Goal: Task Accomplishment & Management: Use online tool/utility

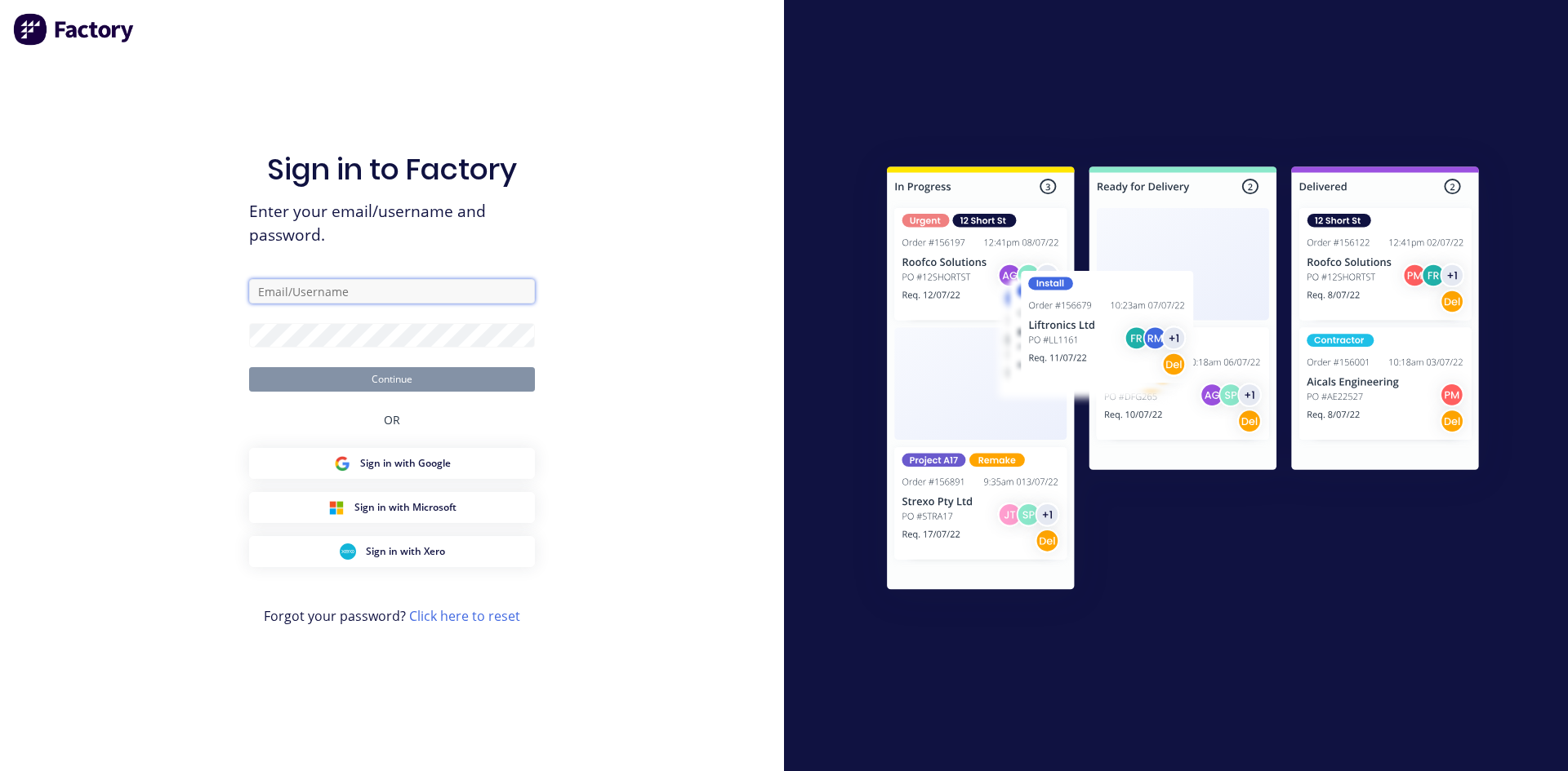
type input "[PERSON_NAME][EMAIL_ADDRESS][DOMAIN_NAME][PERSON_NAME]"
click at [341, 376] on button "Continue" at bounding box center [392, 379] width 285 height 24
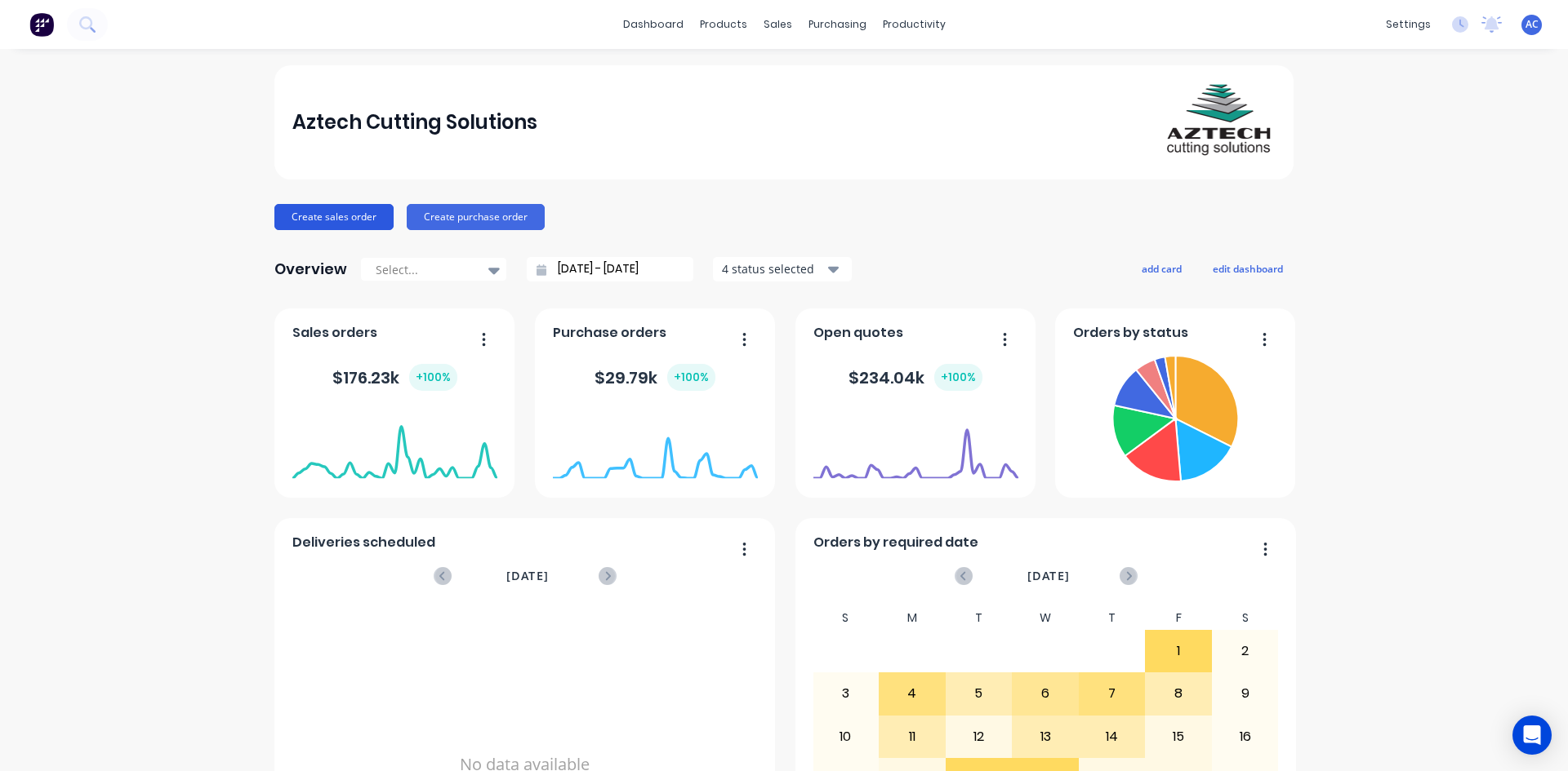
click at [358, 216] on button "Create sales order" at bounding box center [334, 217] width 119 height 26
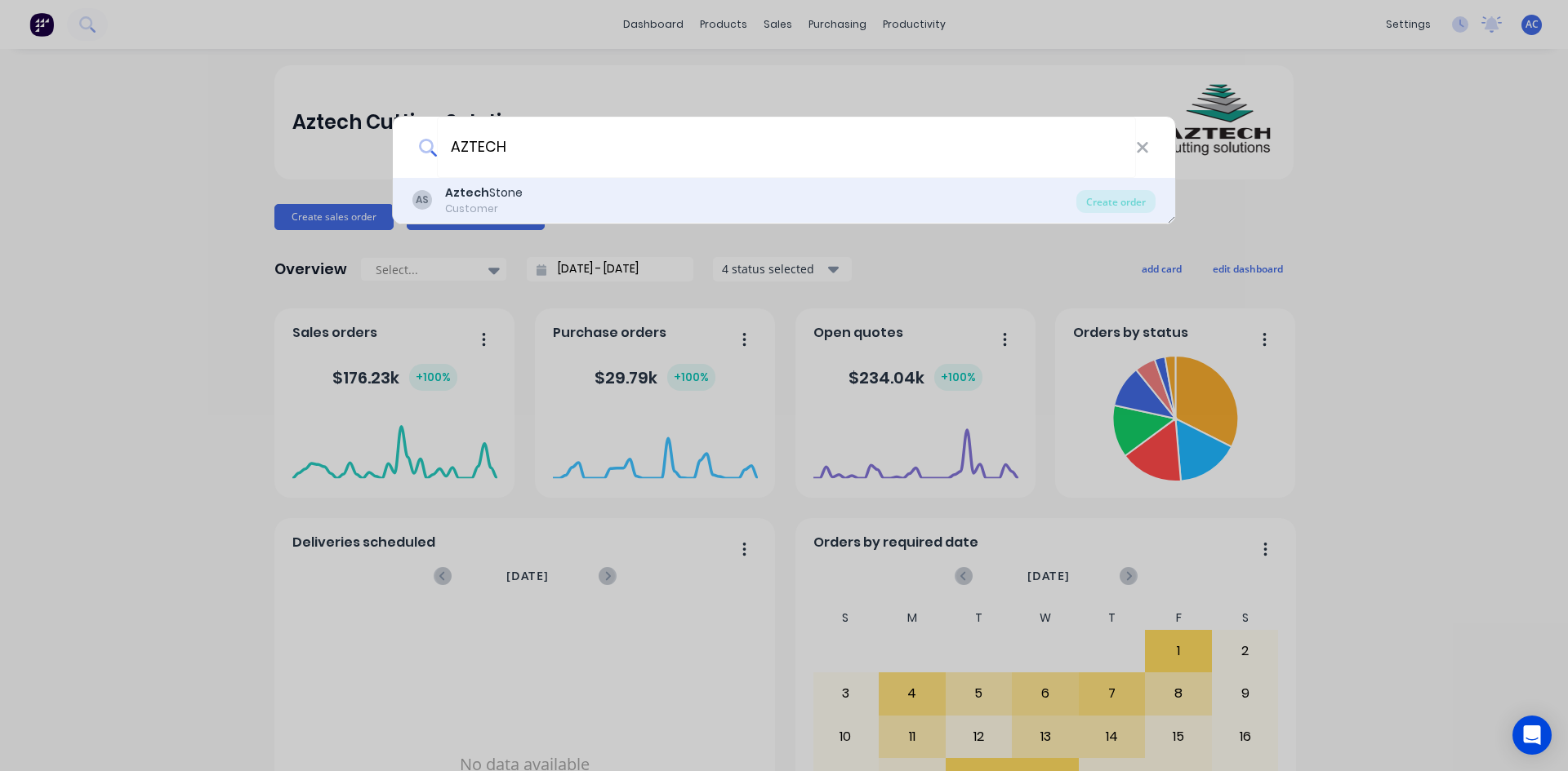
type input "AZTECH"
click at [497, 204] on div "Customer" at bounding box center [484, 208] width 78 height 15
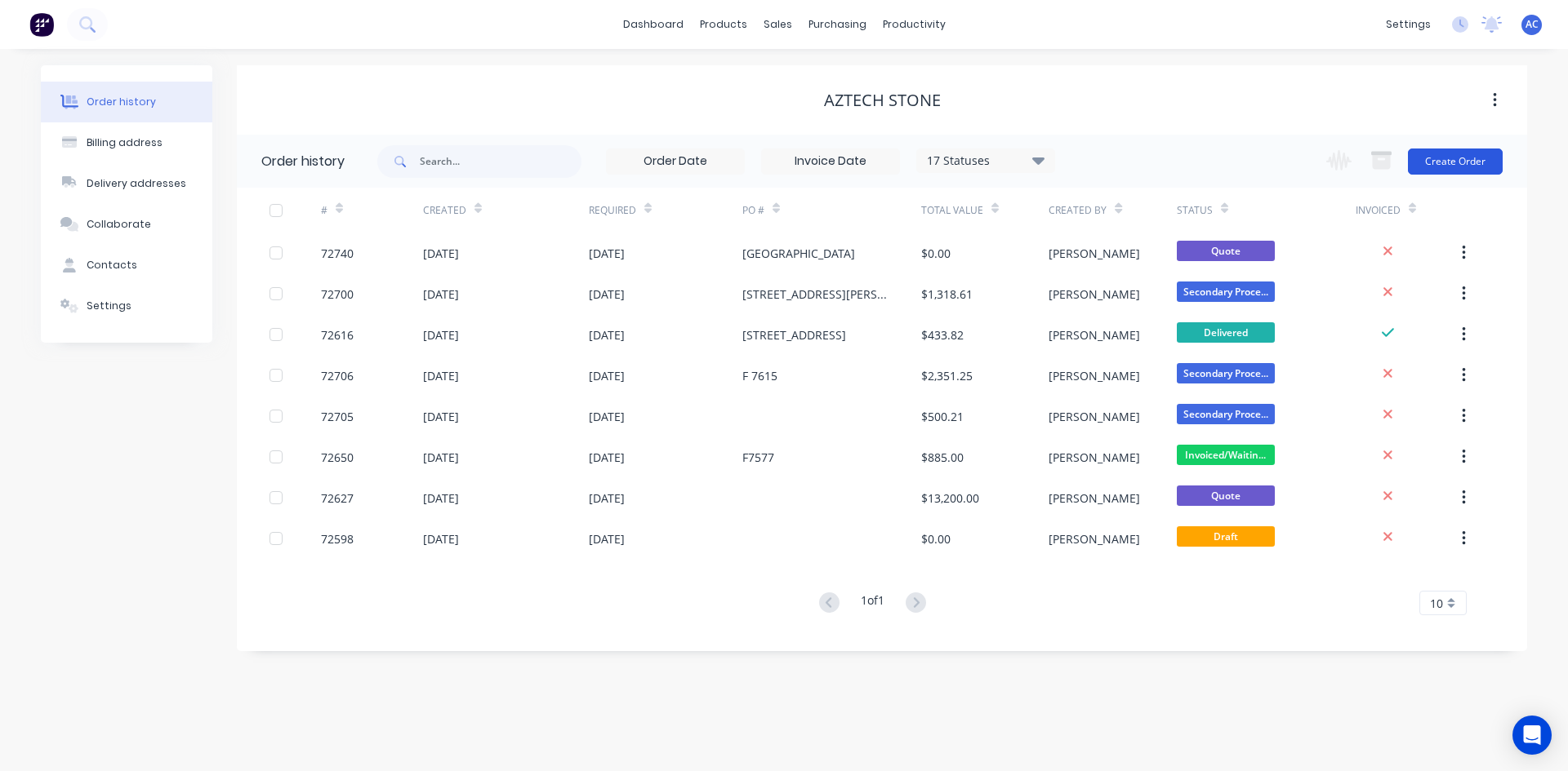
click at [1436, 163] on button "Create Order" at bounding box center [1454, 162] width 94 height 26
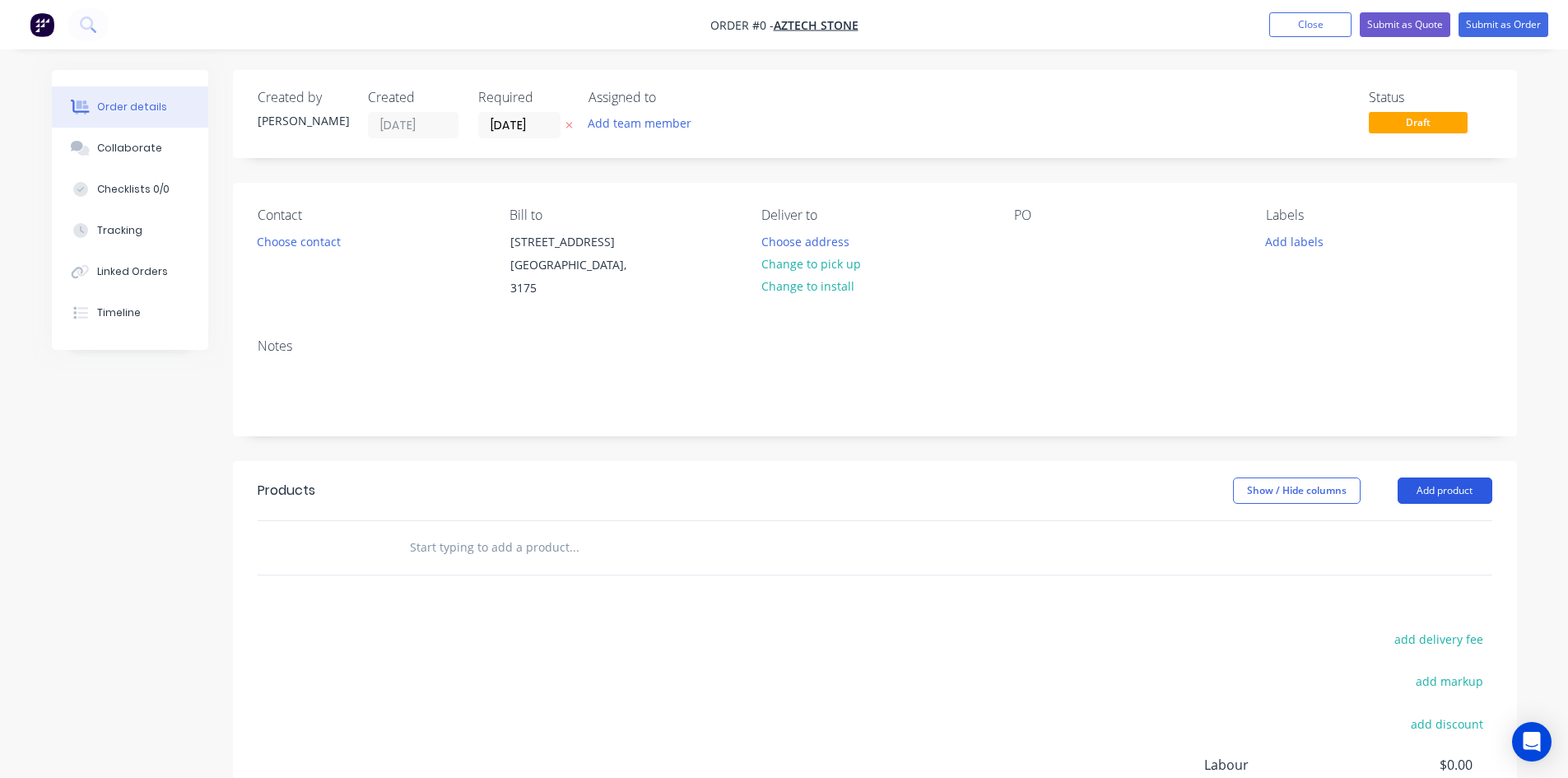
click at [1446, 504] on button "Add product" at bounding box center [1445, 490] width 94 height 27
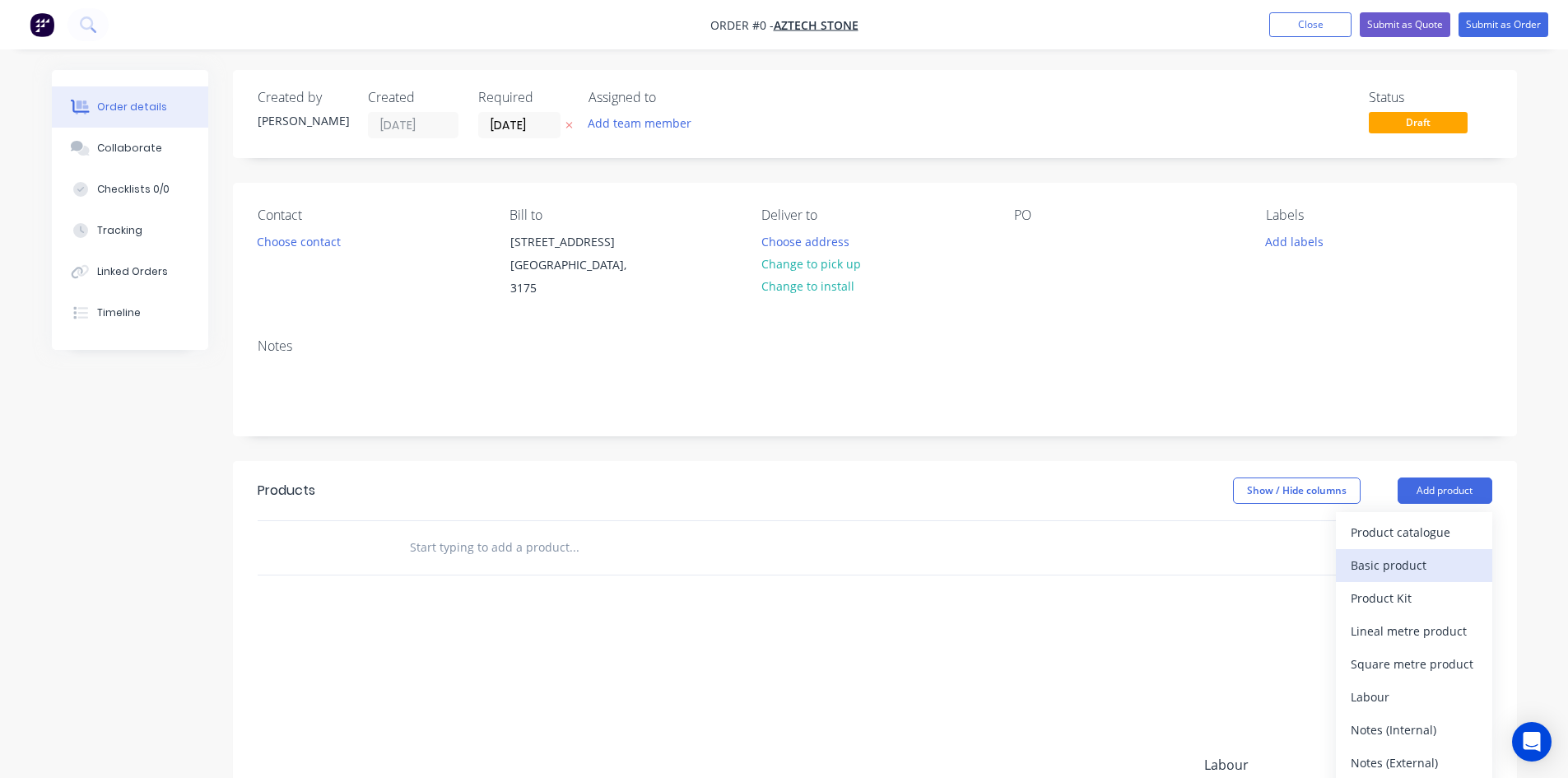
click at [1414, 578] on div "Basic product" at bounding box center [1414, 565] width 127 height 24
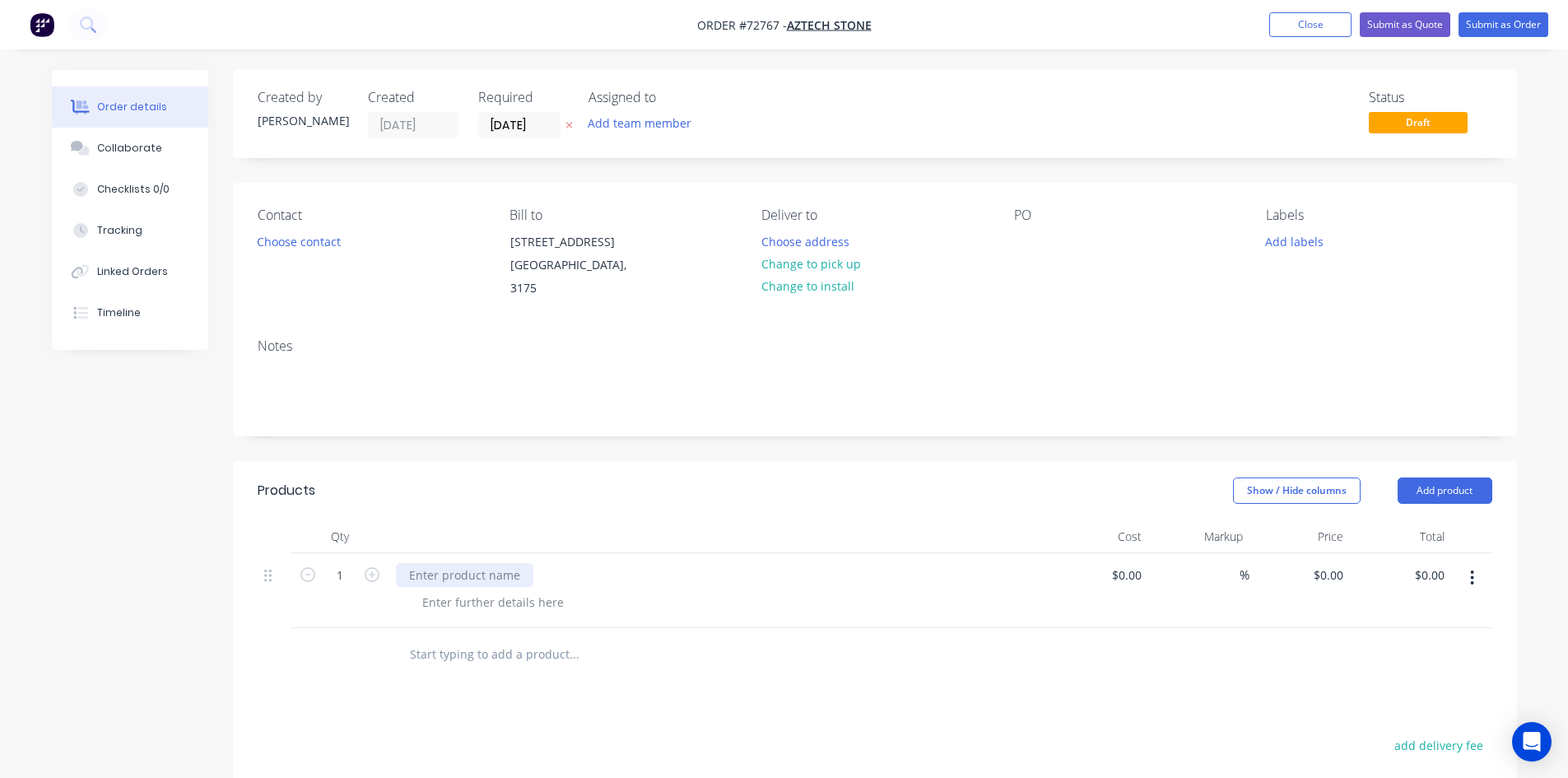
click at [411, 587] on div at bounding box center [464, 575] width 137 height 24
click at [481, 614] on div at bounding box center [493, 602] width 168 height 24
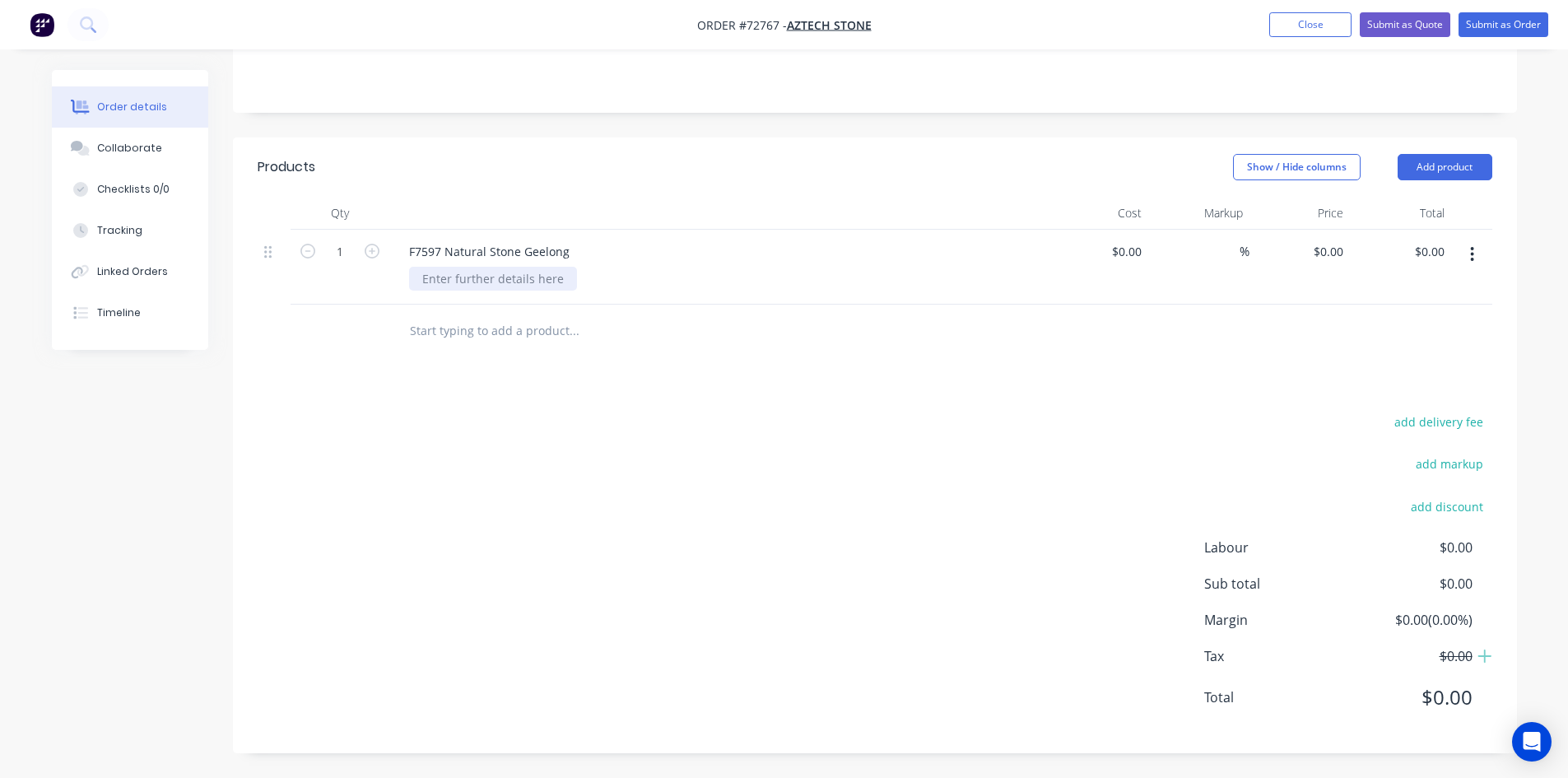
scroll to position [347, 0]
click at [438, 284] on div at bounding box center [493, 279] width 168 height 24
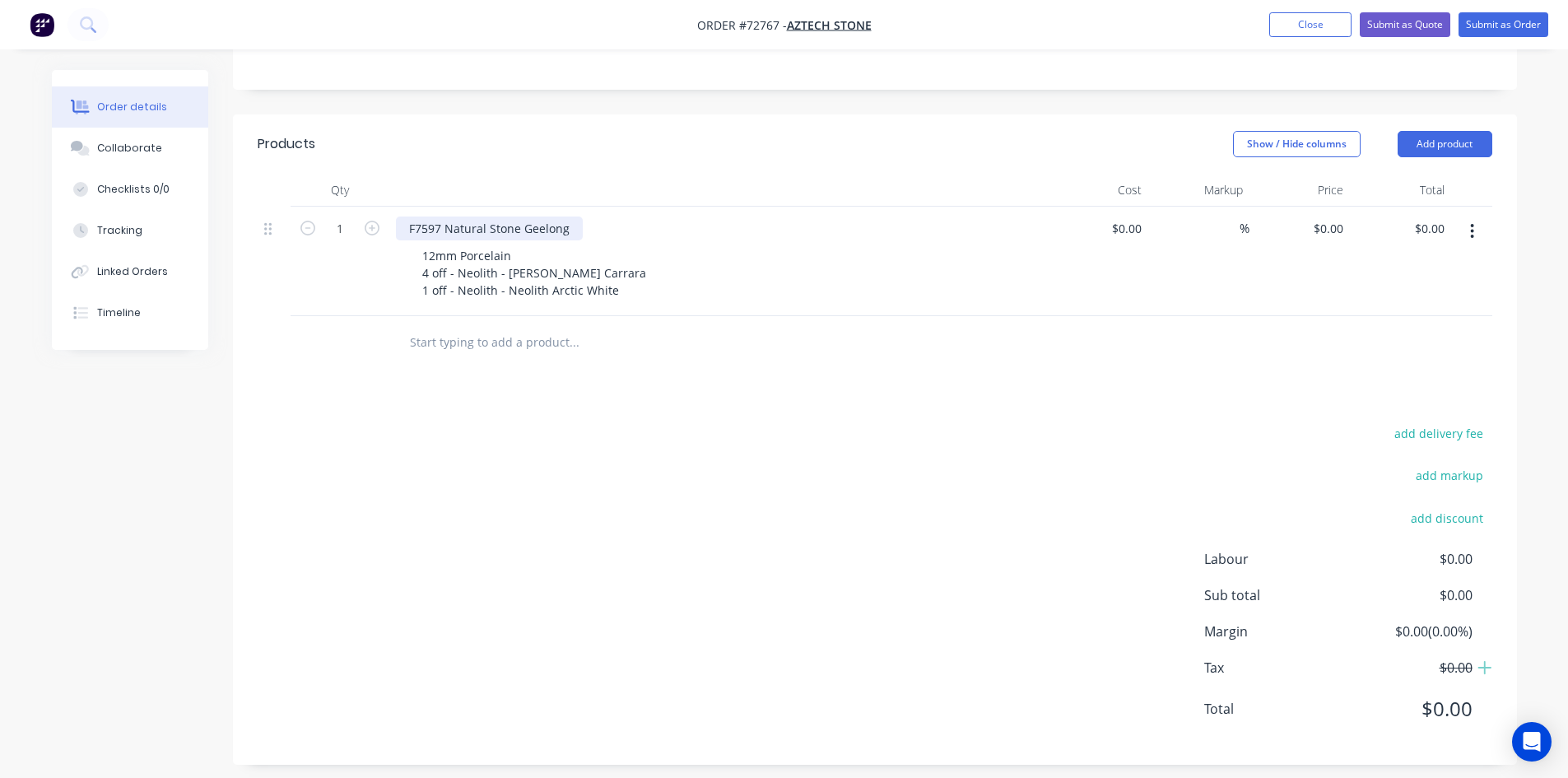
click at [569, 241] on div "F7597 Natural Stone Geelong" at bounding box center [489, 229] width 187 height 24
drag, startPoint x: 674, startPoint y: 314, endPoint x: 658, endPoint y: 320, distance: 17.1
click at [674, 303] on div "12mm Porcelain 4 off - Neolith - [PERSON_NAME] Carrara 1 off - Neolith - Neolit…" at bounding box center [726, 273] width 632 height 59
click at [624, 303] on div "12mm Porcelain 4 off - Neolith - [PERSON_NAME] Carrara 1 off - Neolith - Neolit…" at bounding box center [726, 273] width 632 height 59
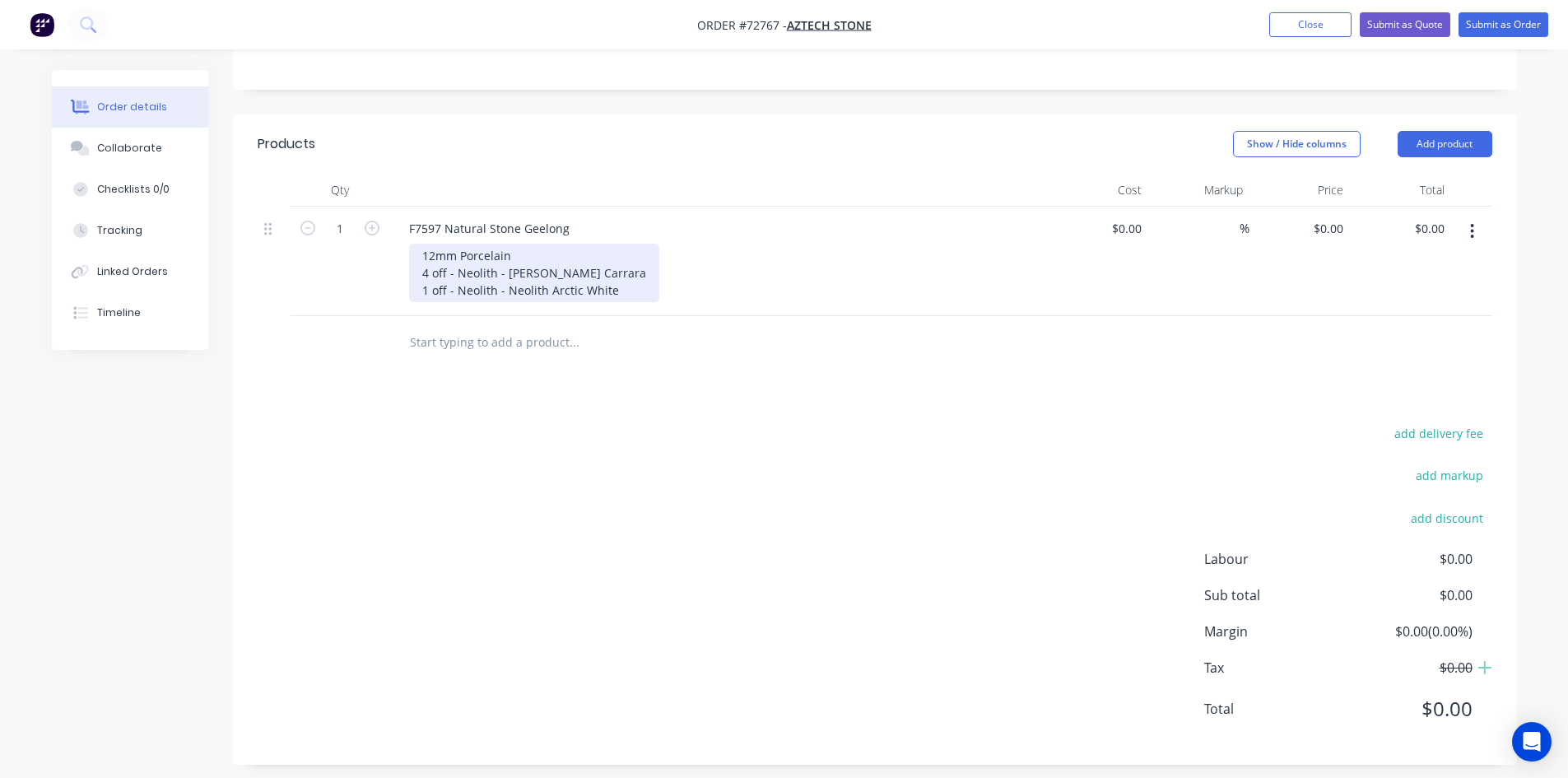
click at [611, 303] on div "12mm Porcelain 4 off - Neolith - [PERSON_NAME] Carrara 1 off - Neolith - Neolit…" at bounding box center [534, 273] width 250 height 59
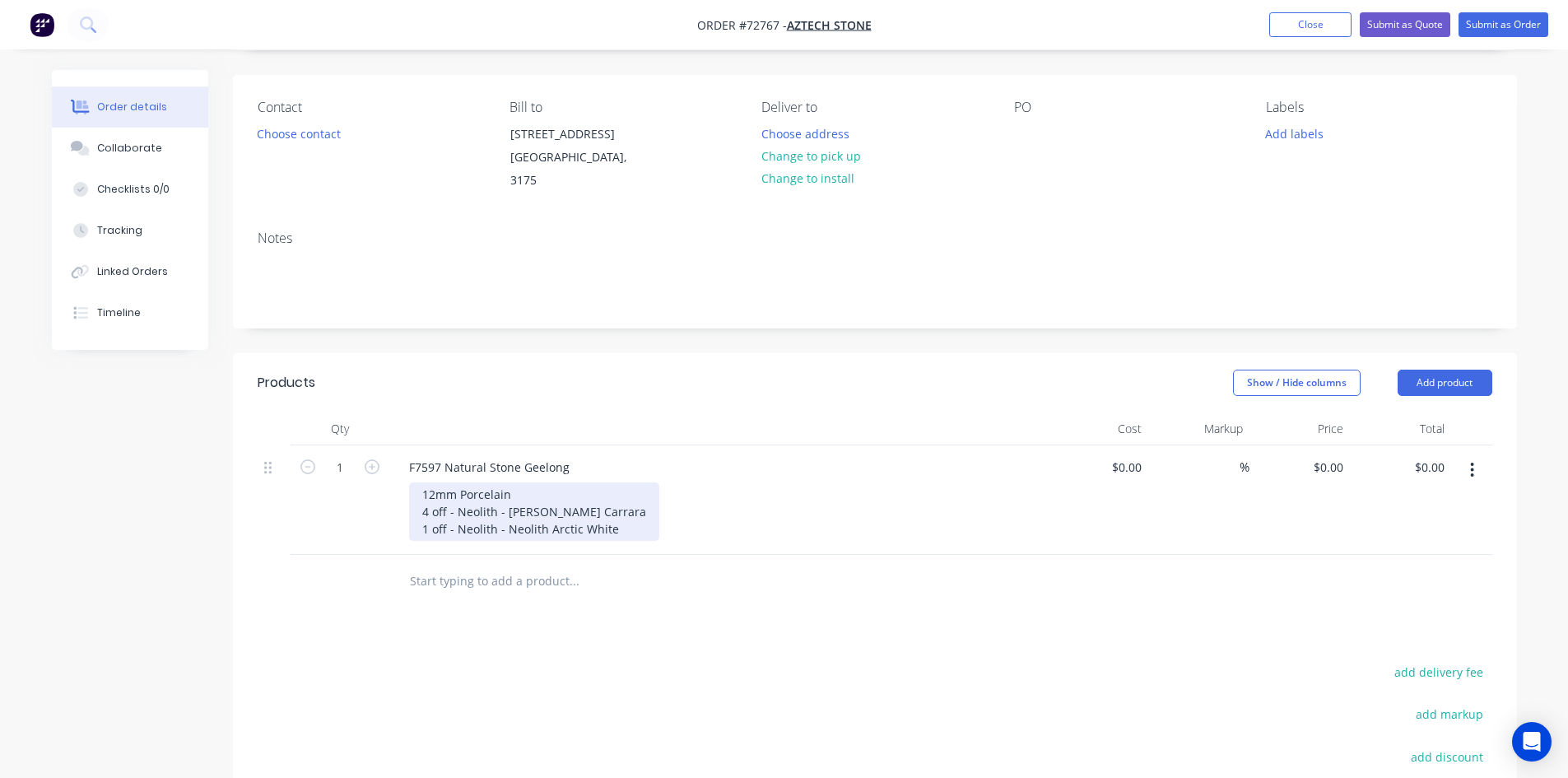
scroll to position [18, 0]
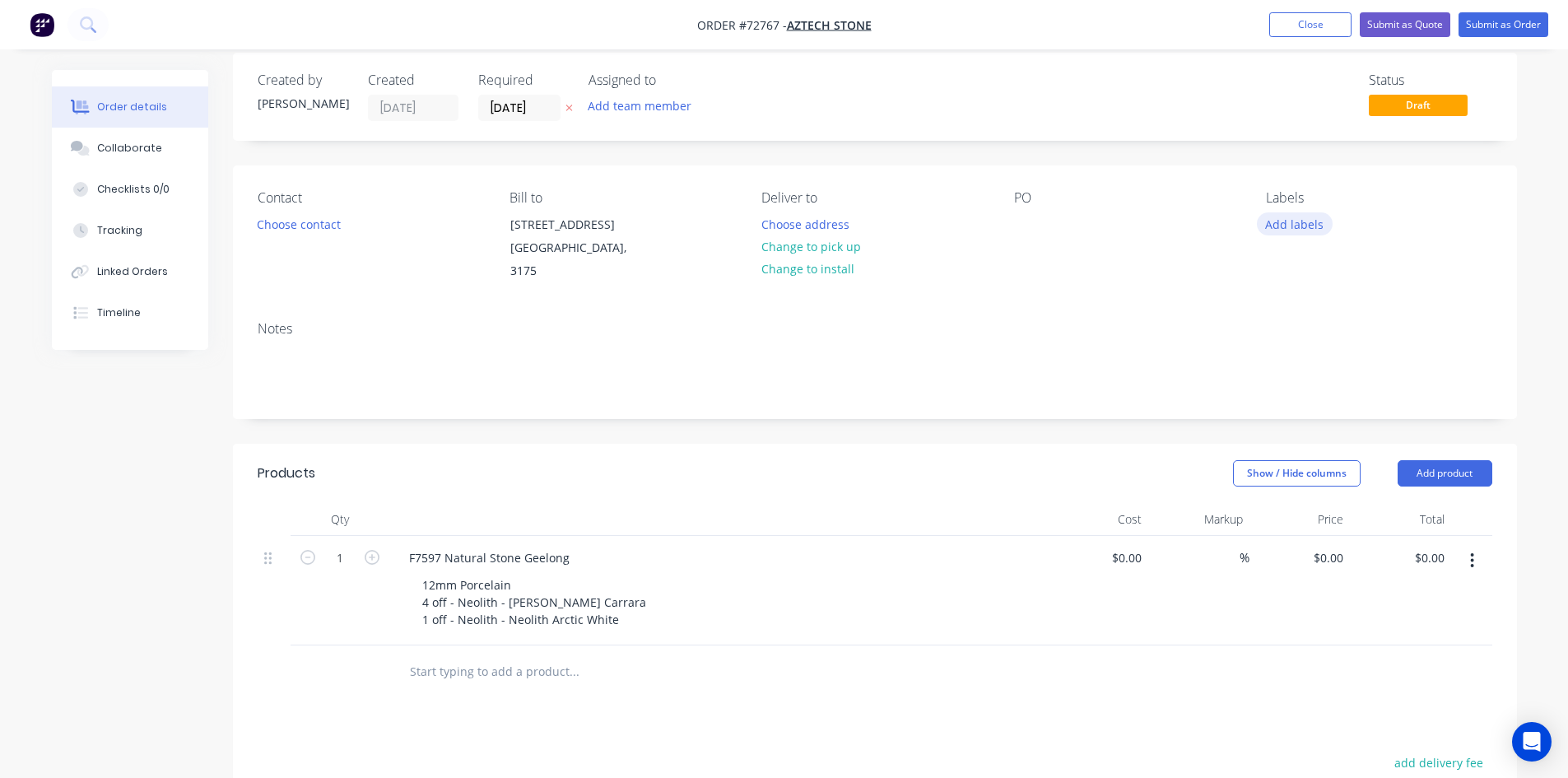
click at [1293, 228] on button "Add labels" at bounding box center [1294, 223] width 76 height 23
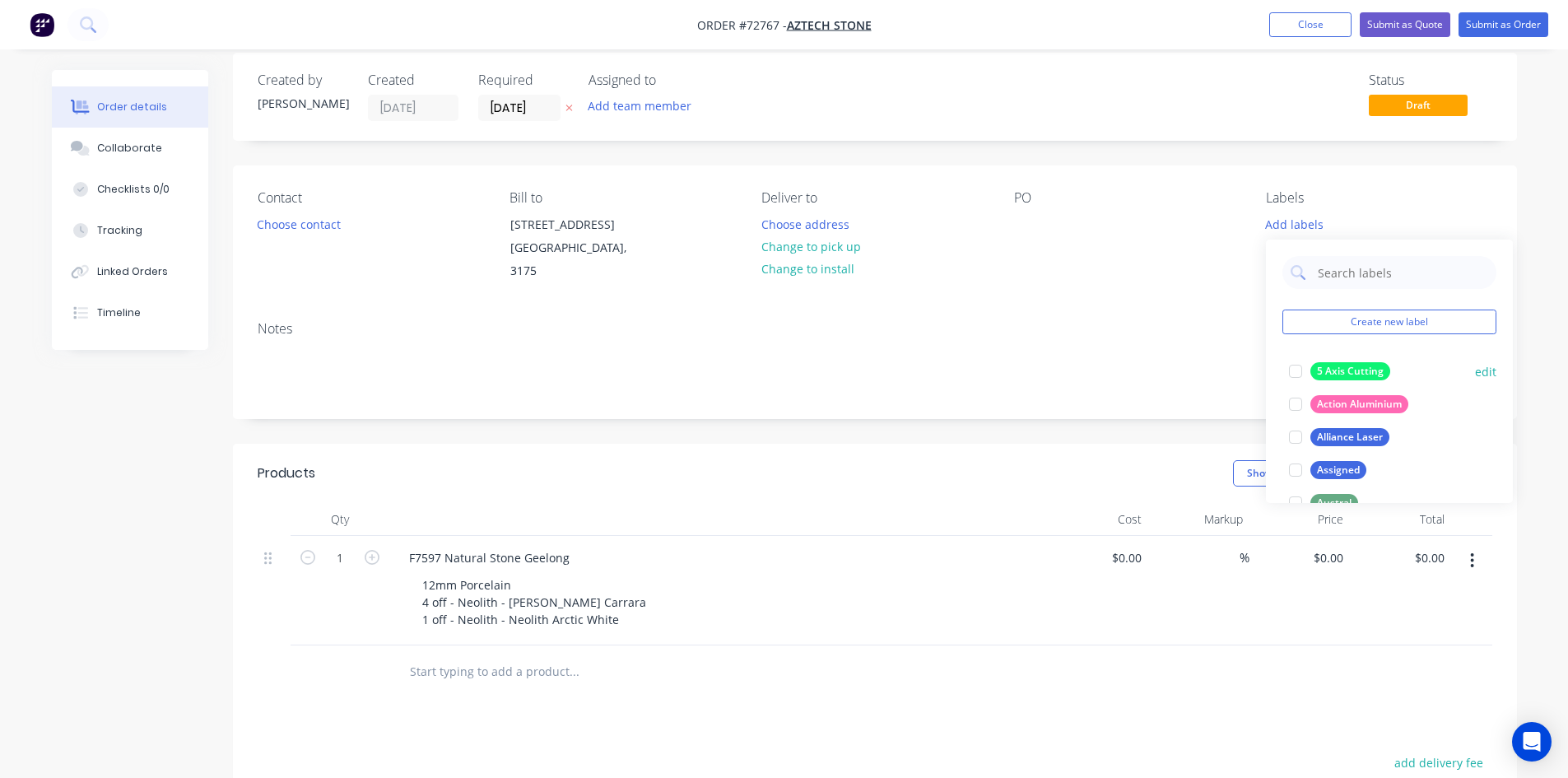
click at [1358, 367] on div "5 Axis Cutting" at bounding box center [1350, 371] width 80 height 18
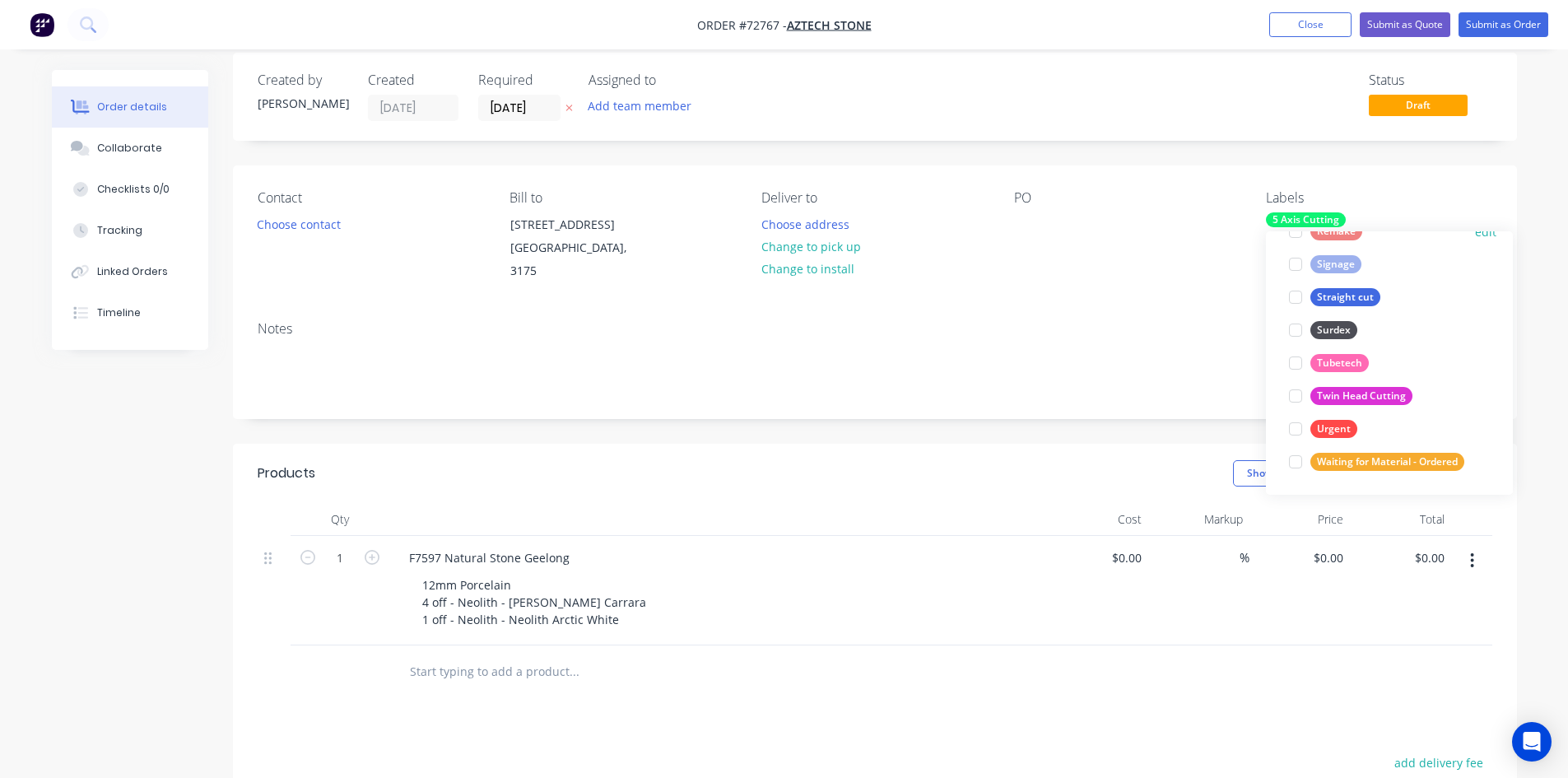
scroll to position [99, 0]
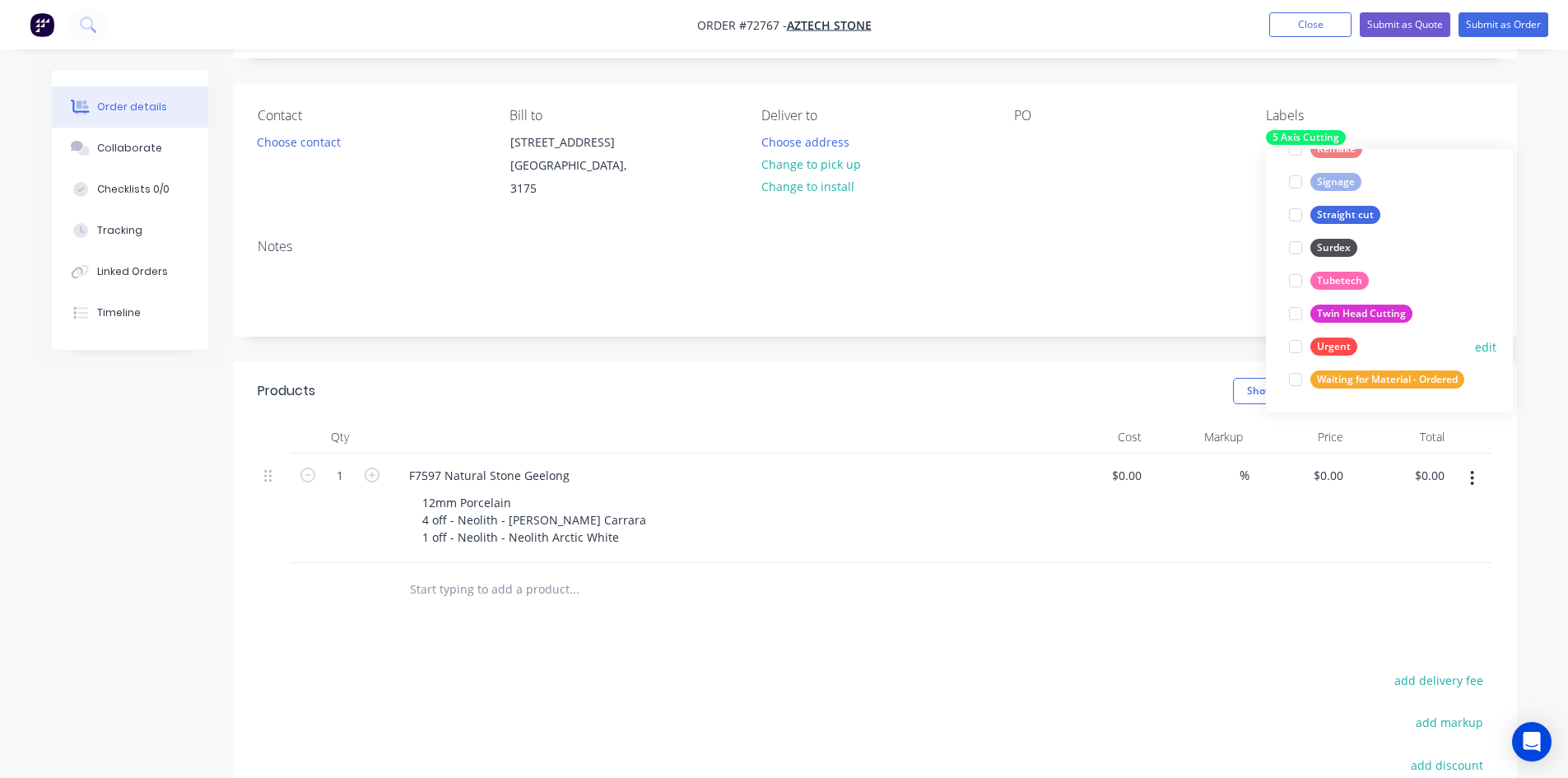
click at [1340, 344] on div "Urgent" at bounding box center [1334, 347] width 47 height 18
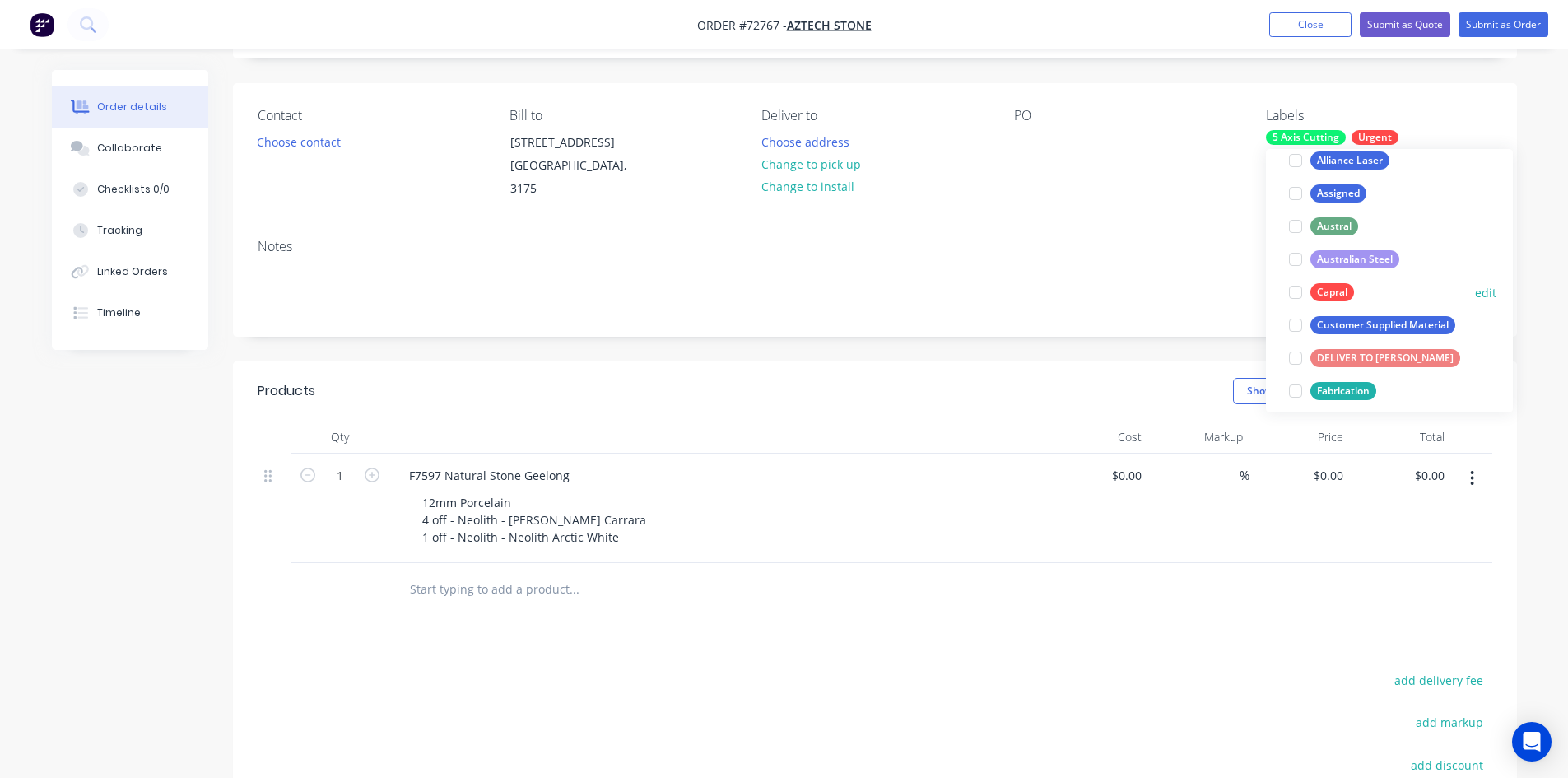
scroll to position [248, 0]
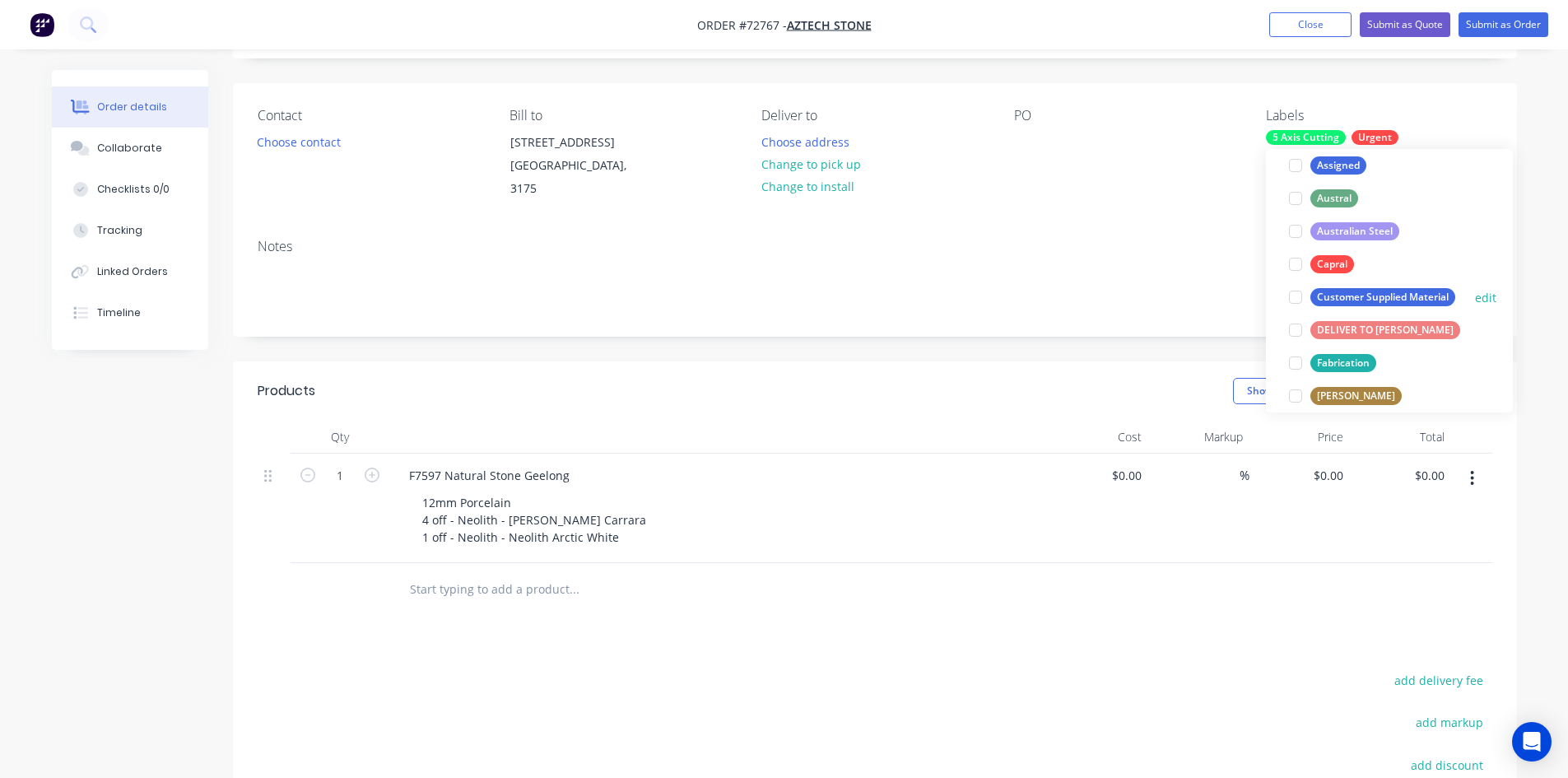
click at [1402, 296] on div "Customer Supplied Material" at bounding box center [1383, 297] width 145 height 18
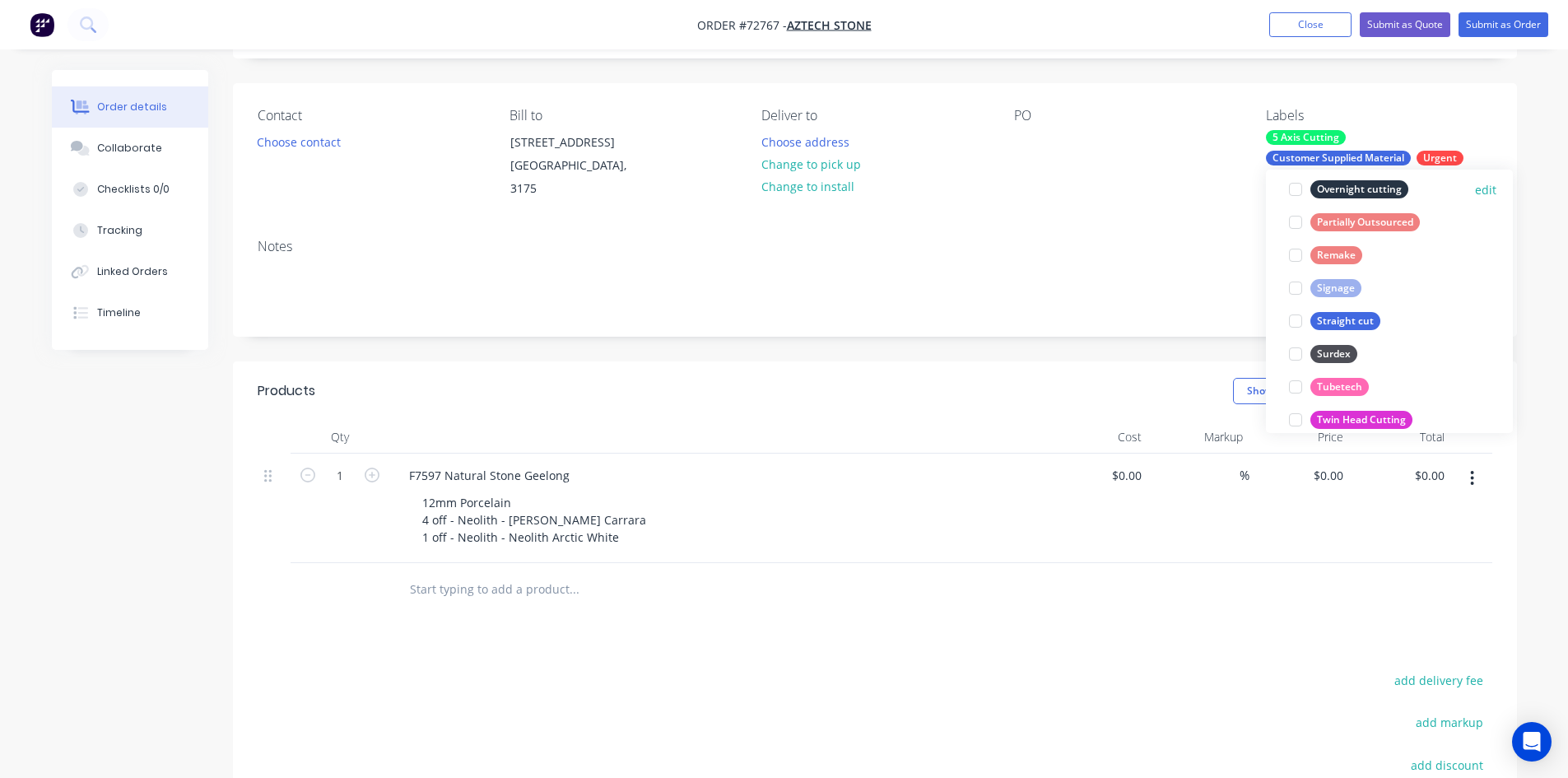
scroll to position [676, 0]
click at [1356, 318] on div "Straight cut" at bounding box center [1345, 317] width 70 height 18
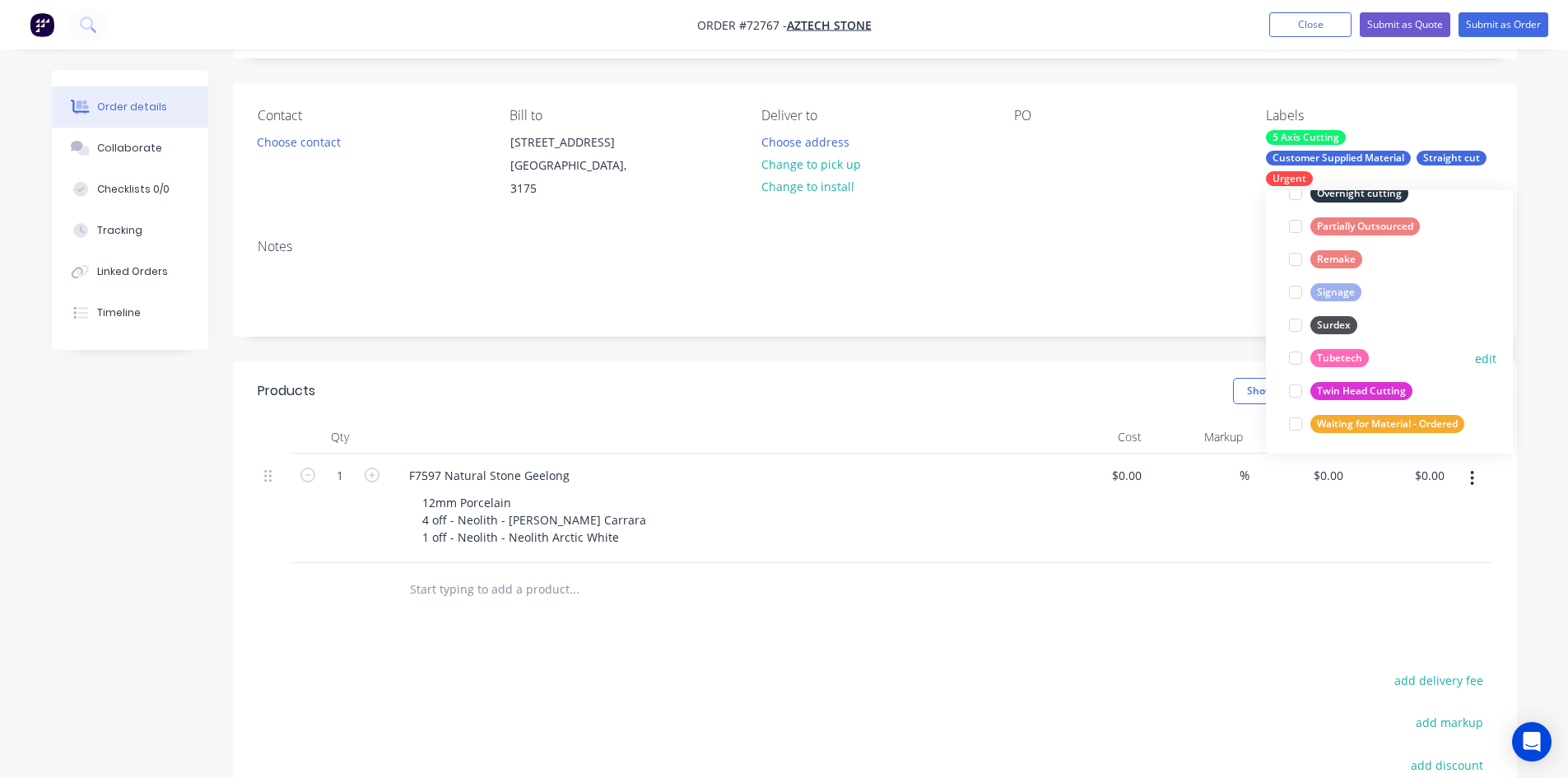
scroll to position [725, 0]
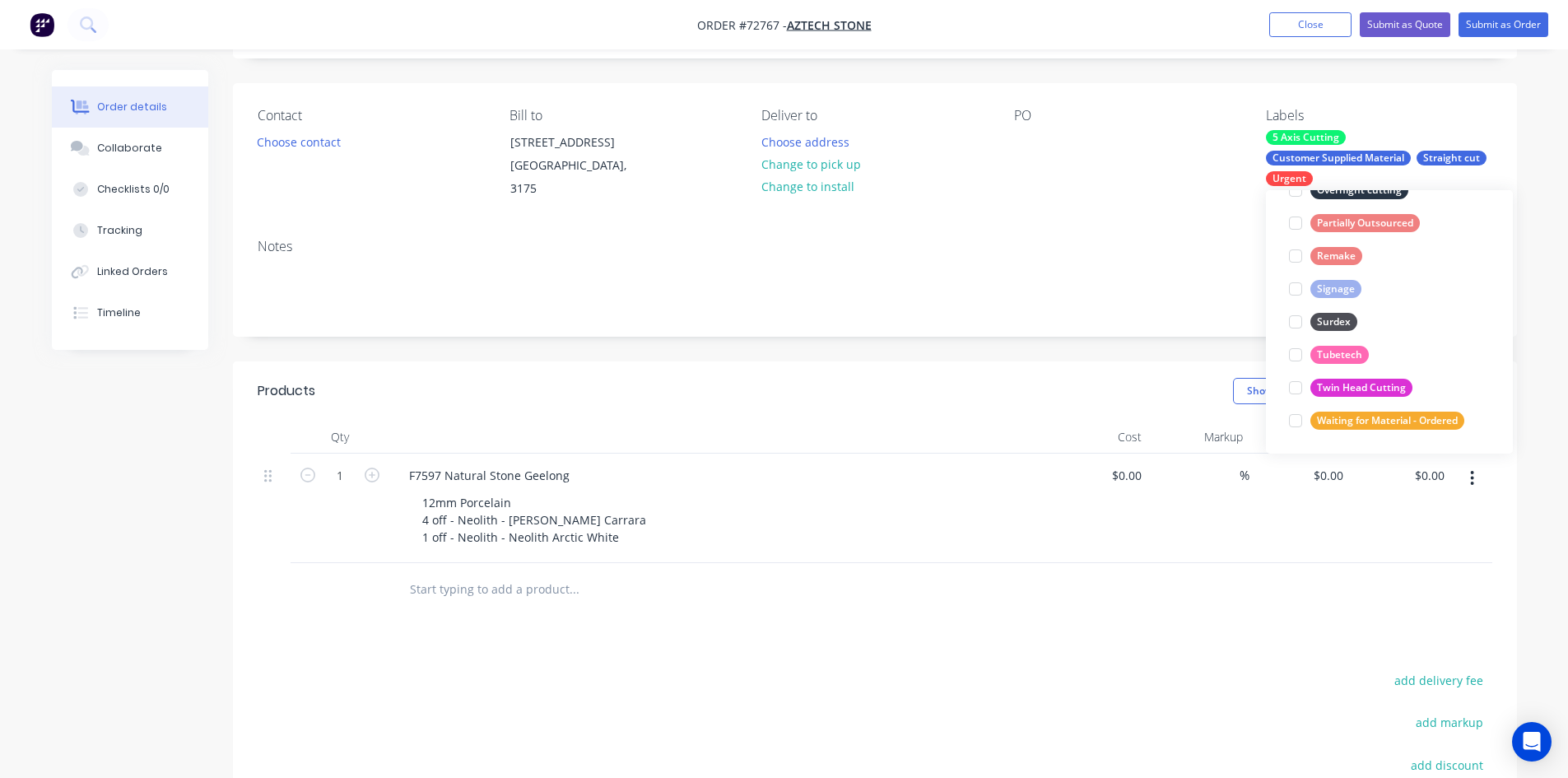
click at [1083, 550] on div "$0.00 $0.00" at bounding box center [1098, 509] width 101 height 110
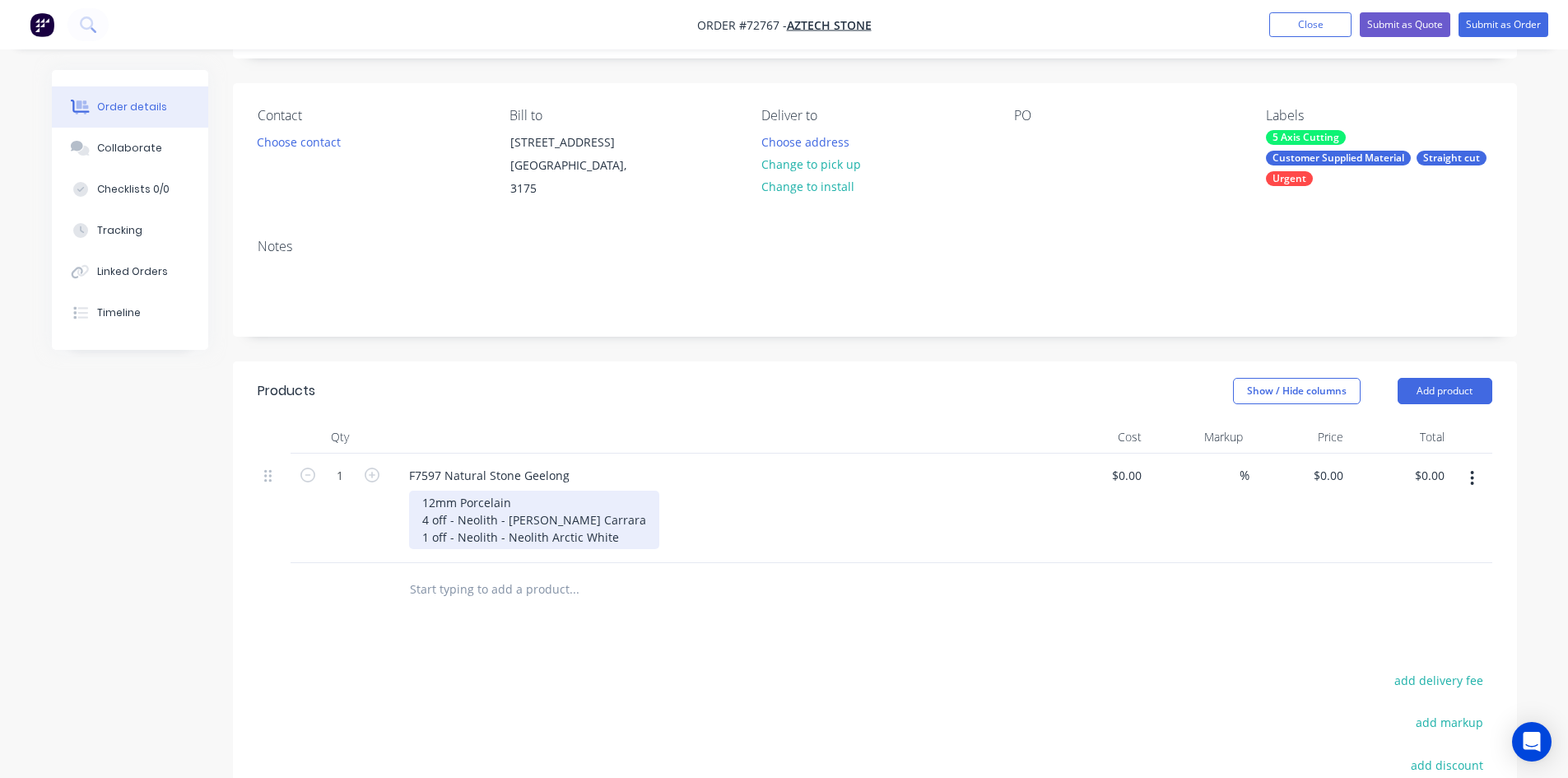
click at [531, 522] on div "12mm Porcelain 4 off - Neolith - [PERSON_NAME] Carrara 1 off - Neolith - Neolit…" at bounding box center [534, 521] width 250 height 59
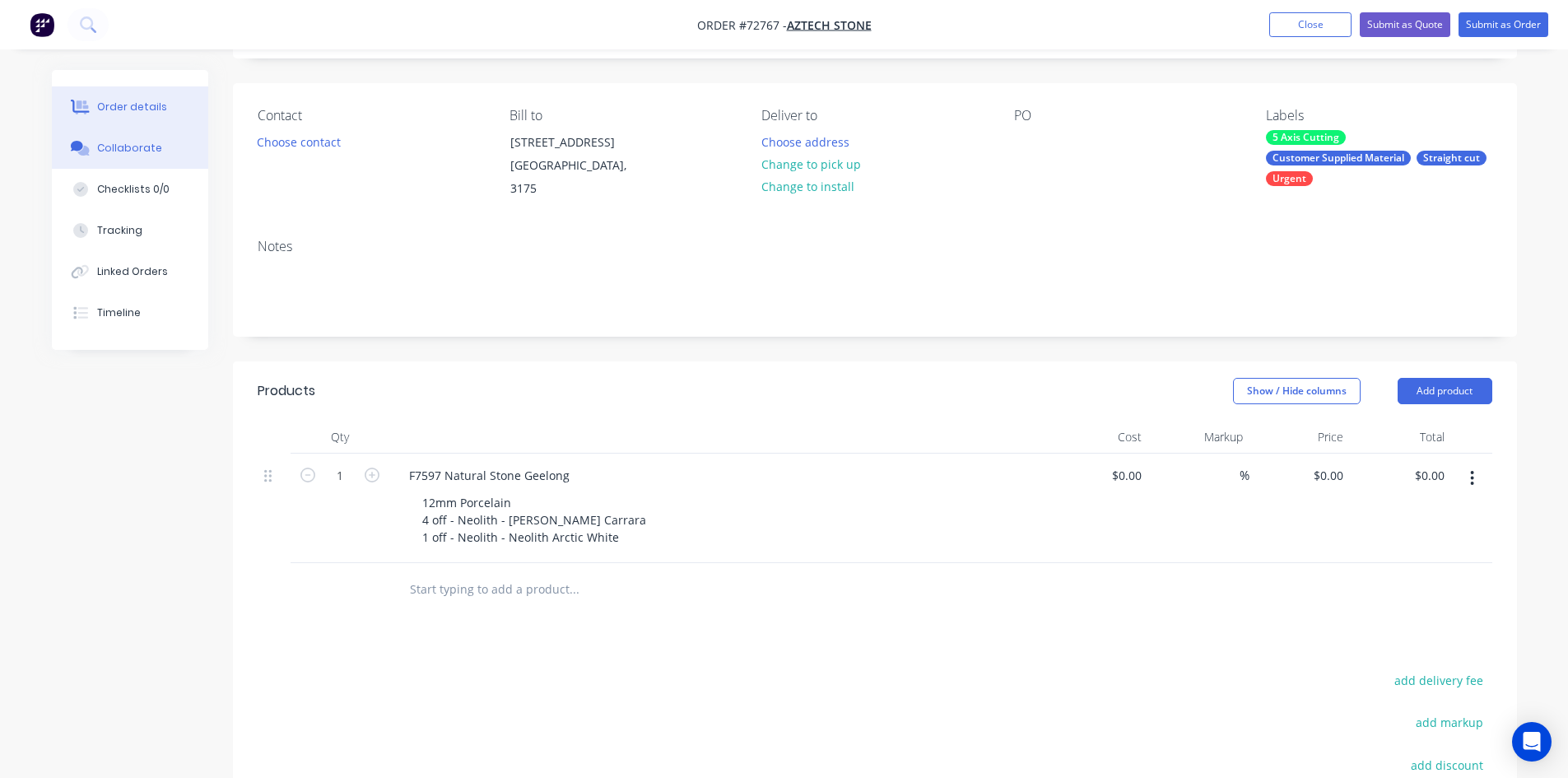
click at [145, 147] on div "Collaborate" at bounding box center [130, 147] width 65 height 15
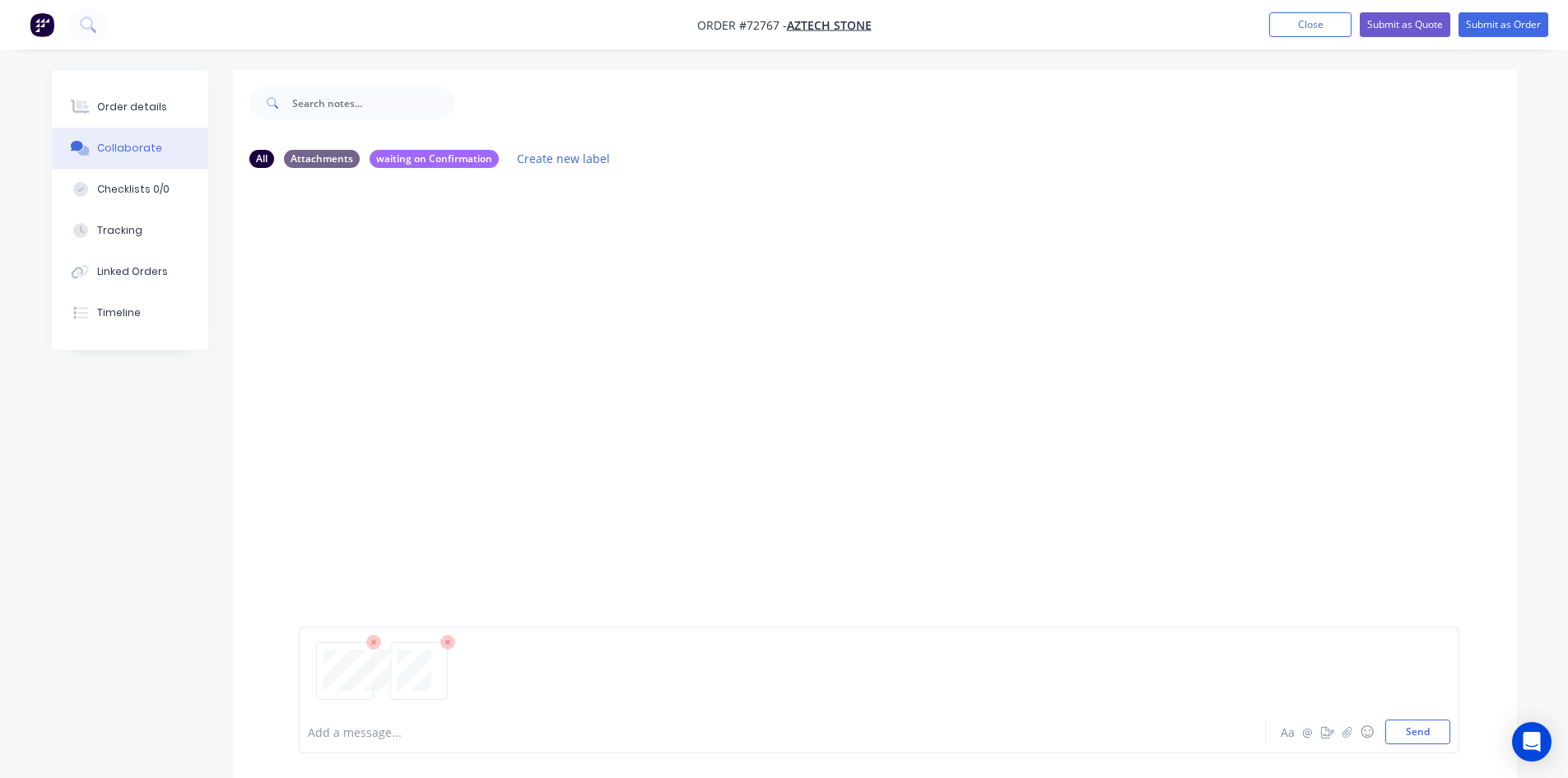
click at [507, 721] on div "Add a message..." at bounding box center [736, 732] width 857 height 25
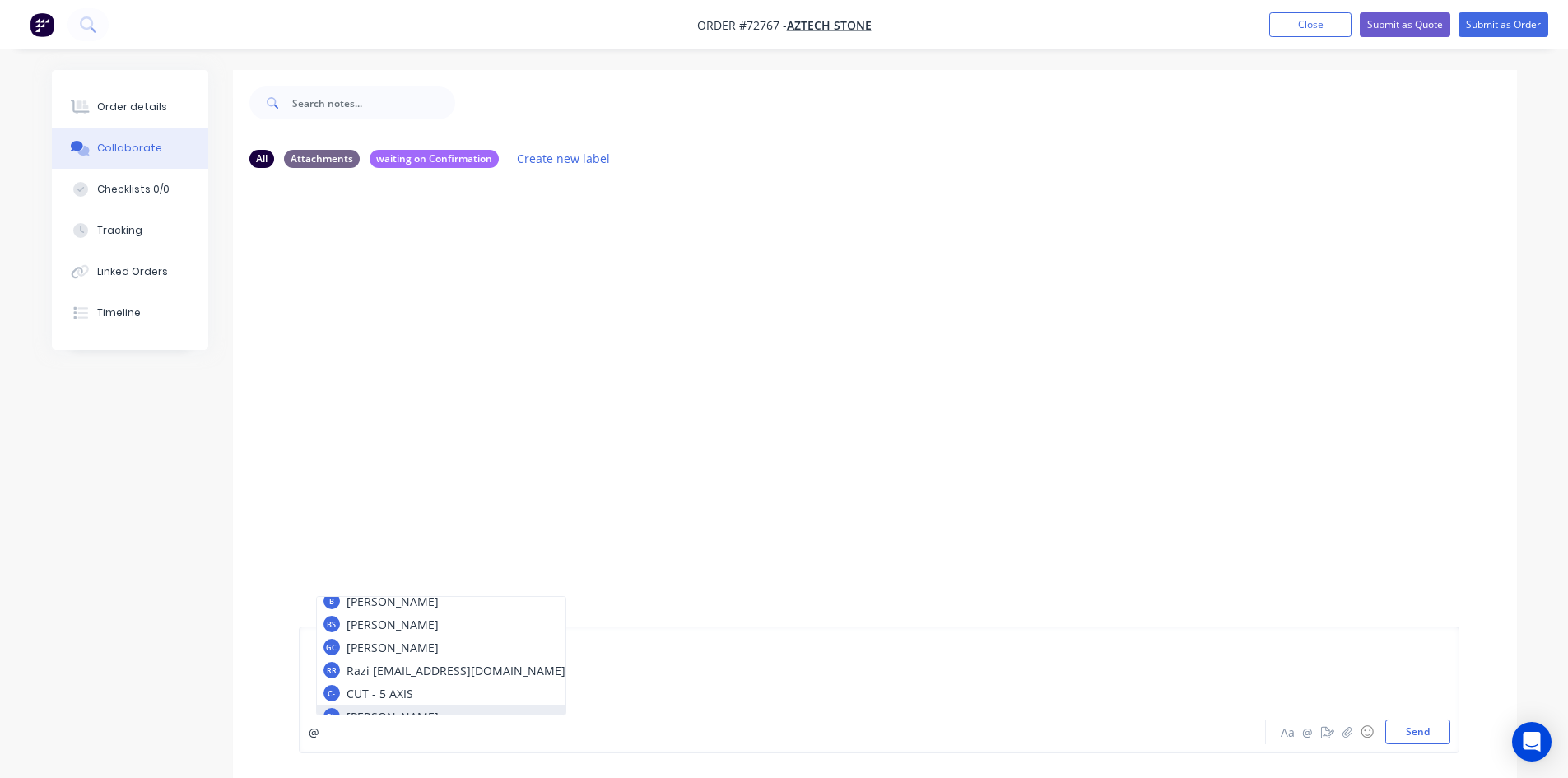
scroll to position [83, 0]
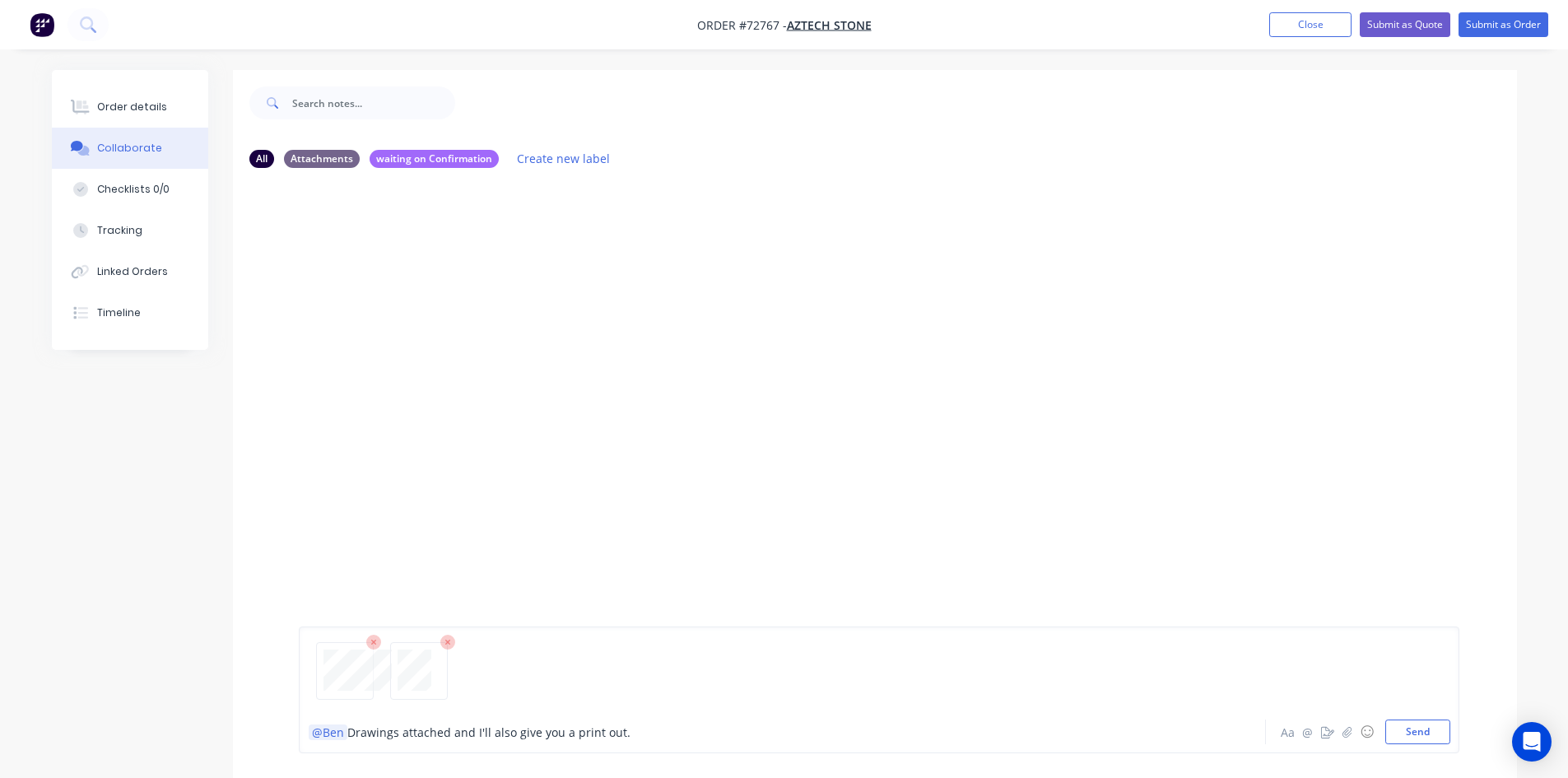
click at [446, 639] on icon at bounding box center [448, 641] width 15 height 15
click at [1399, 732] on button "Send" at bounding box center [1418, 732] width 65 height 25
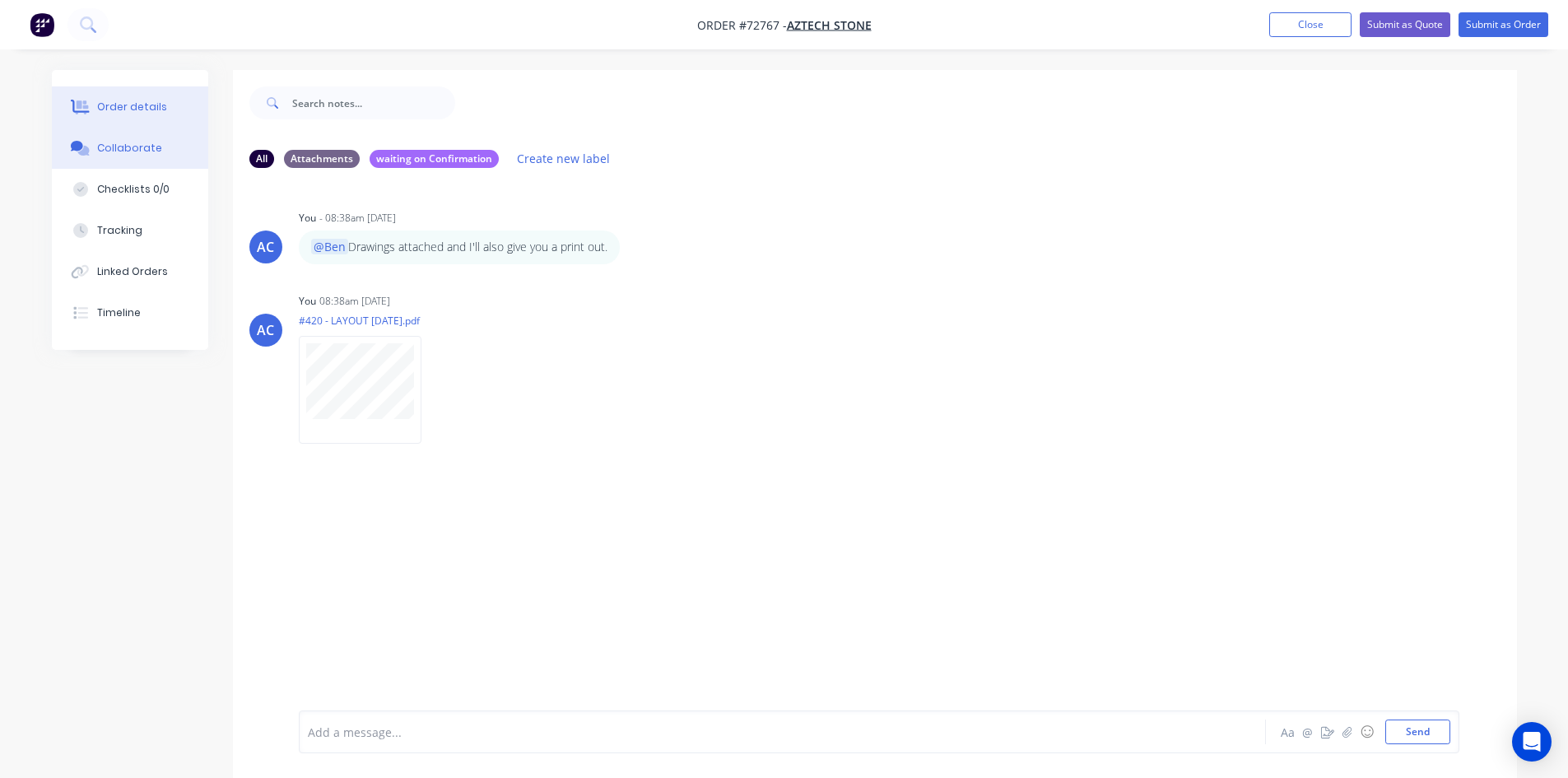
click at [134, 104] on div "Order details" at bounding box center [132, 106] width 70 height 15
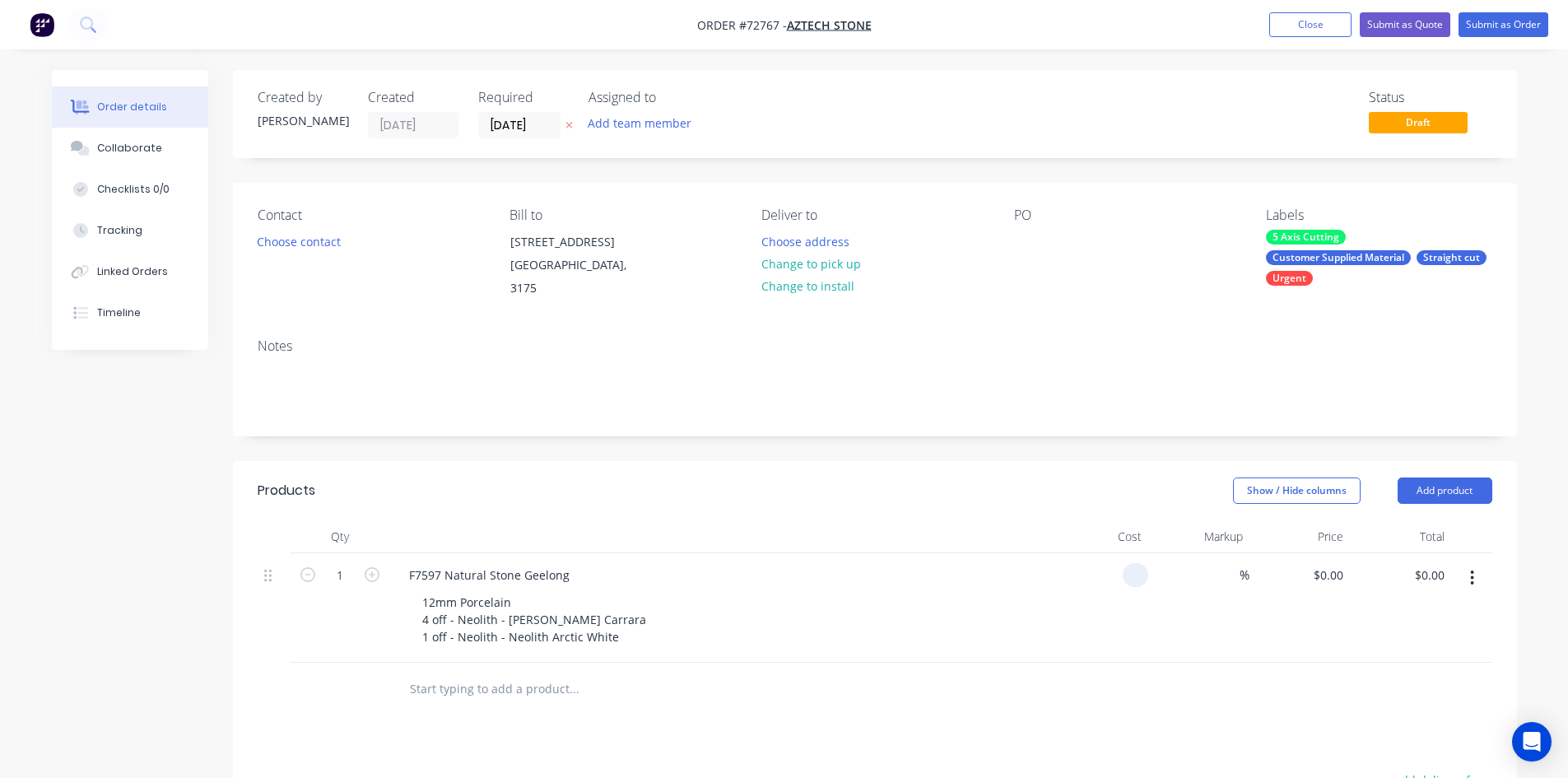
click at [1141, 587] on input at bounding box center [1138, 575] width 19 height 24
click at [1140, 587] on input "0" at bounding box center [1129, 575] width 38 height 24
type input "$1,485.00"
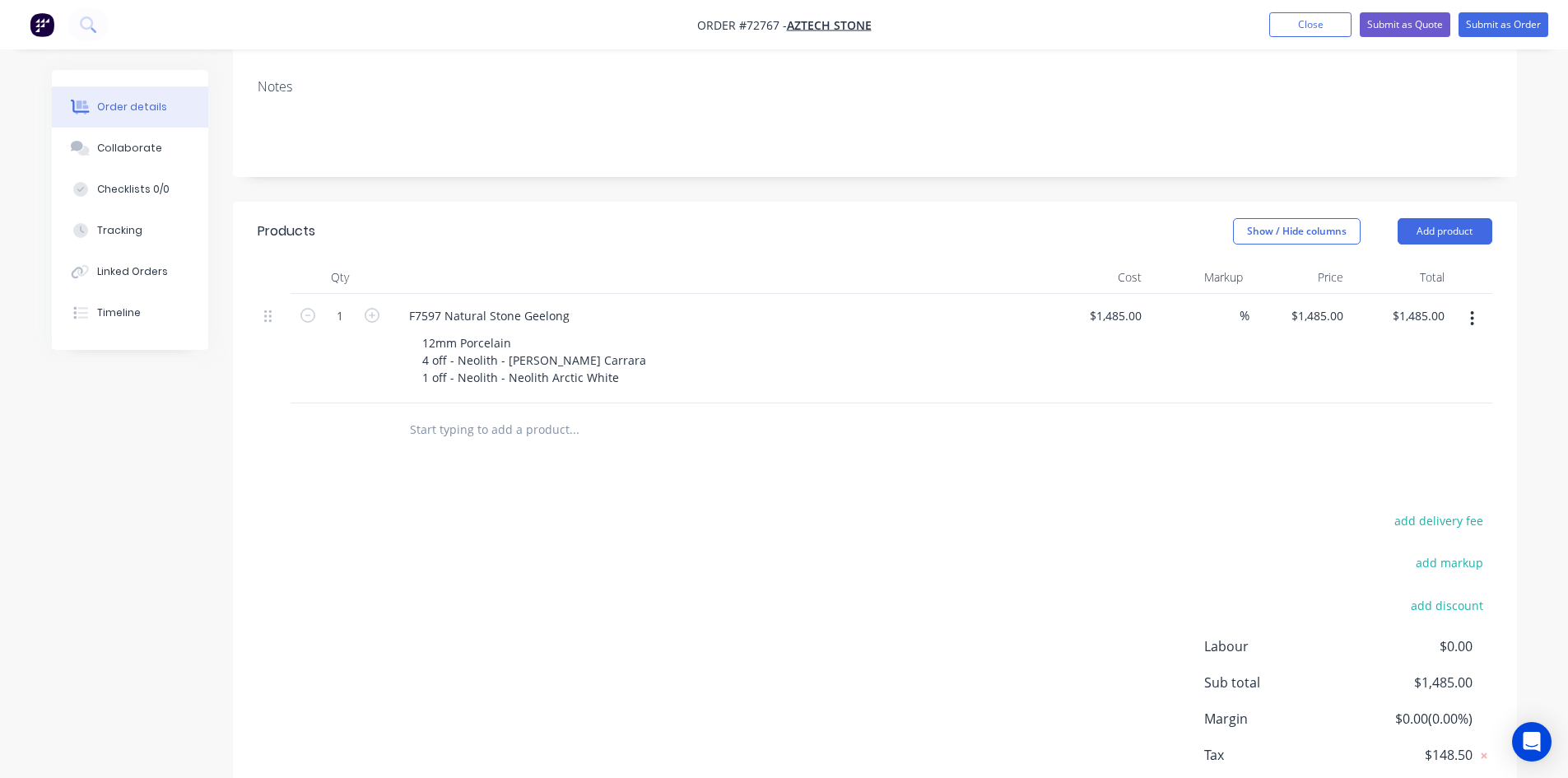
scroll to position [52, 0]
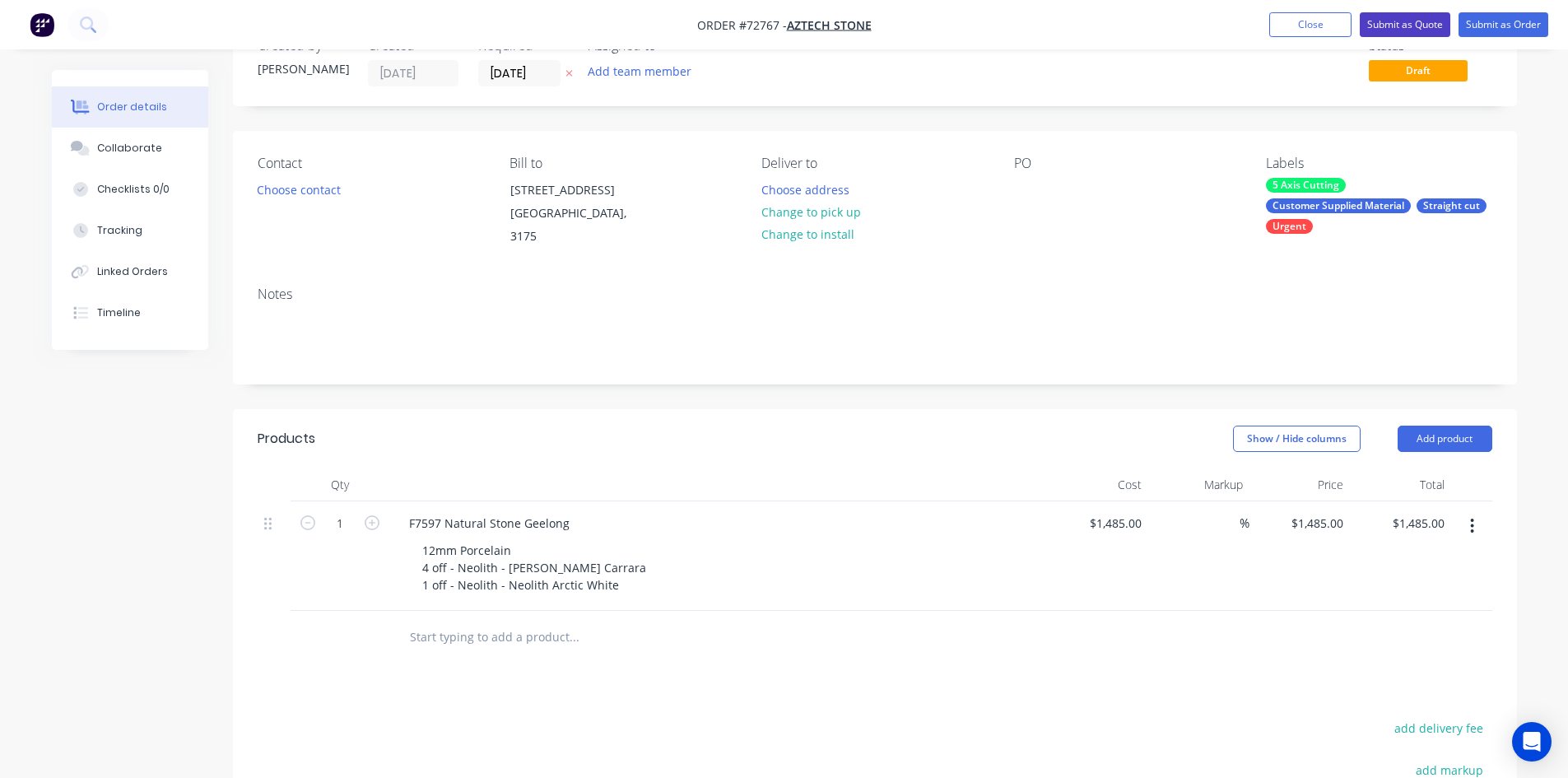
click at [1388, 29] on button "Submit as Quote" at bounding box center [1405, 25] width 90 height 25
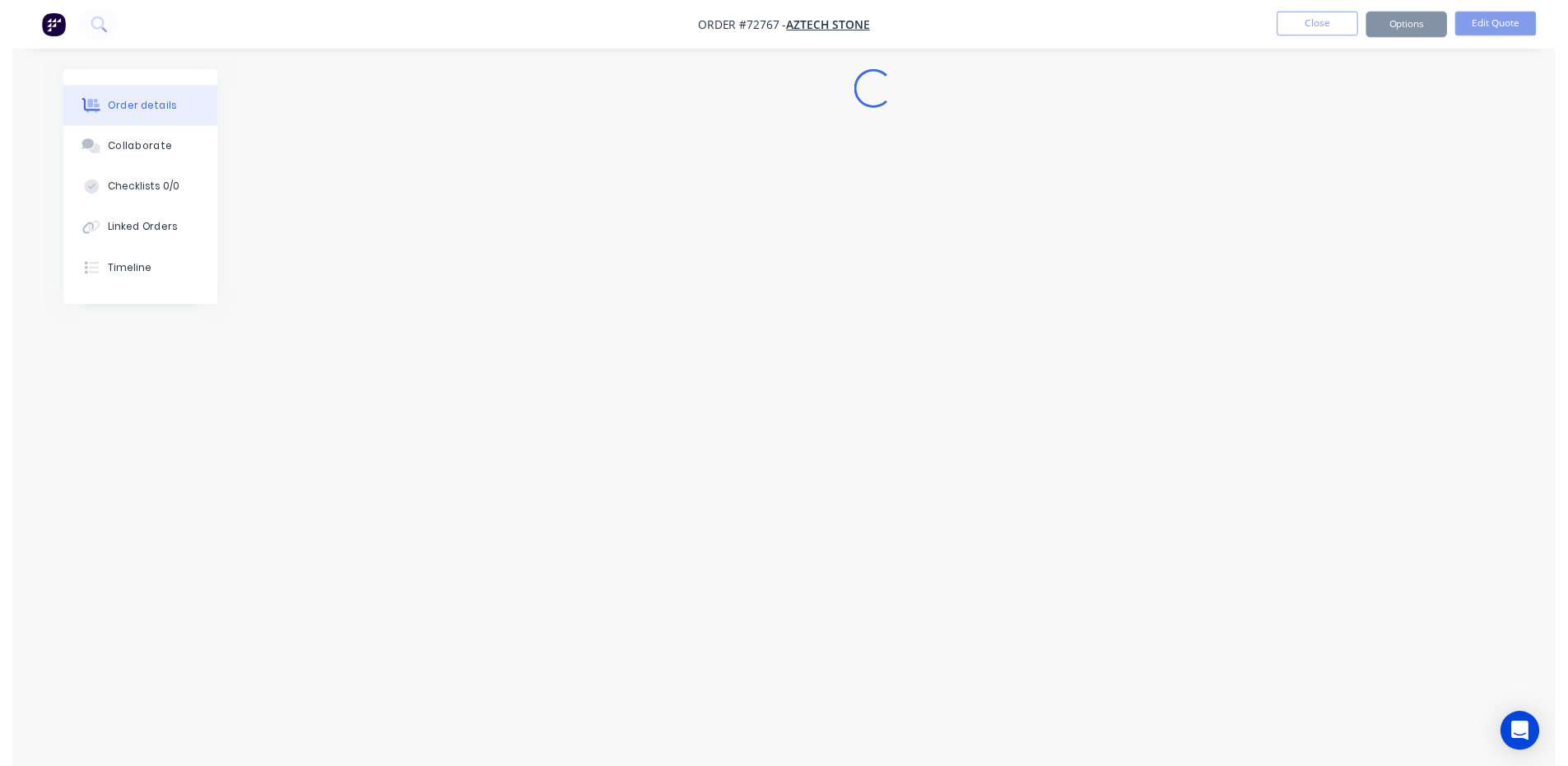
scroll to position [0, 0]
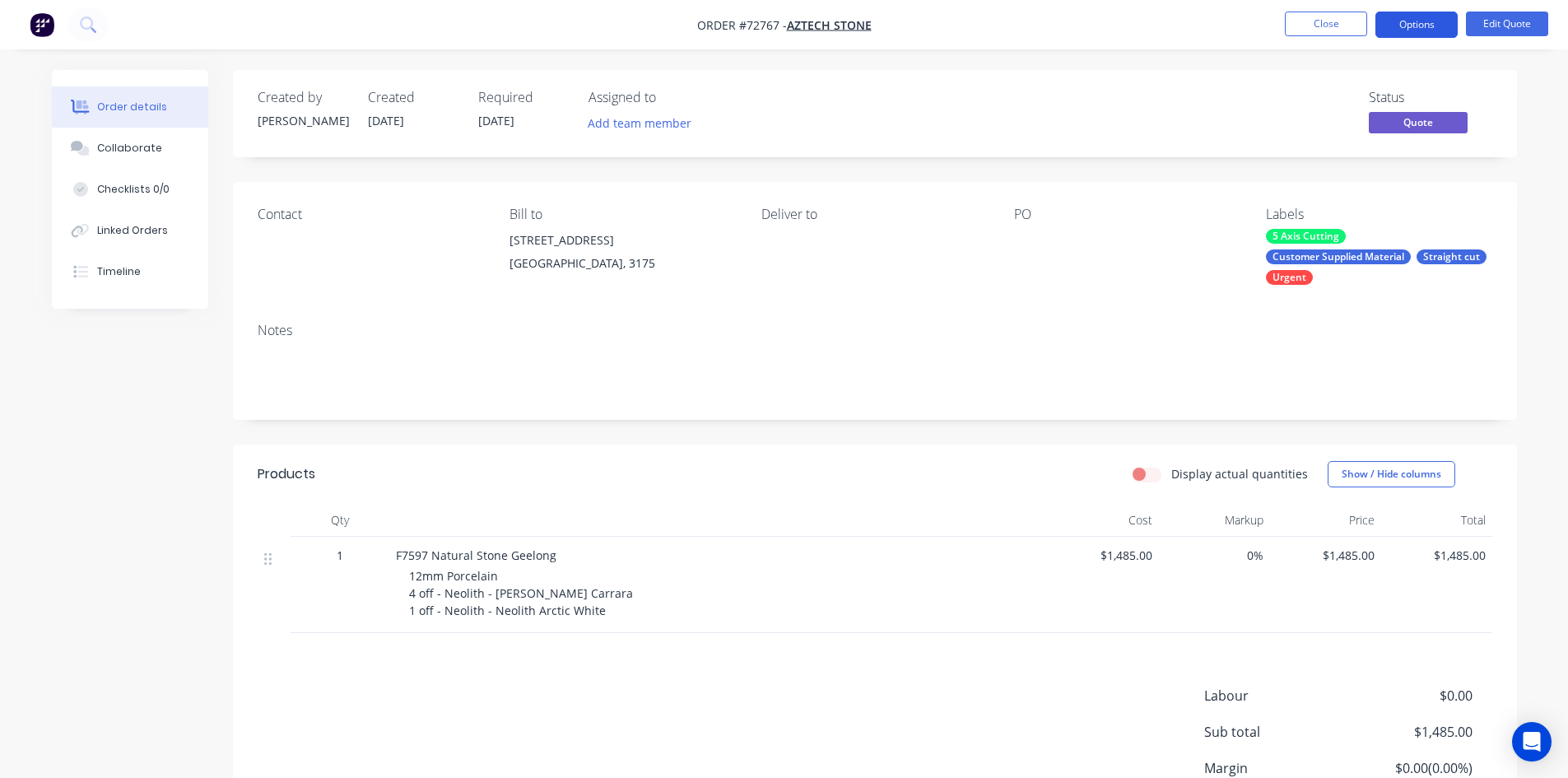
click at [1401, 28] on button "Options" at bounding box center [1417, 25] width 82 height 27
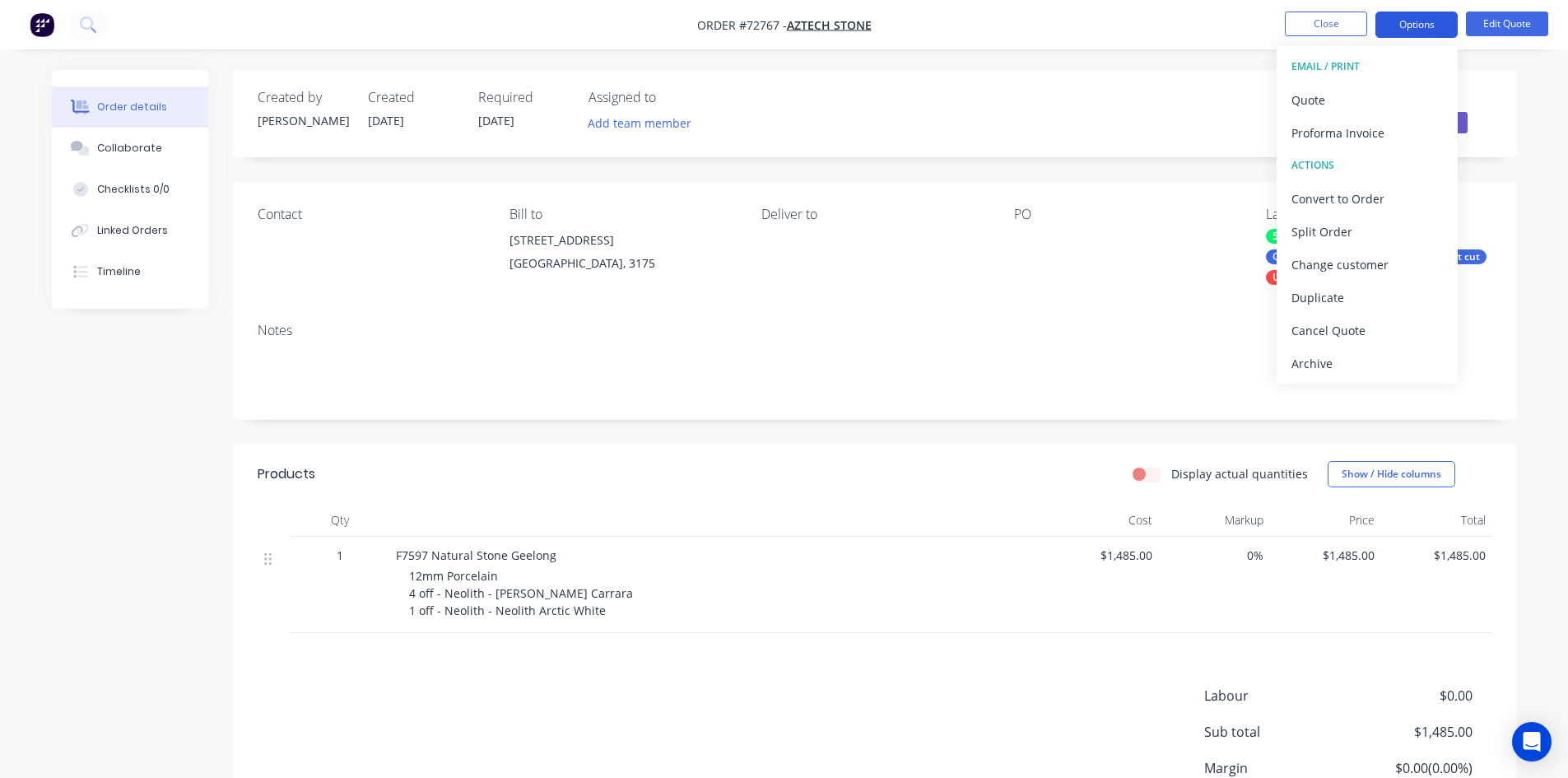
click at [1401, 28] on button "Options" at bounding box center [1417, 25] width 82 height 27
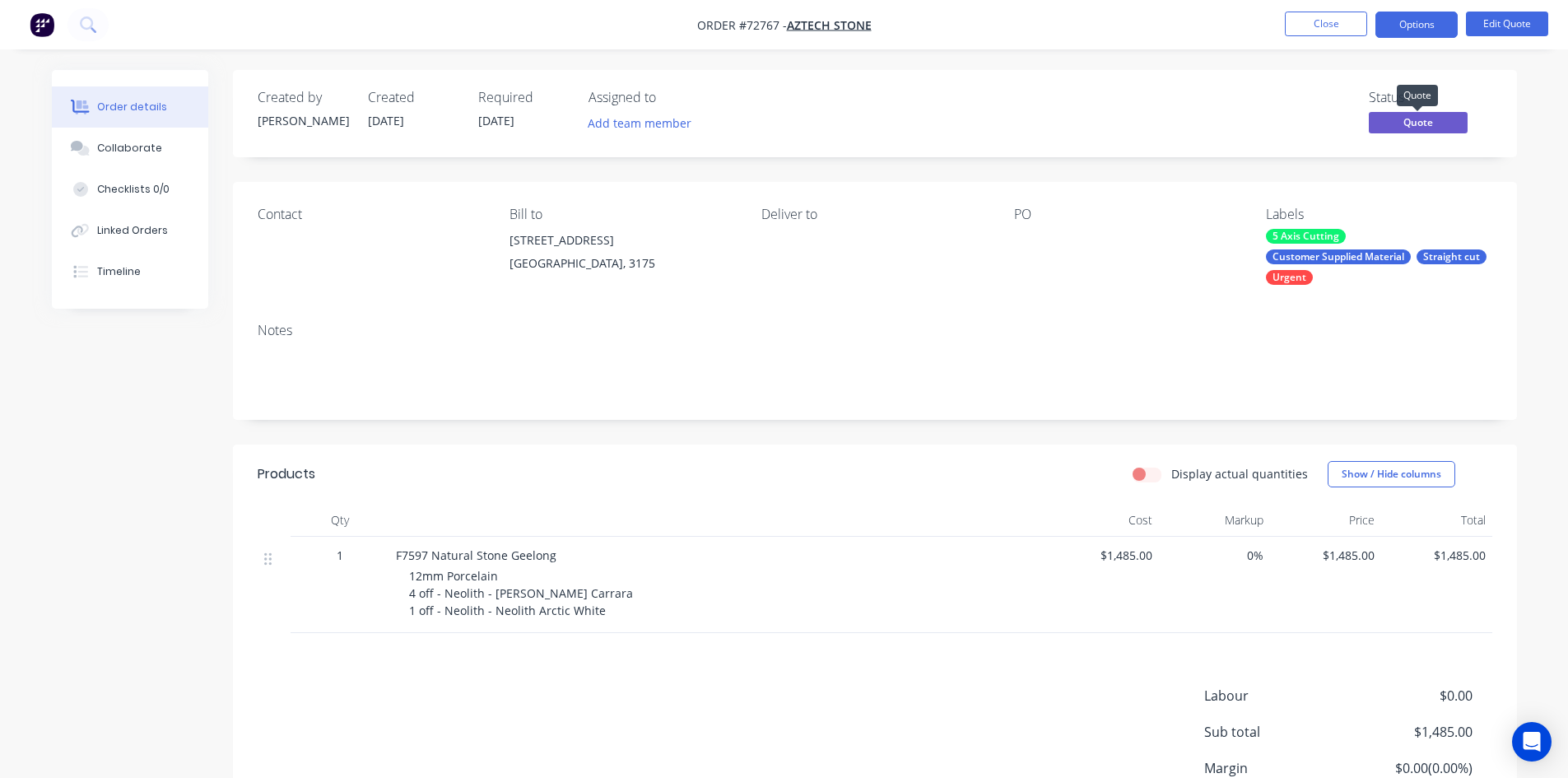
click at [1441, 124] on span "Quote" at bounding box center [1418, 122] width 99 height 21
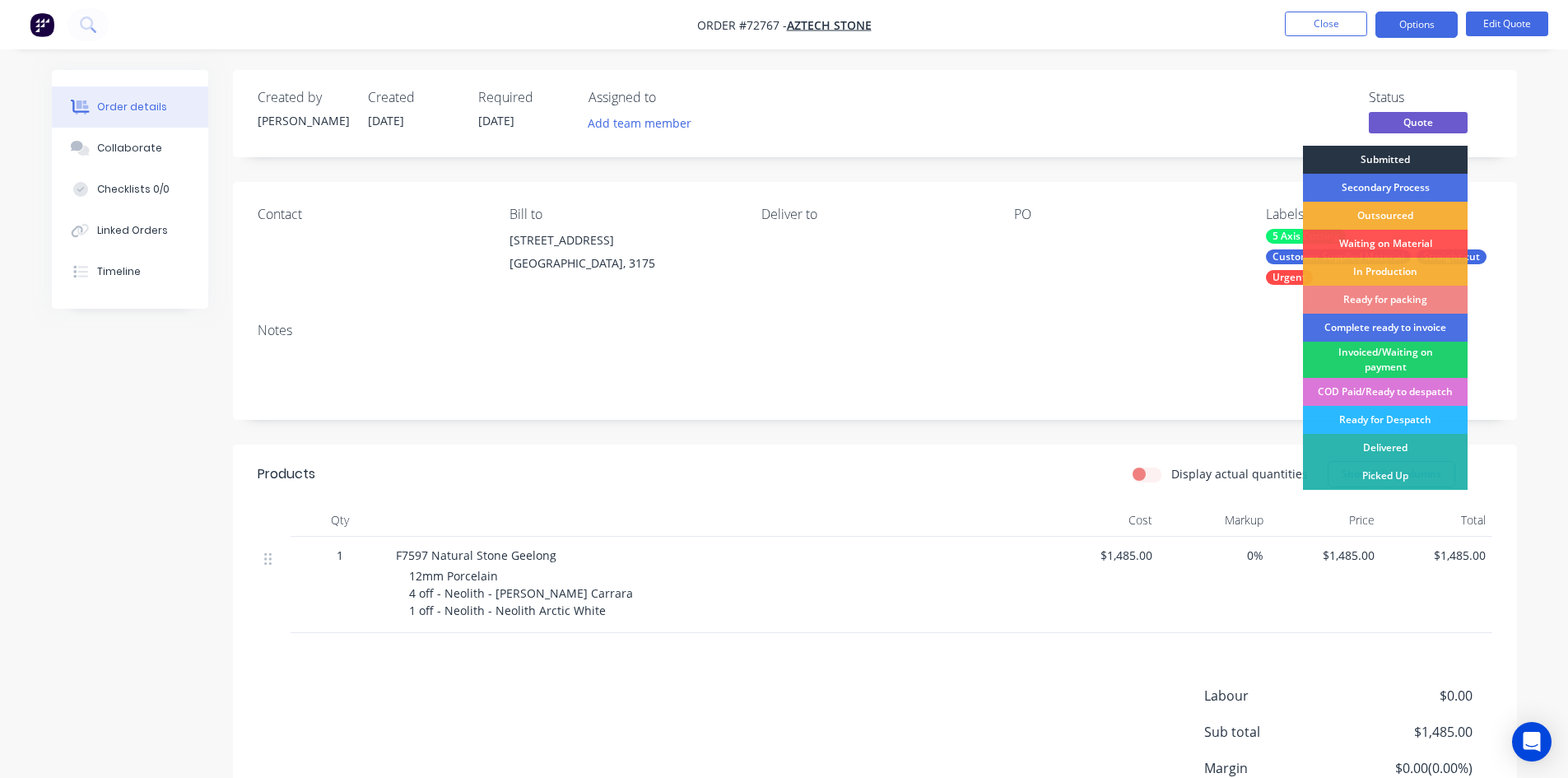
click at [1419, 155] on div "Submitted" at bounding box center [1385, 159] width 165 height 28
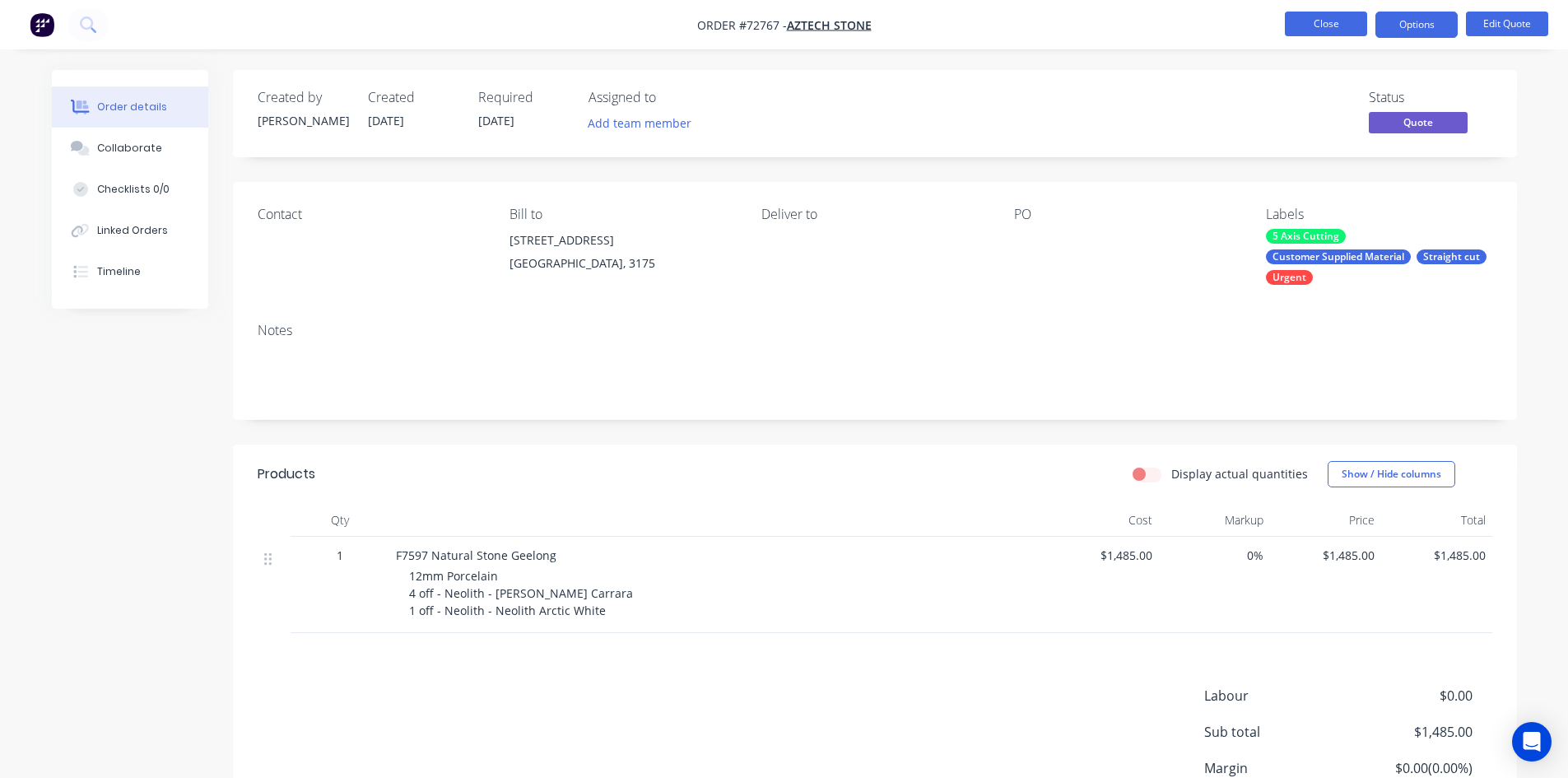
click at [1343, 27] on button "Close" at bounding box center [1326, 24] width 82 height 25
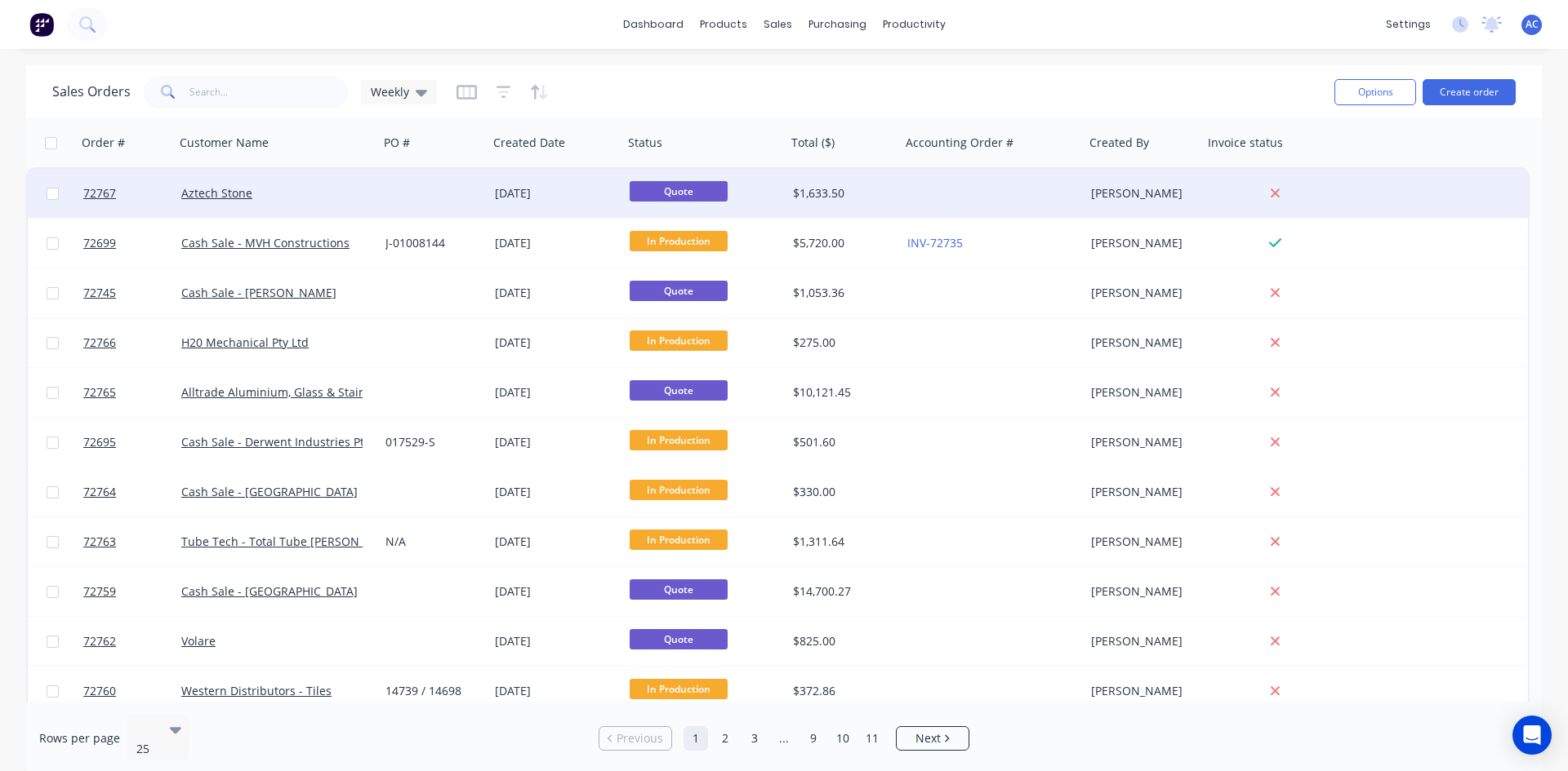
click at [700, 195] on span "Quote" at bounding box center [678, 191] width 98 height 20
click at [513, 190] on div "[DATE]" at bounding box center [555, 193] width 122 height 17
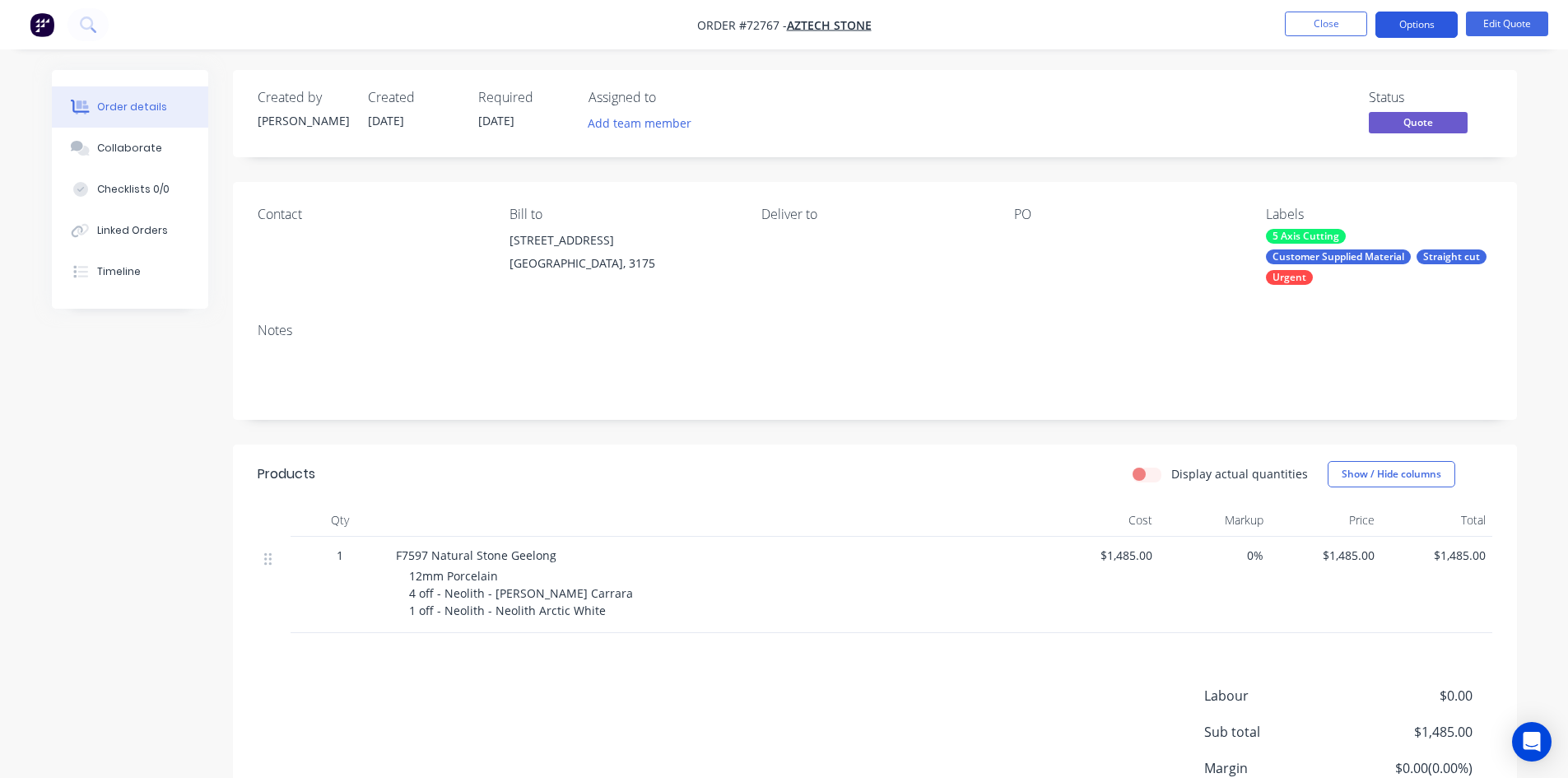
click at [1421, 25] on button "Options" at bounding box center [1417, 25] width 82 height 27
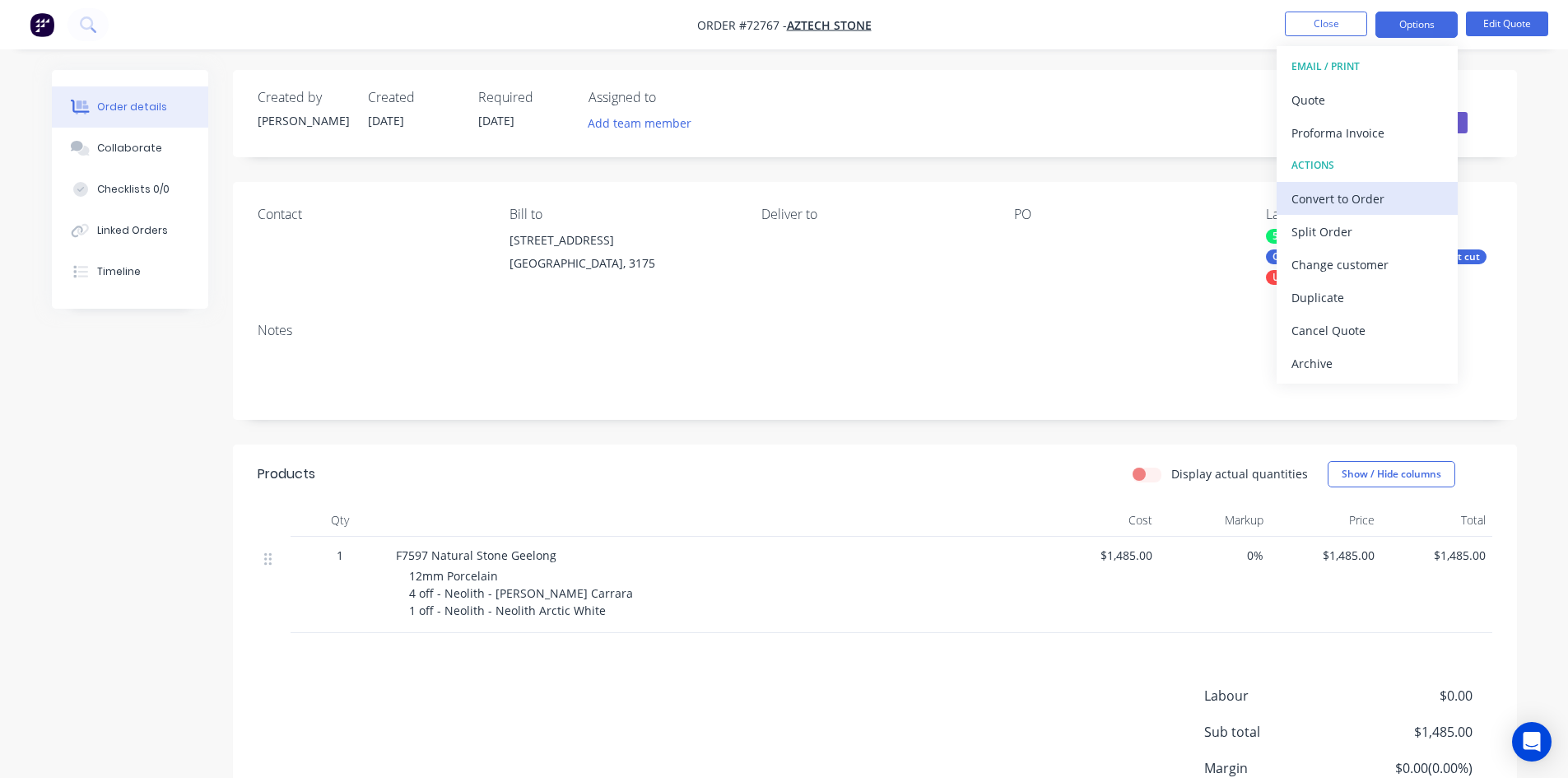
click at [1353, 192] on div "Convert to Order" at bounding box center [1368, 198] width 151 height 24
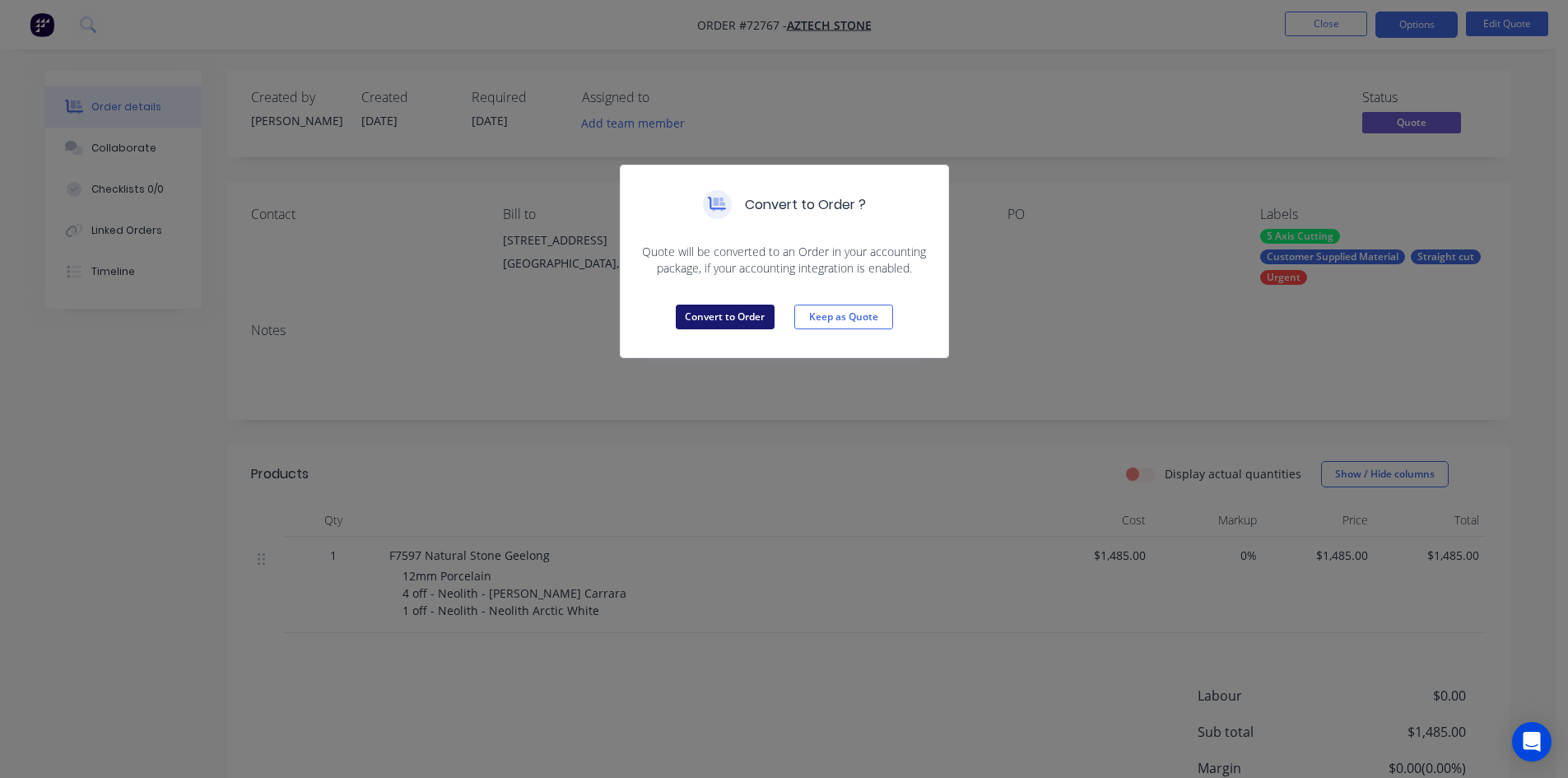
click at [736, 318] on button "Convert to Order" at bounding box center [725, 316] width 99 height 25
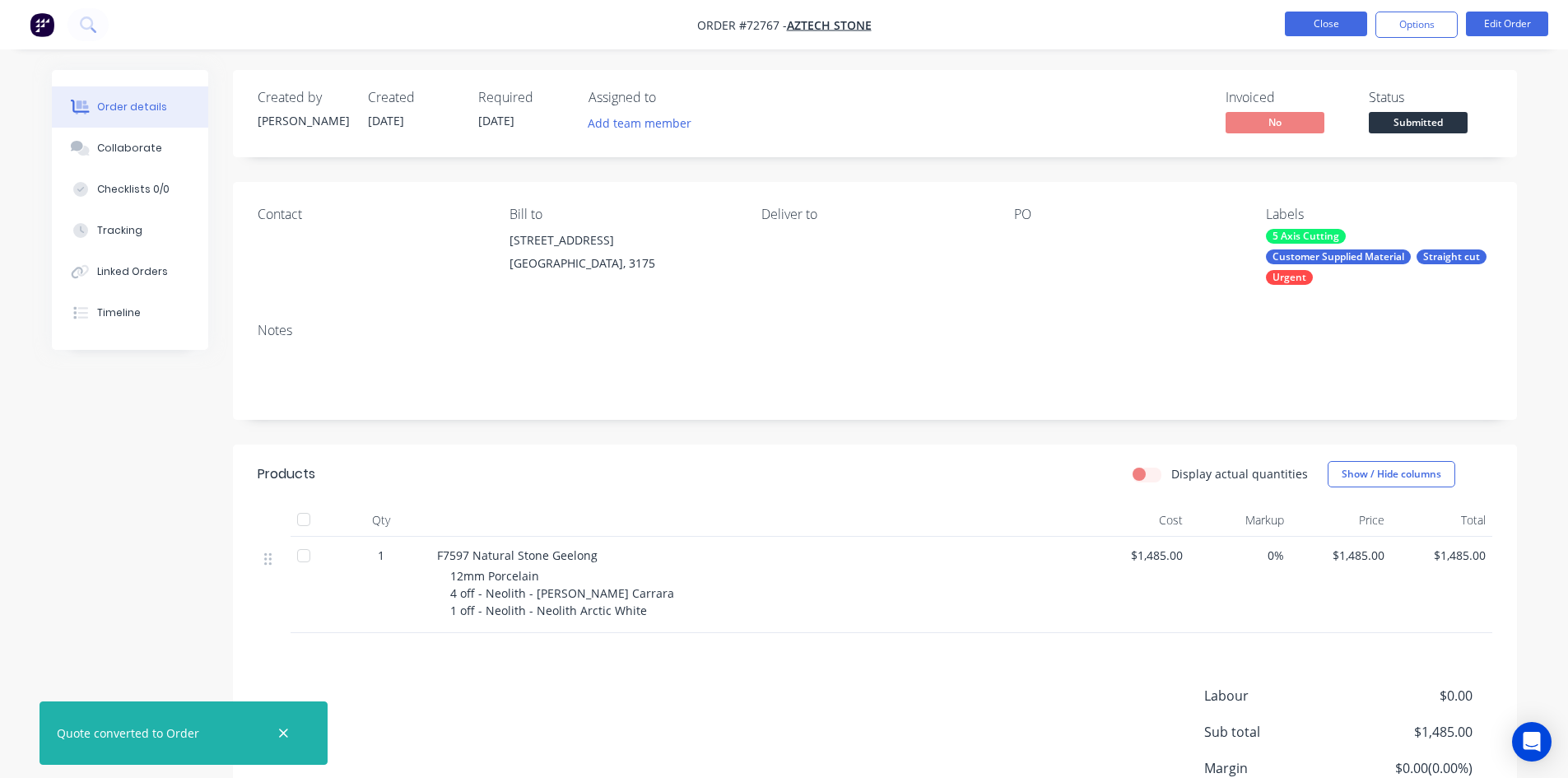
click at [1341, 28] on button "Close" at bounding box center [1326, 24] width 82 height 25
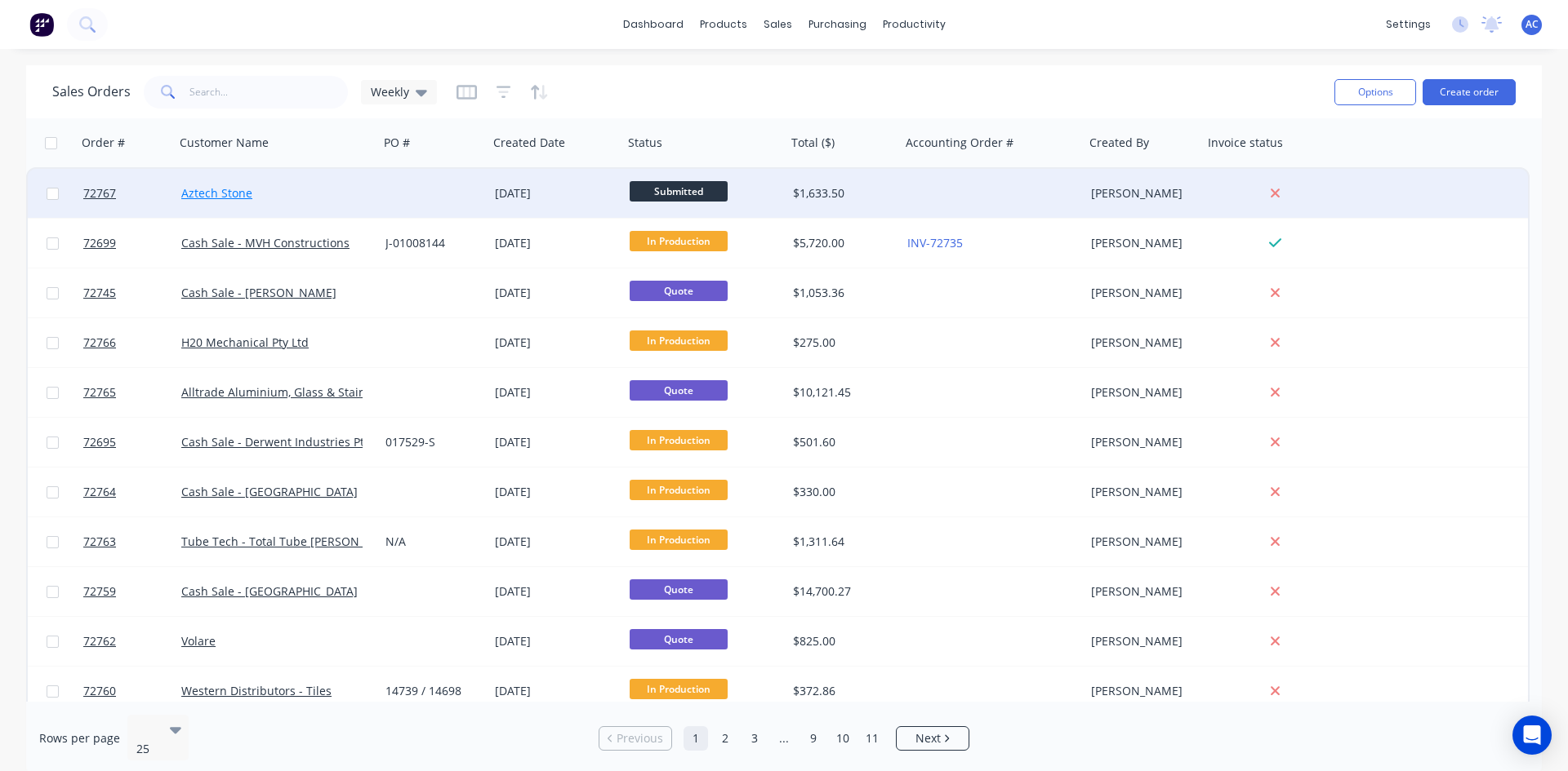
click at [235, 195] on link "Aztech Stone" at bounding box center [216, 193] width 71 height 16
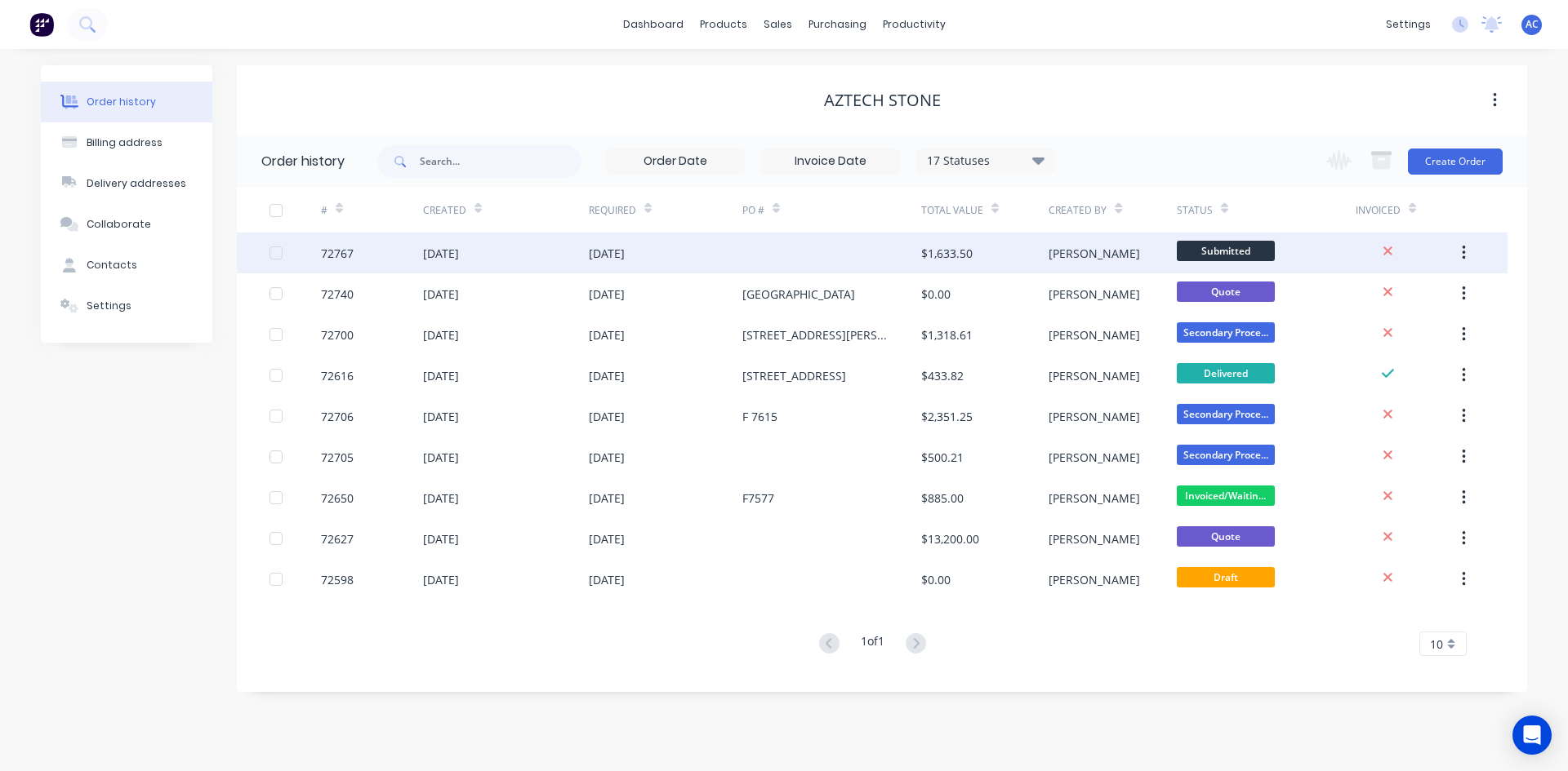
click at [957, 247] on div "$1,633.50" at bounding box center [947, 254] width 52 height 18
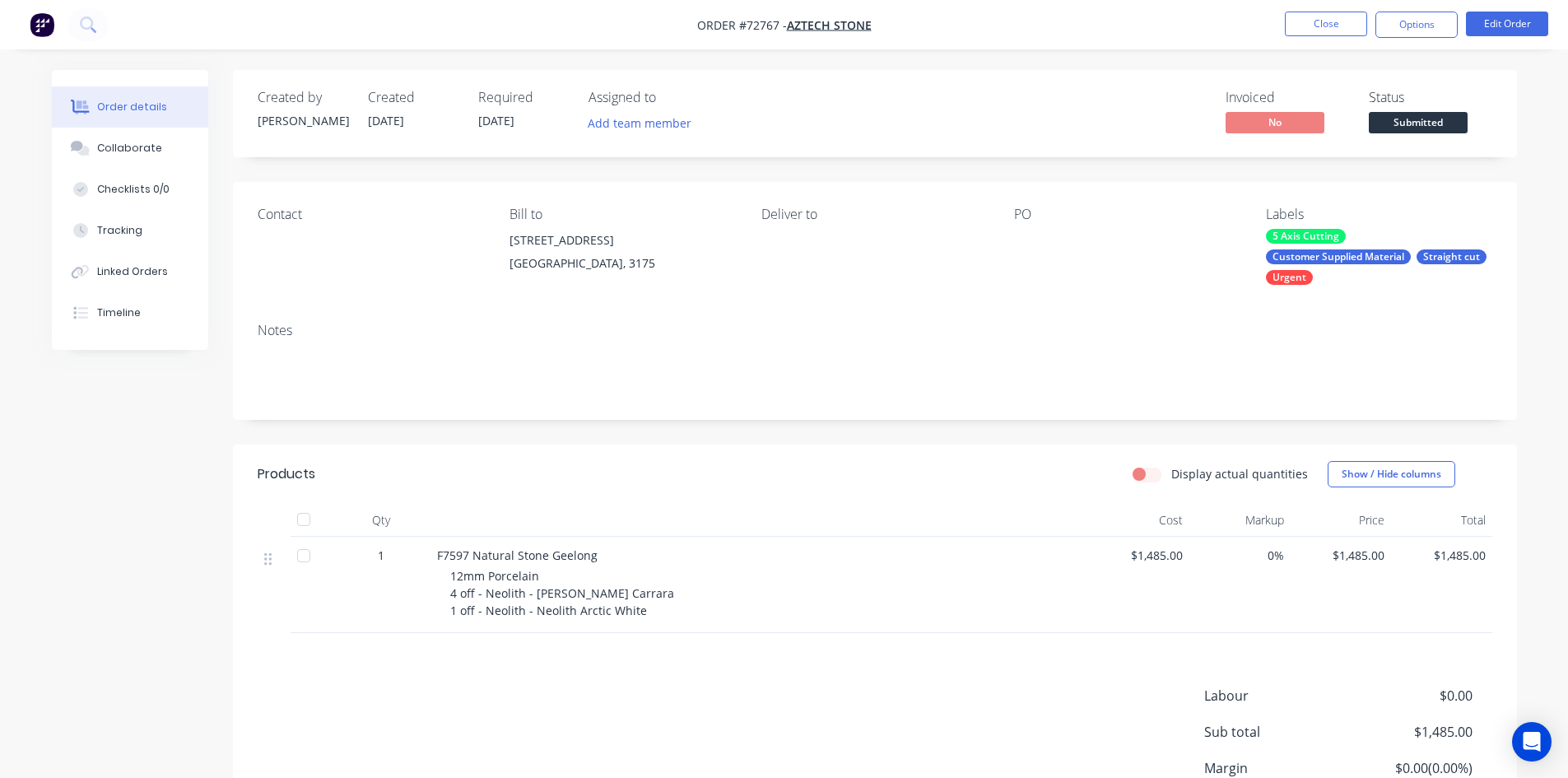
click at [1286, 210] on div "Labels" at bounding box center [1379, 214] width 226 height 16
click at [1493, 28] on button "Edit Order" at bounding box center [1507, 24] width 82 height 25
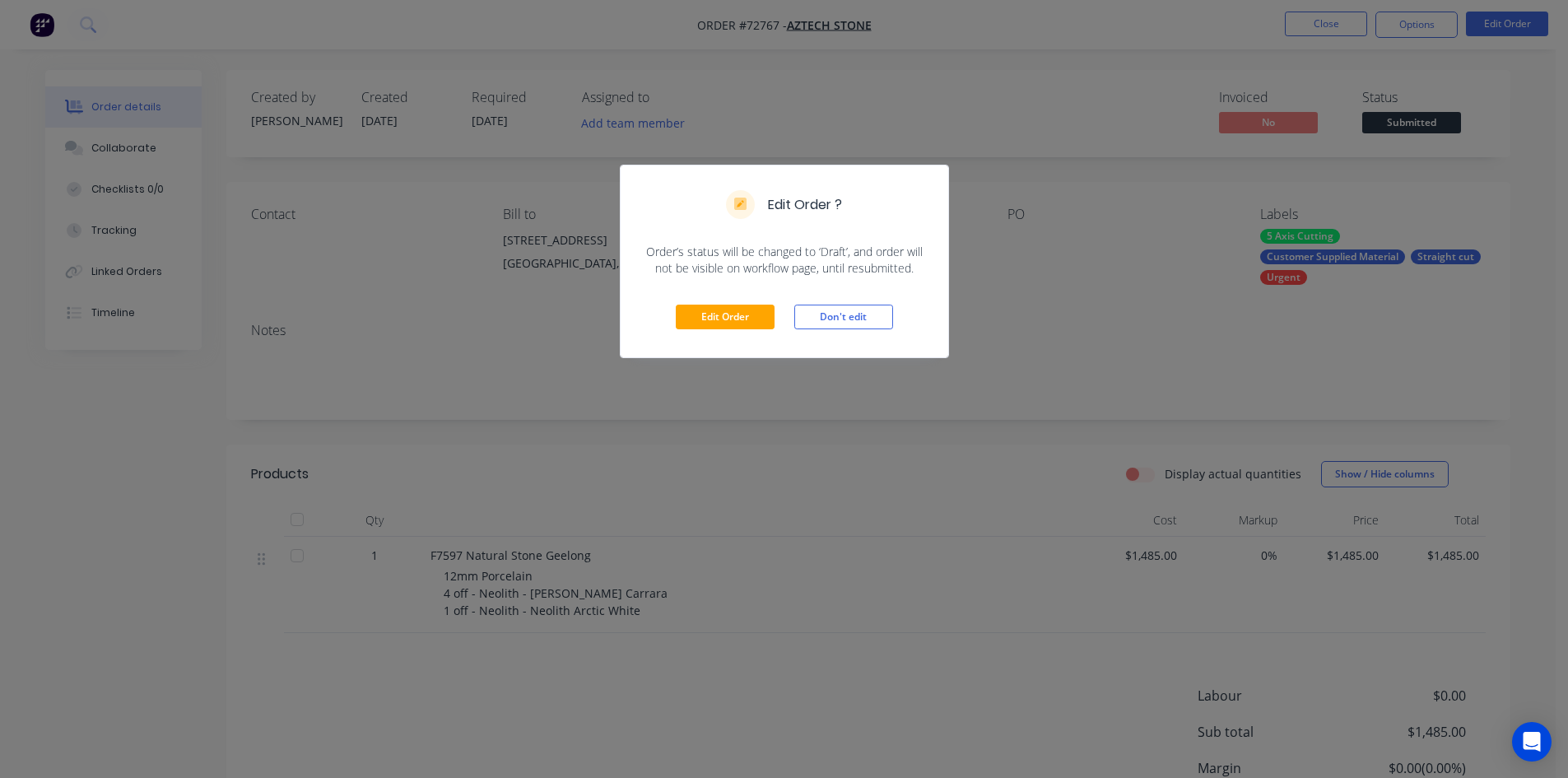
click at [1072, 311] on div "Edit Order ? Order’s status will be changed to ‘Draft’, and order will not be v…" at bounding box center [784, 389] width 1568 height 778
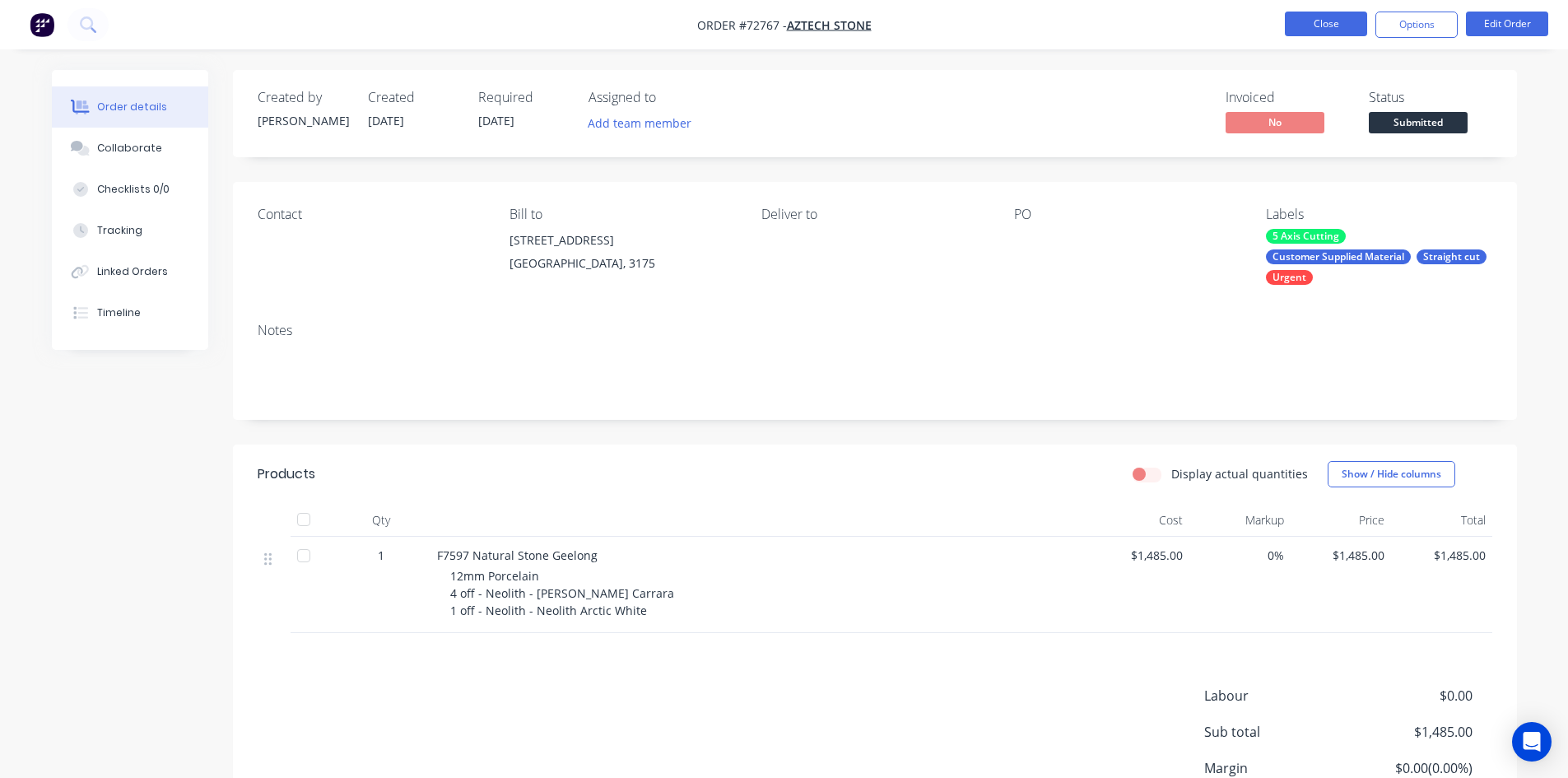
click at [1331, 25] on button "Close" at bounding box center [1326, 24] width 82 height 25
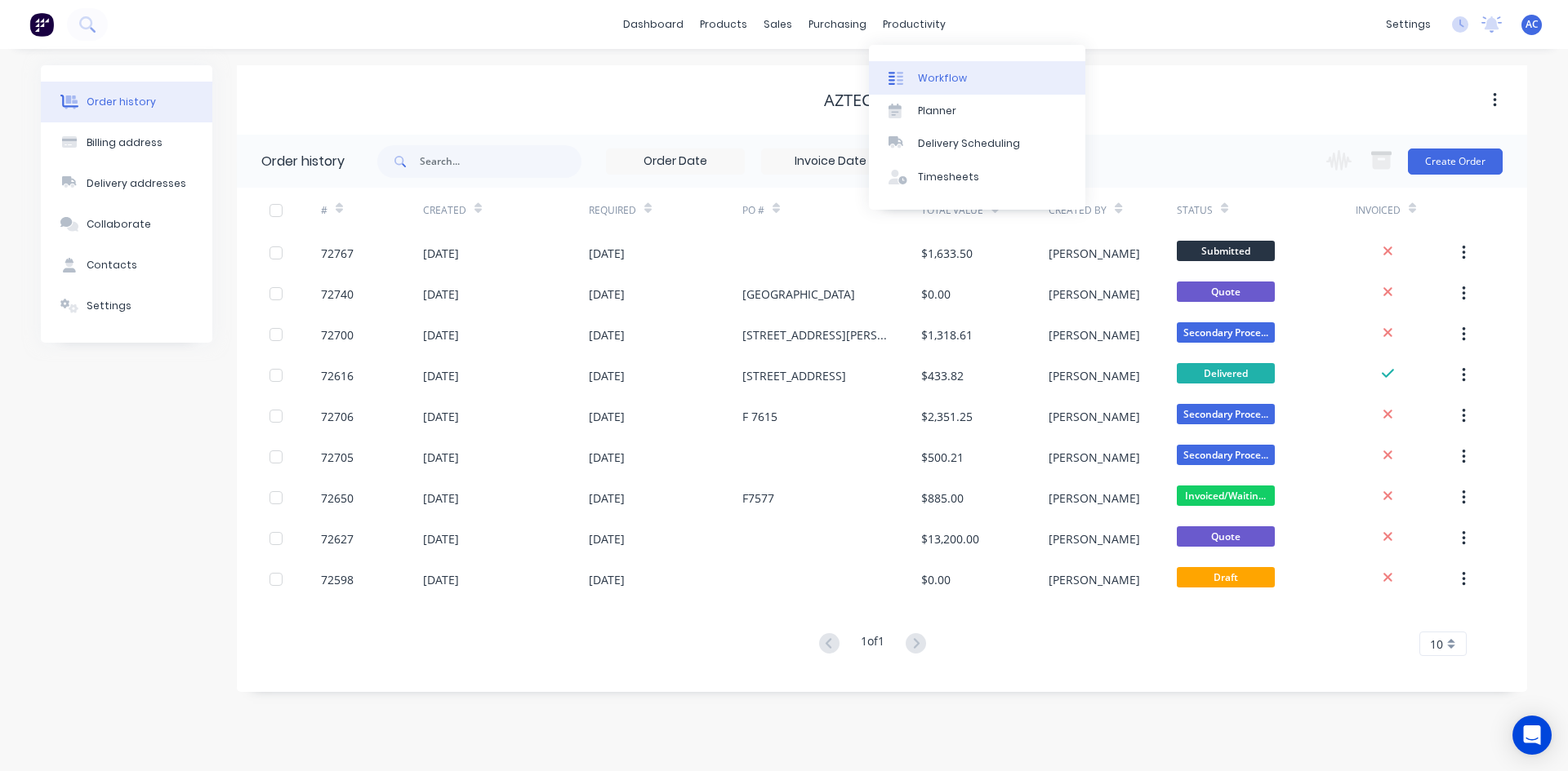
click at [915, 72] on link "Workflow" at bounding box center [977, 78] width 216 height 33
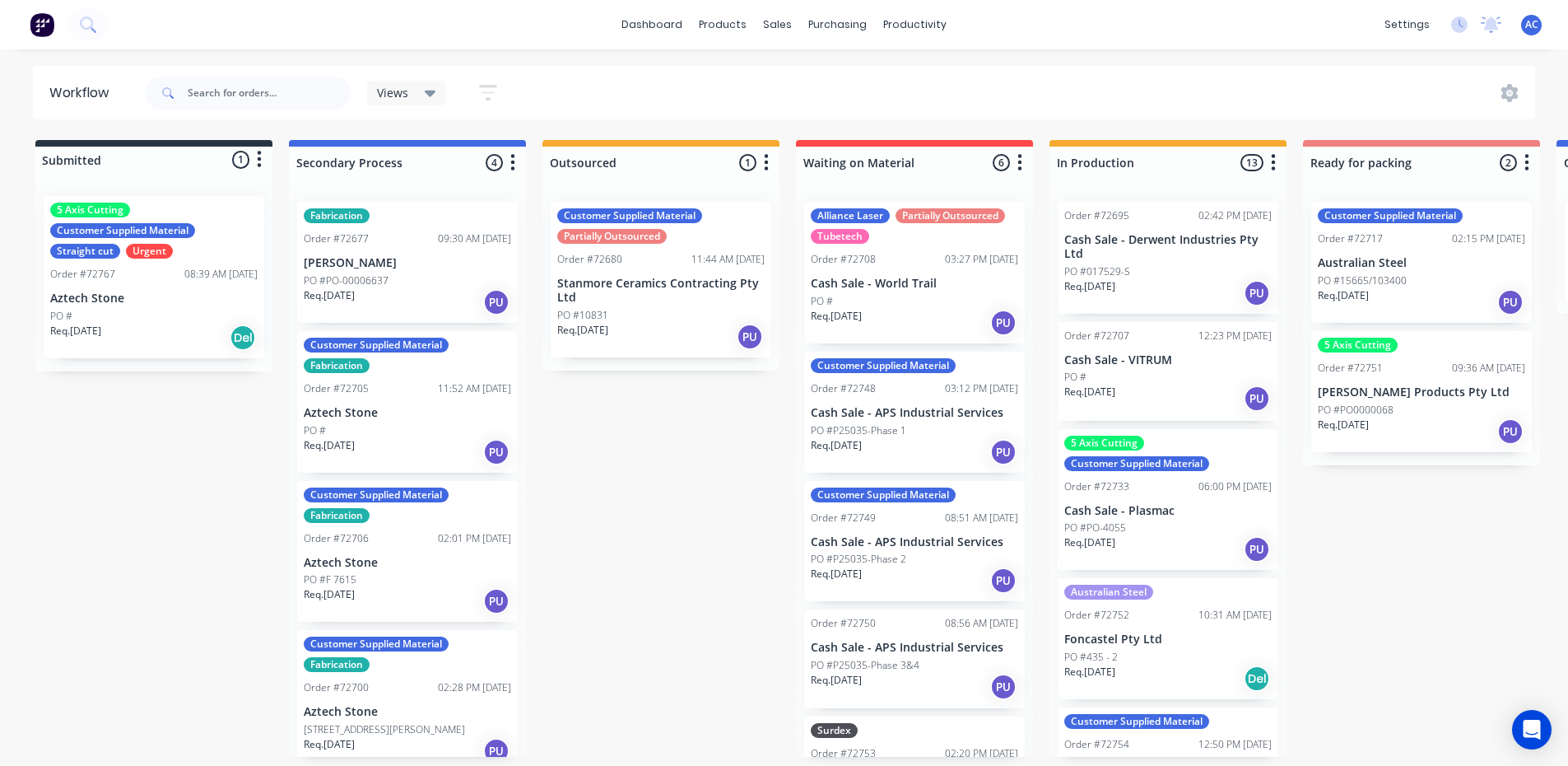
click at [174, 235] on div "Customer Supplied Material" at bounding box center [123, 230] width 145 height 15
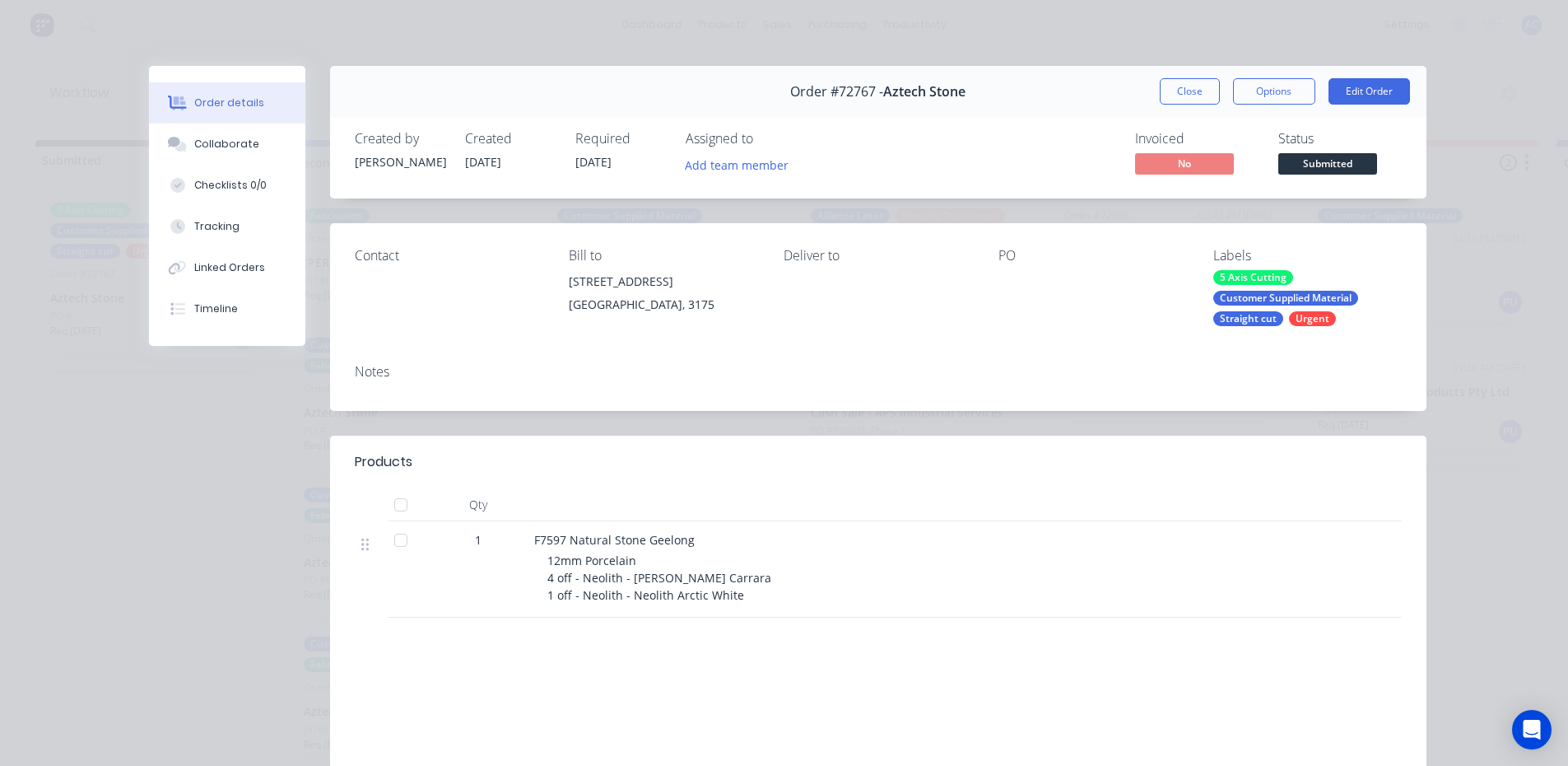
click at [1230, 252] on div "Labels" at bounding box center [1308, 255] width 189 height 16
click at [1231, 351] on div "Contact Bill to [STREET_ADDRESS] Deliver to PO Labels 5 Axis Cutting Customer S…" at bounding box center [878, 287] width 1097 height 128
click at [1240, 321] on div "Straight cut" at bounding box center [1248, 318] width 70 height 15
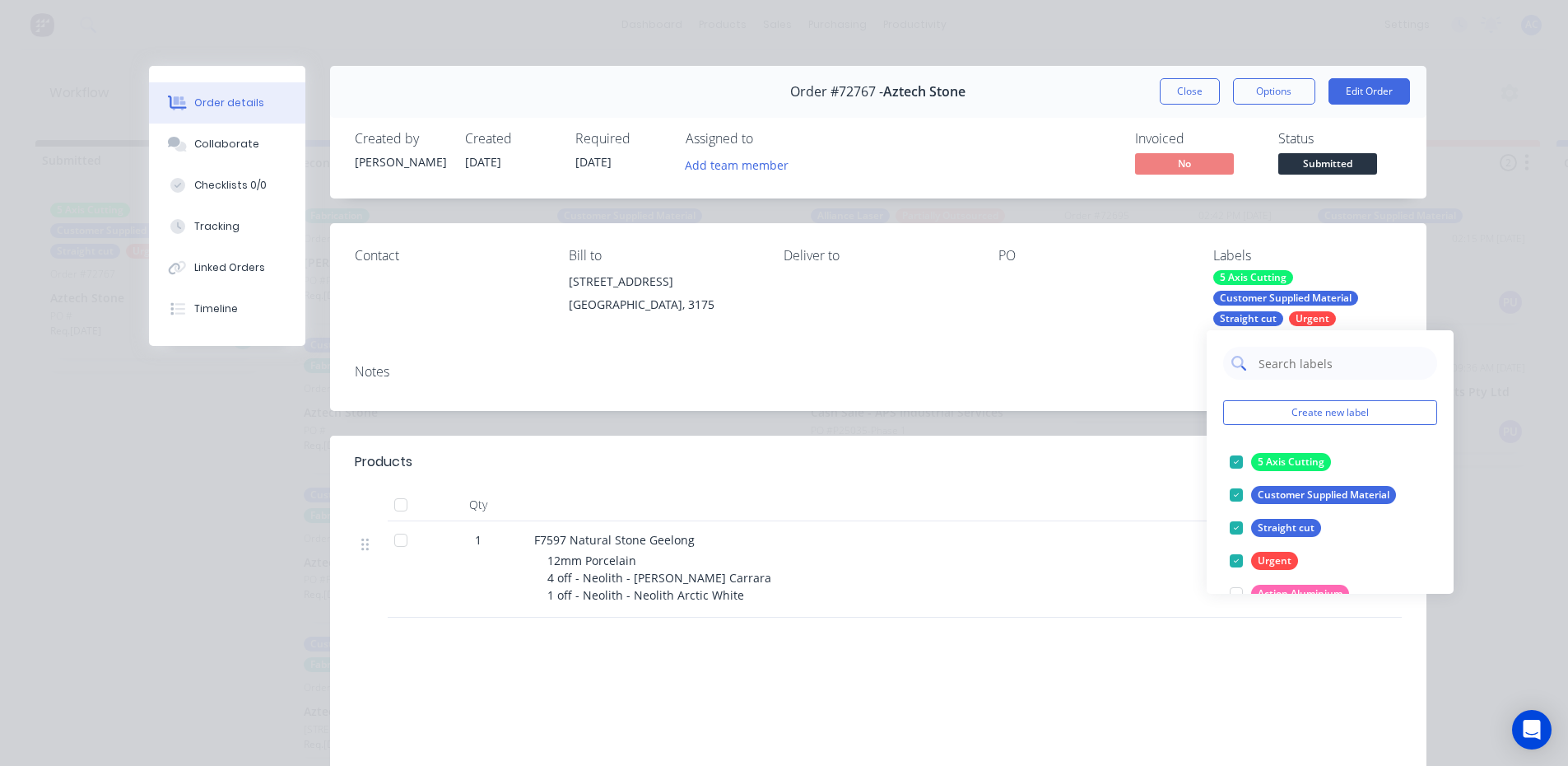
click at [1289, 361] on input "text" at bounding box center [1342, 363] width 172 height 33
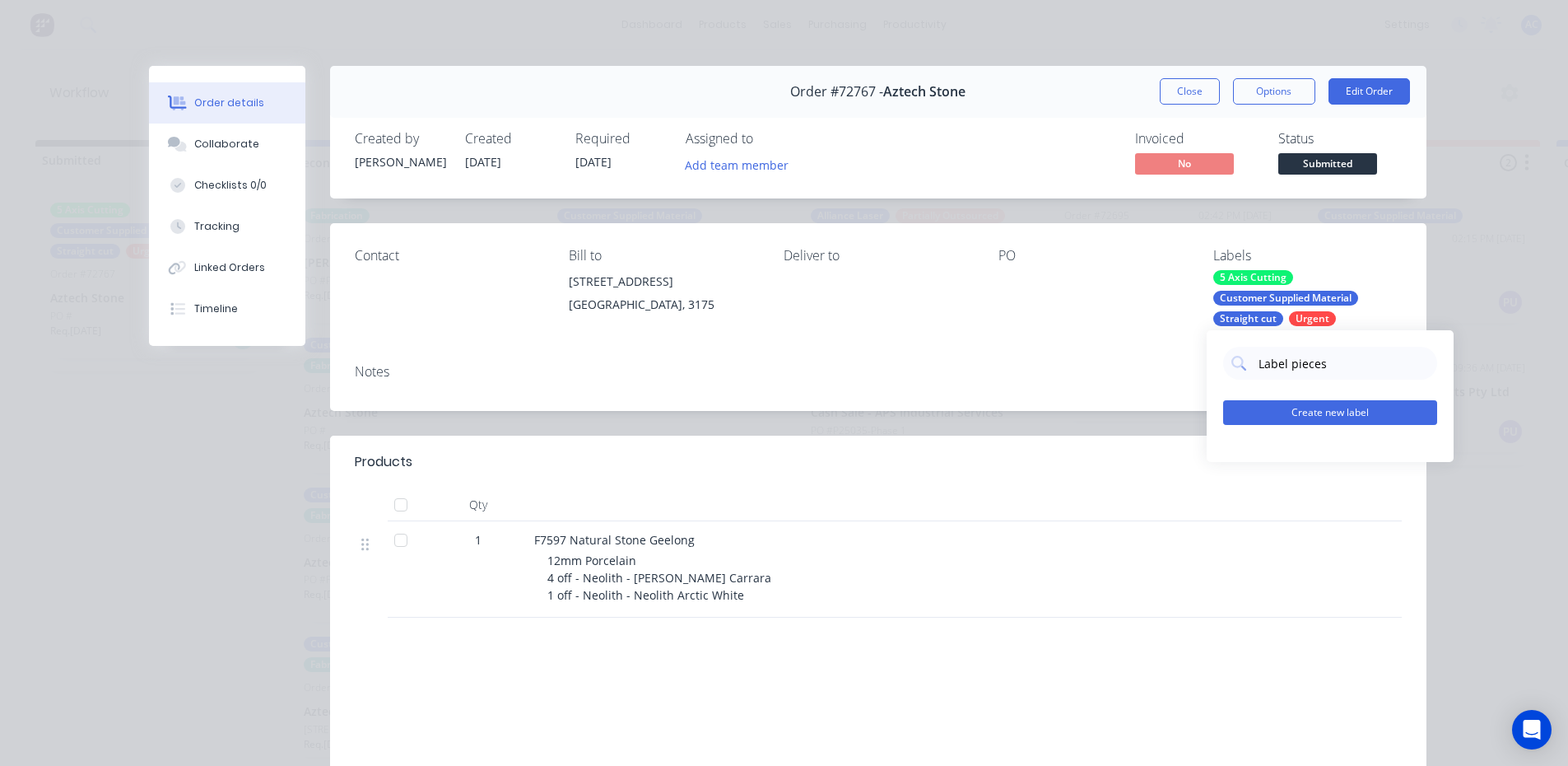
type input "Label pieces"
click at [1314, 414] on button "Create new label" at bounding box center [1330, 411] width 214 height 25
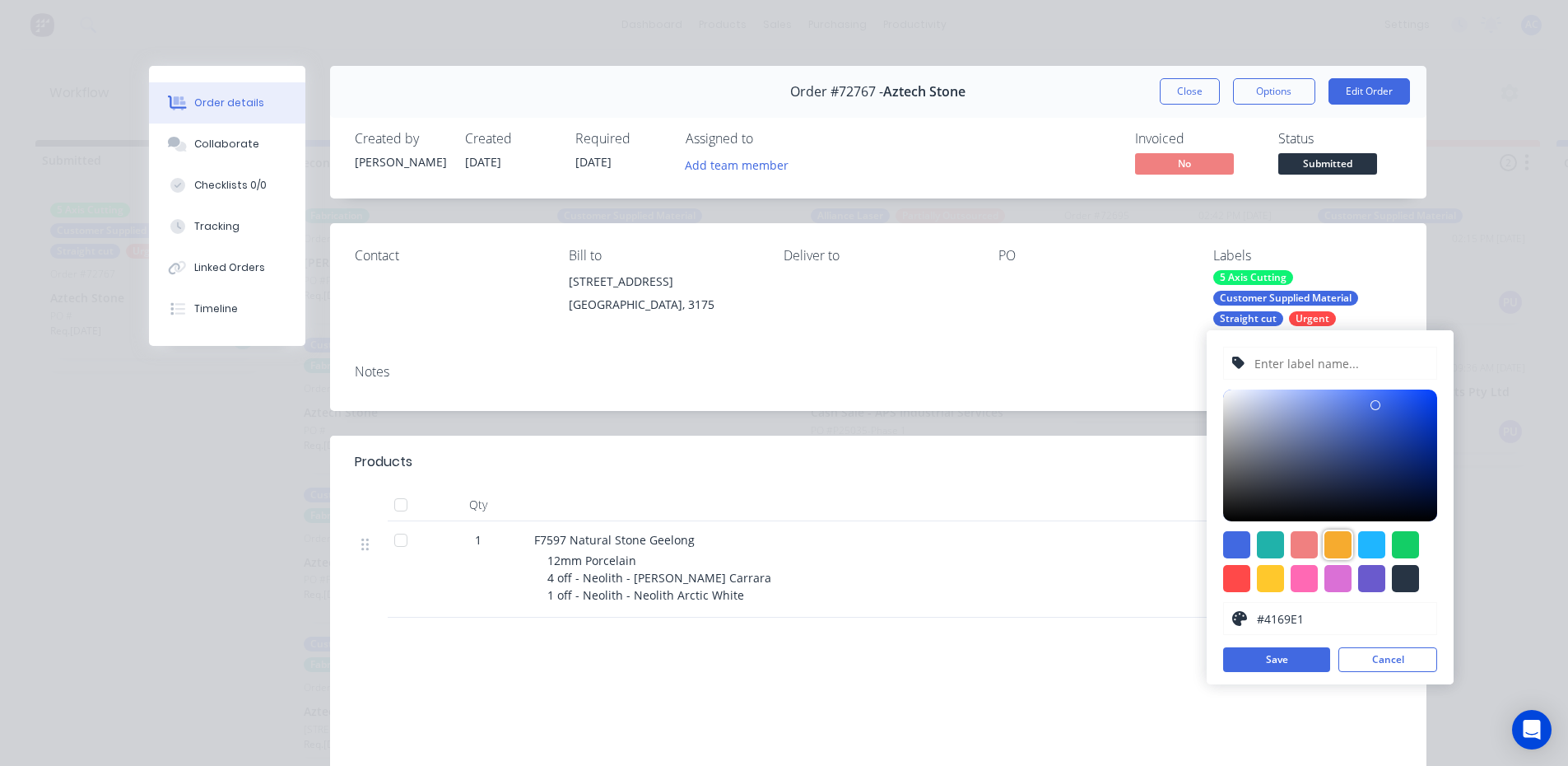
click at [1337, 553] on div at bounding box center [1338, 545] width 27 height 27
type input "#F6AB2F"
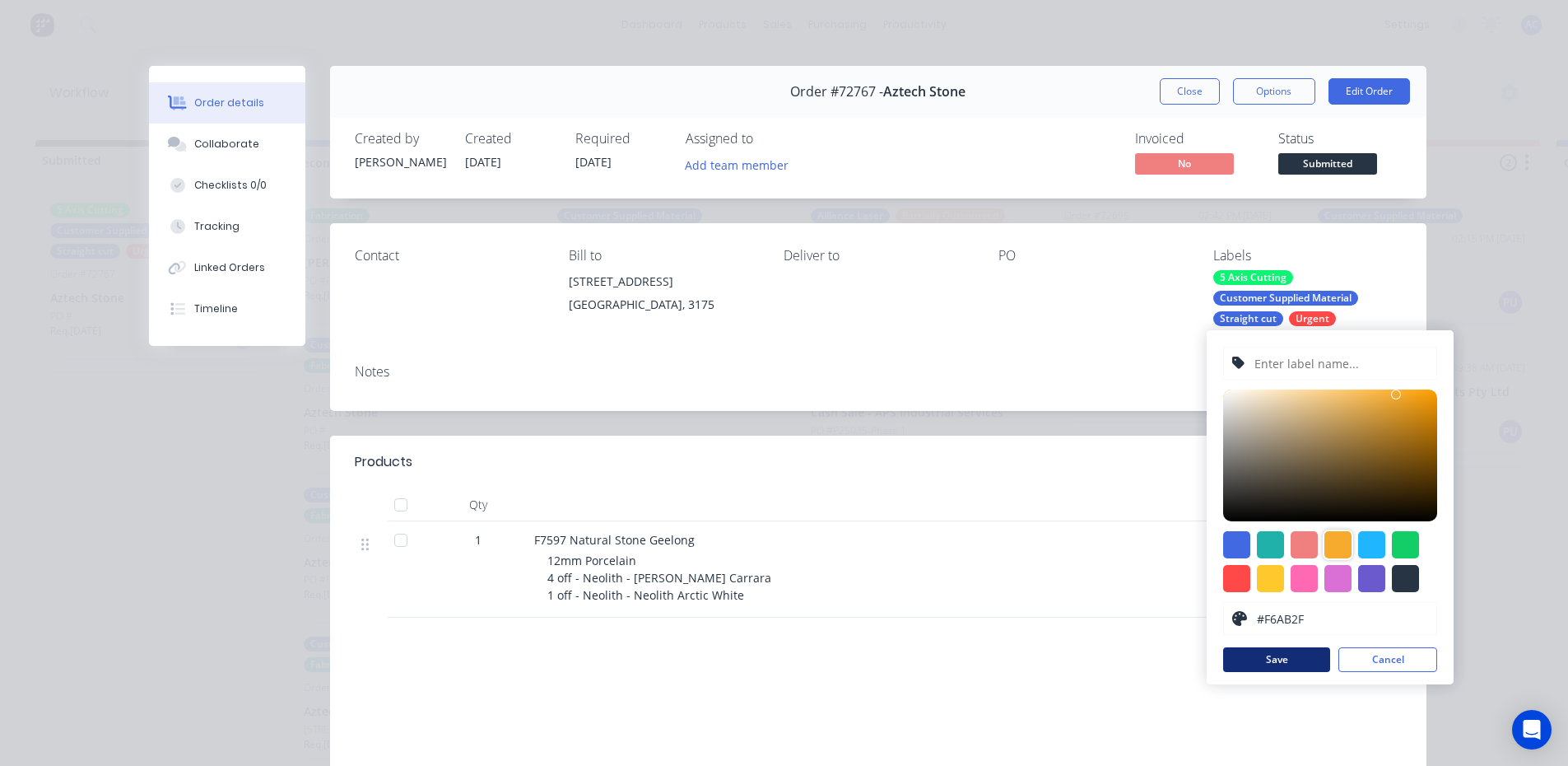
click at [1293, 660] on button "Save" at bounding box center [1276, 659] width 107 height 25
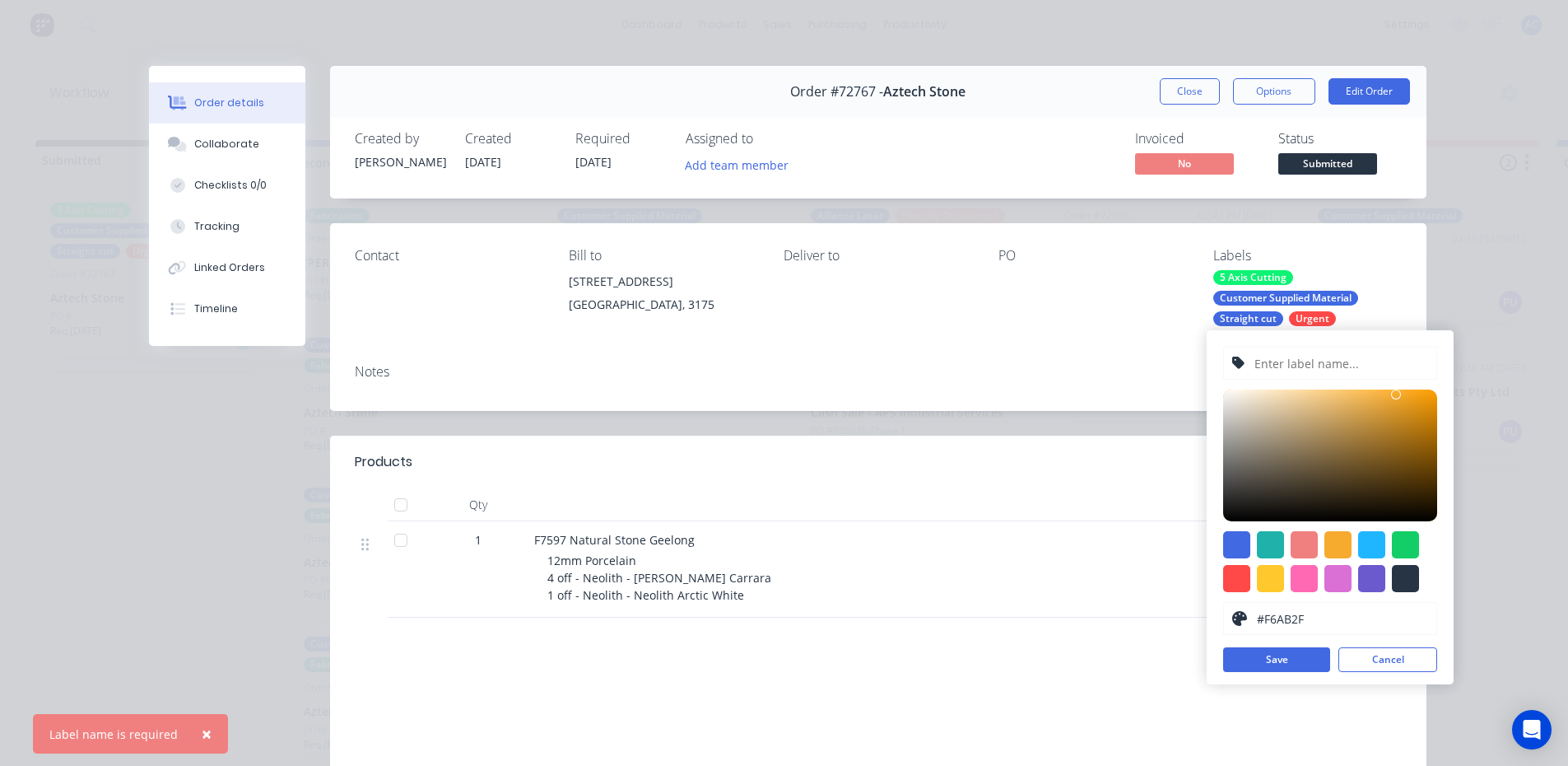
click at [1280, 364] on input "text" at bounding box center [1340, 363] width 176 height 31
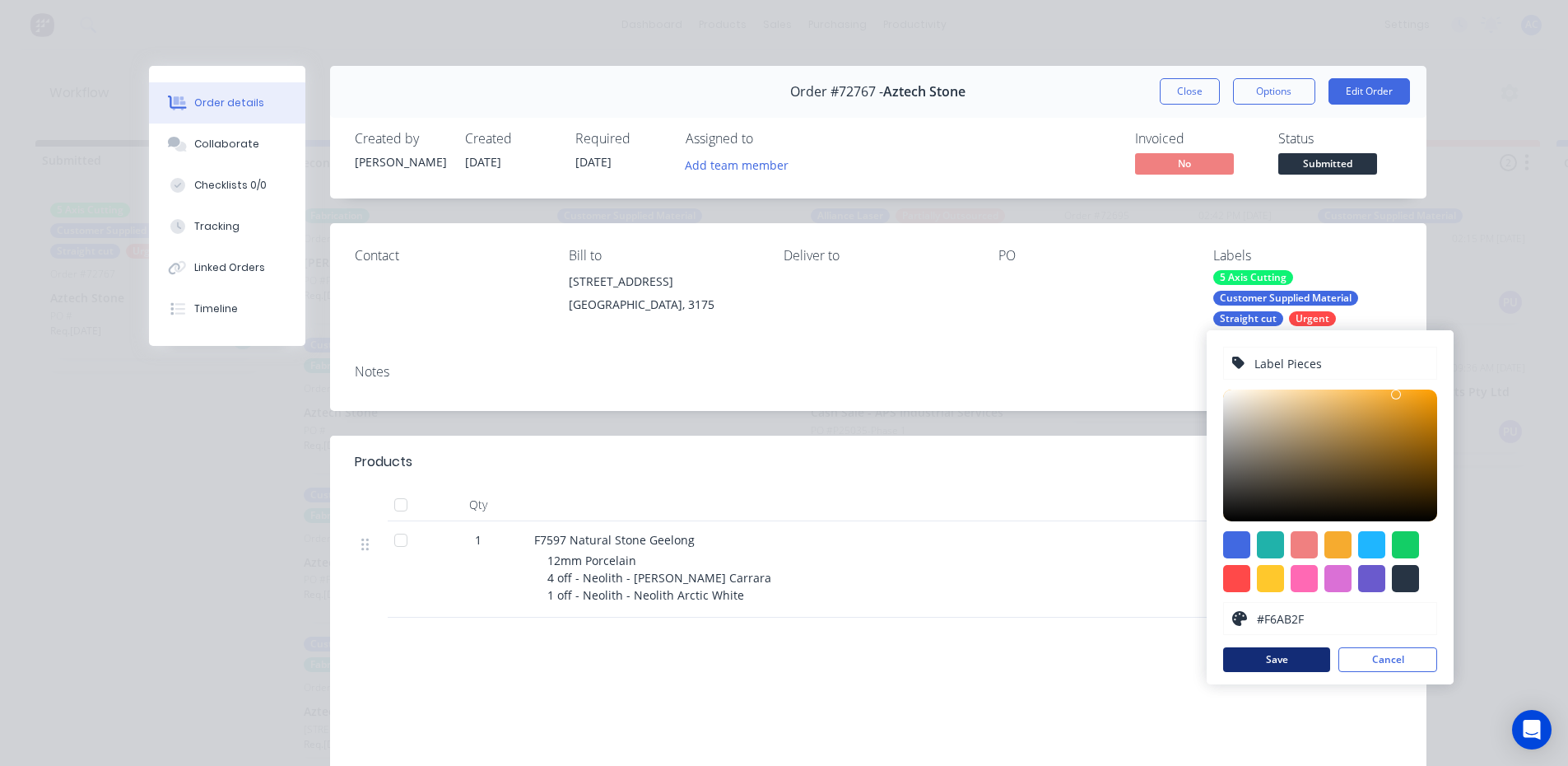
type input "Label Pieces"
click at [1271, 663] on button "Save" at bounding box center [1276, 659] width 107 height 25
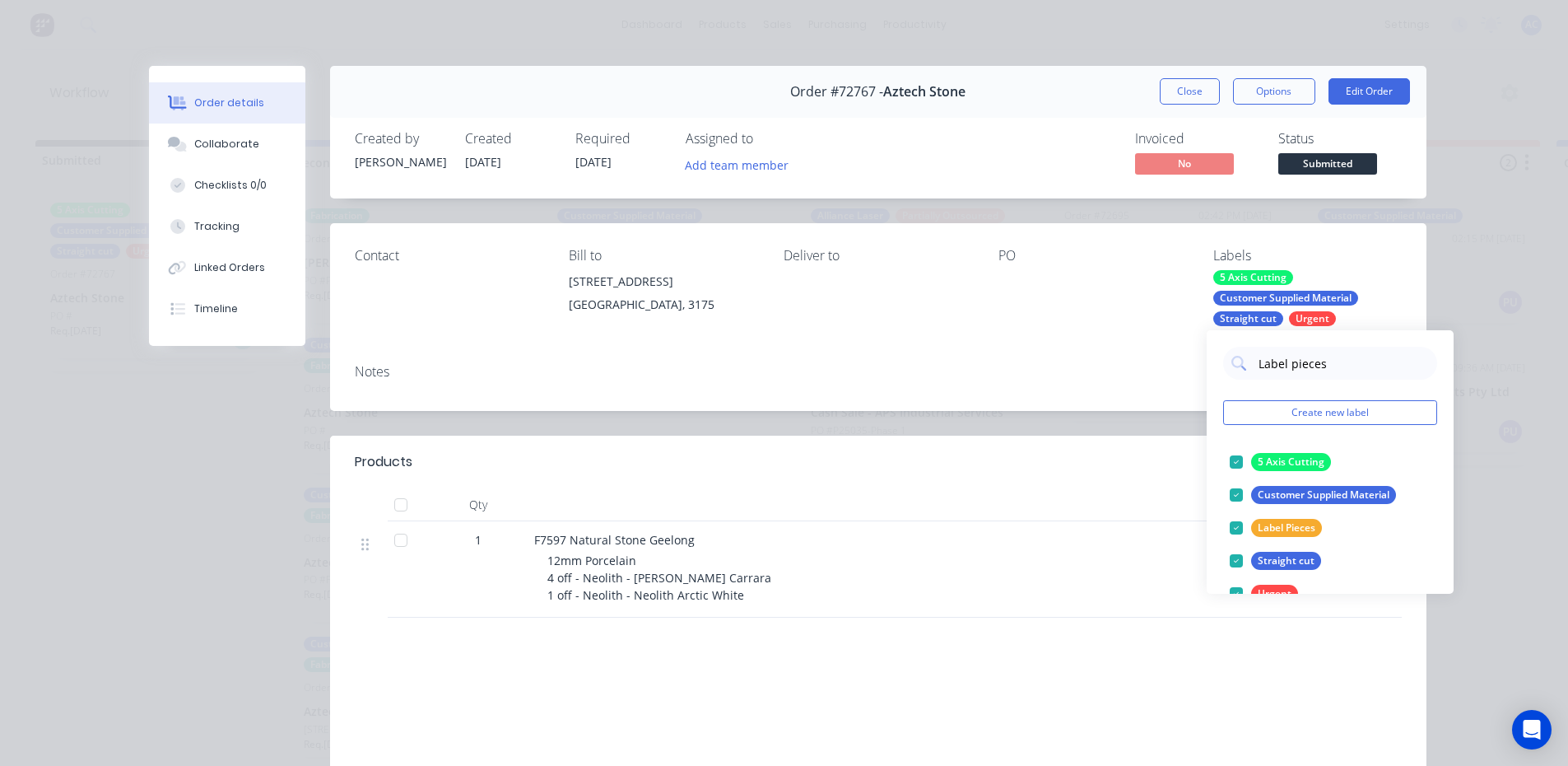
click at [1498, 463] on div "Order details Collaborate Checklists 0/0 Tracking Linked Orders Timeline Order …" at bounding box center [784, 383] width 1568 height 766
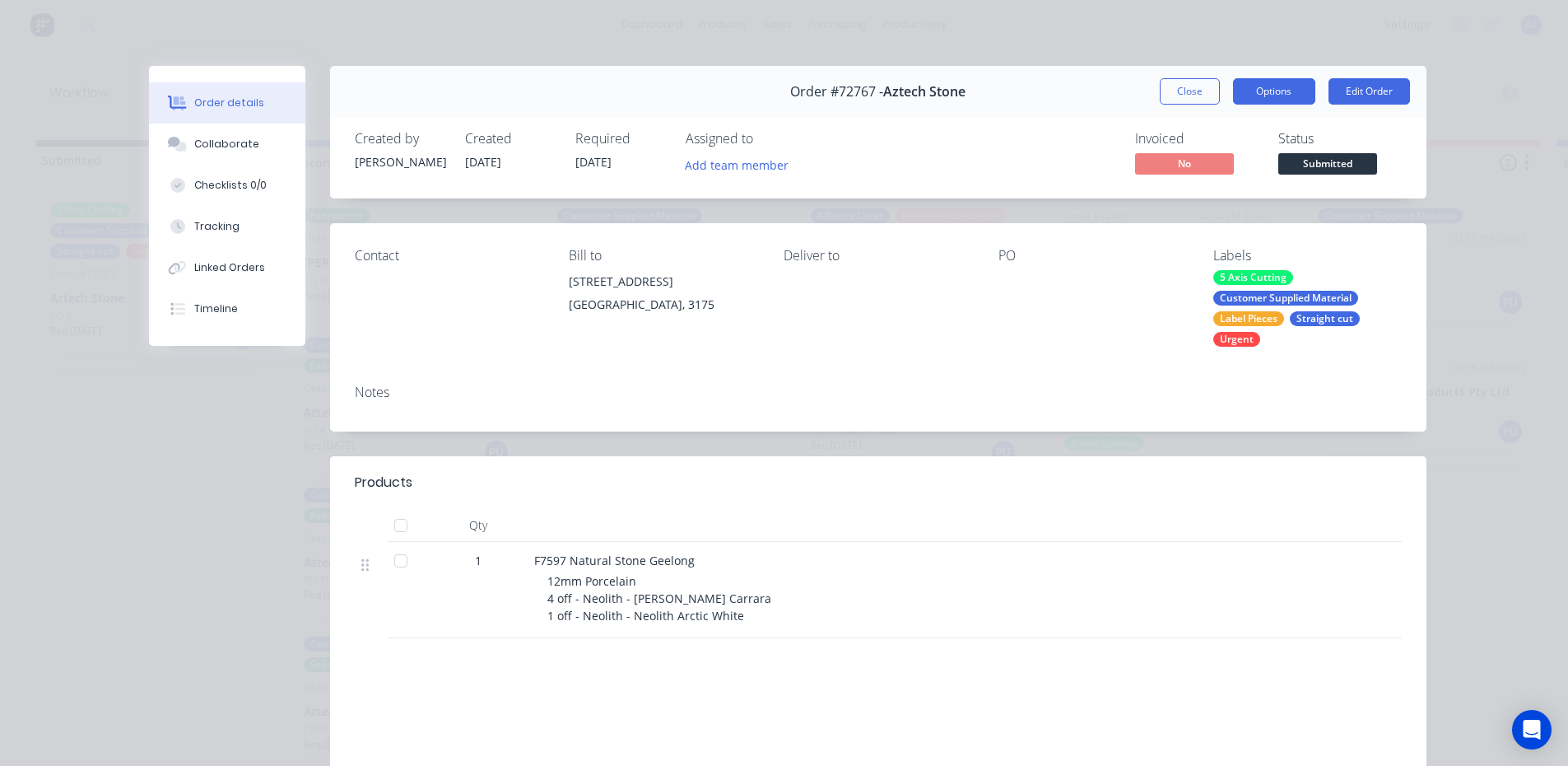
click at [1289, 94] on button "Options" at bounding box center [1274, 91] width 82 height 27
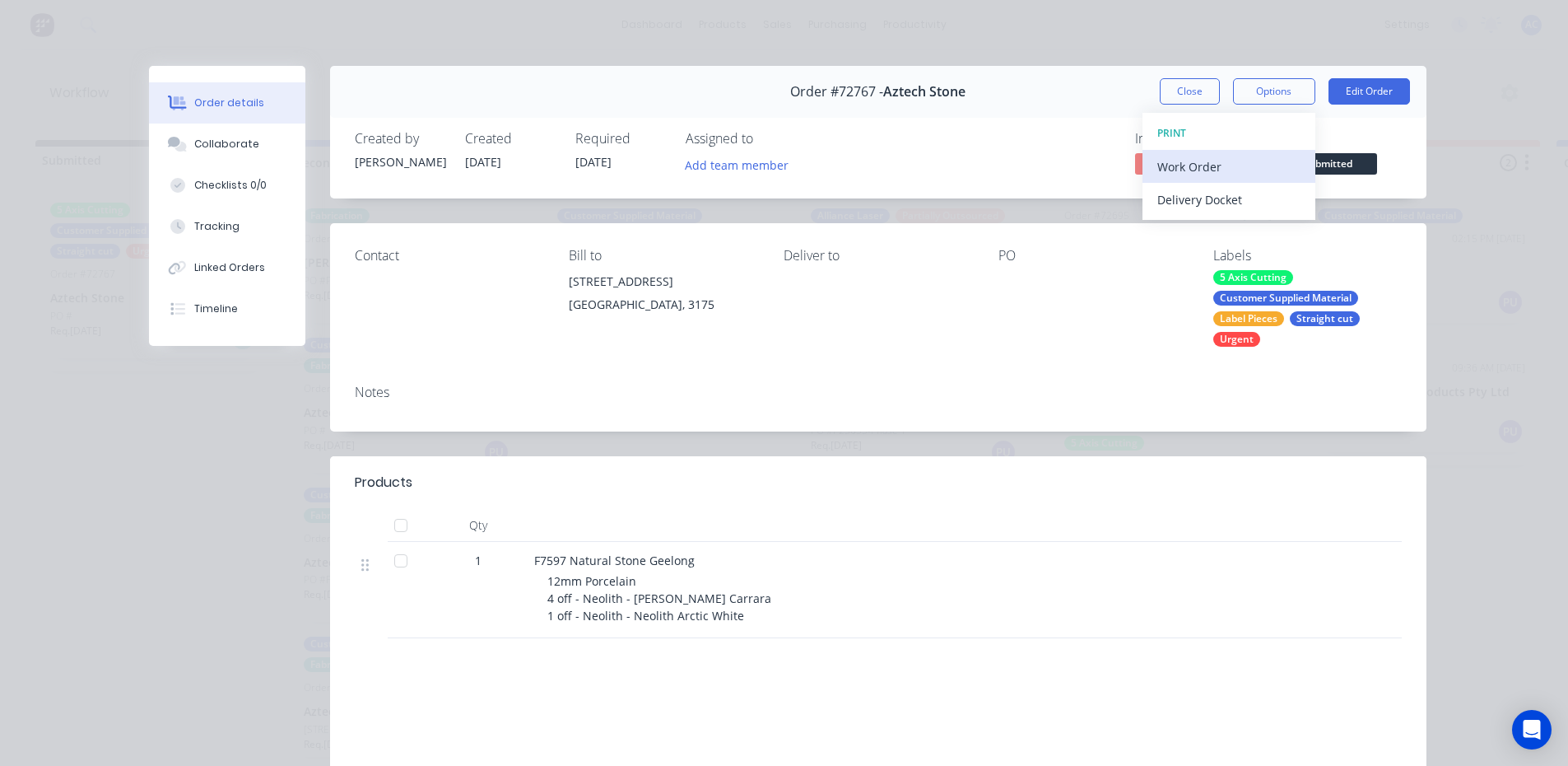
click at [1190, 165] on div "Work Order" at bounding box center [1229, 167] width 143 height 24
click at [1183, 201] on div "Standard" at bounding box center [1229, 199] width 143 height 24
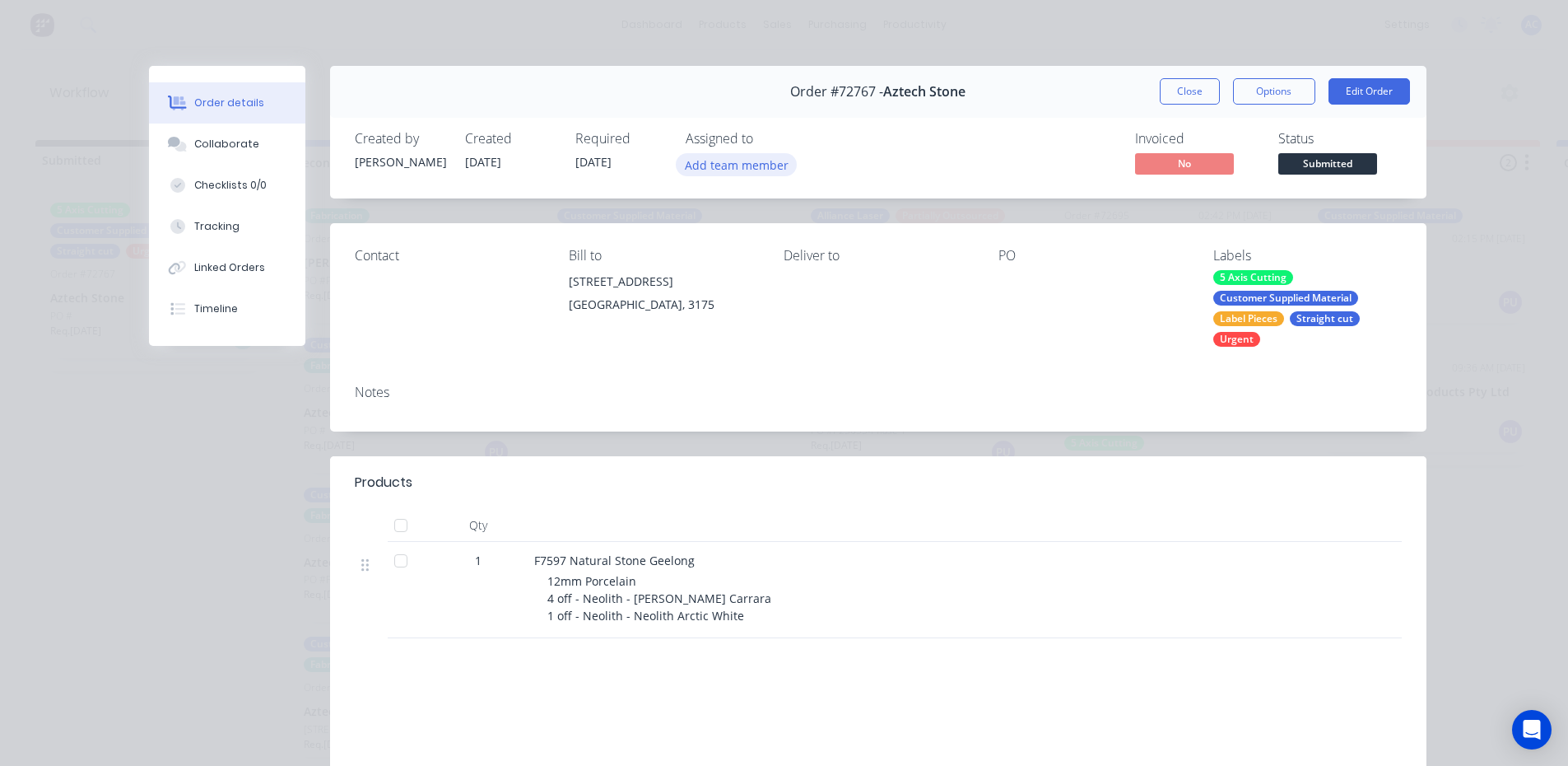
click at [742, 168] on button "Add team member" at bounding box center [735, 164] width 121 height 23
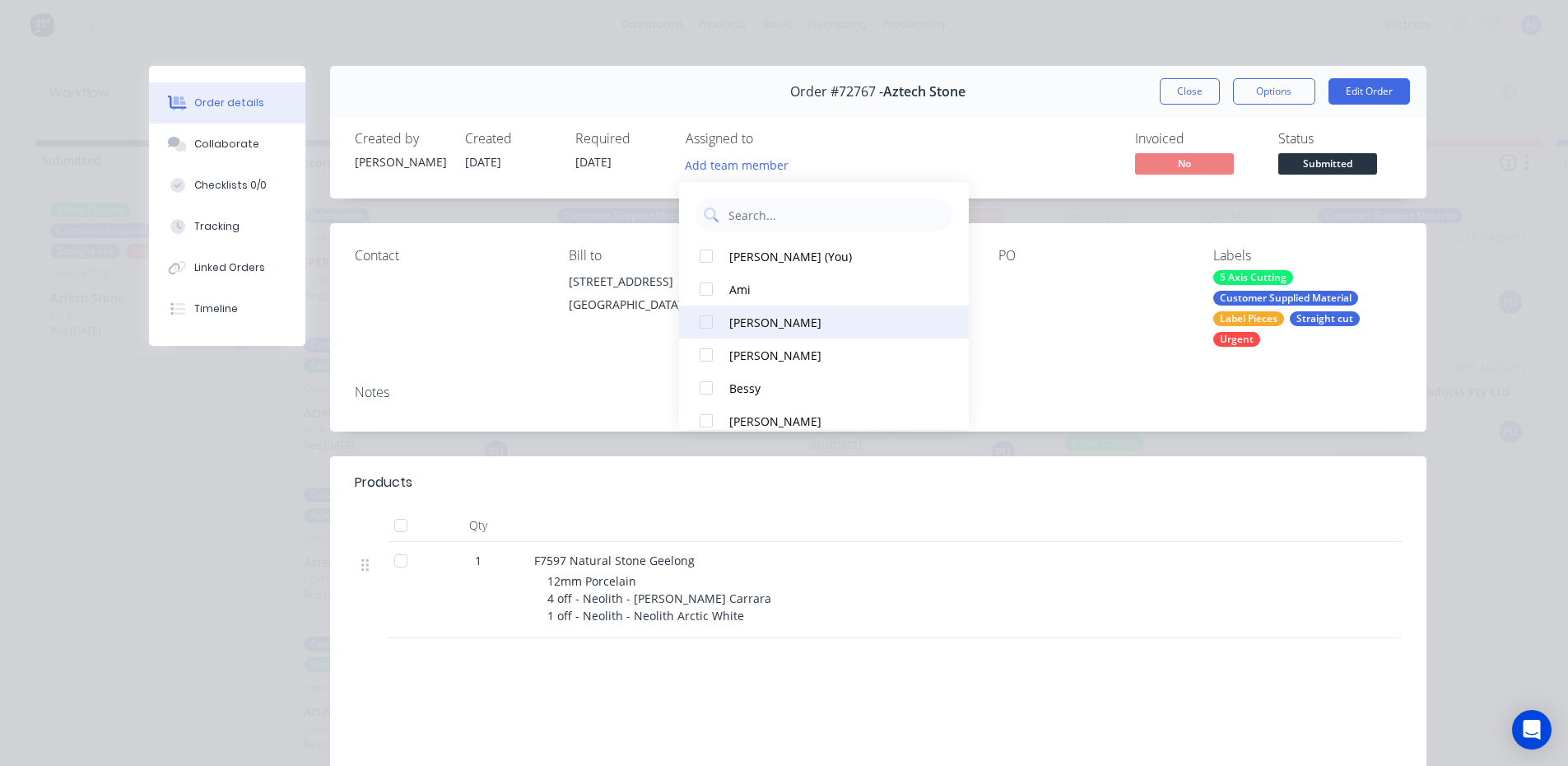
click at [707, 328] on div at bounding box center [707, 322] width 33 height 33
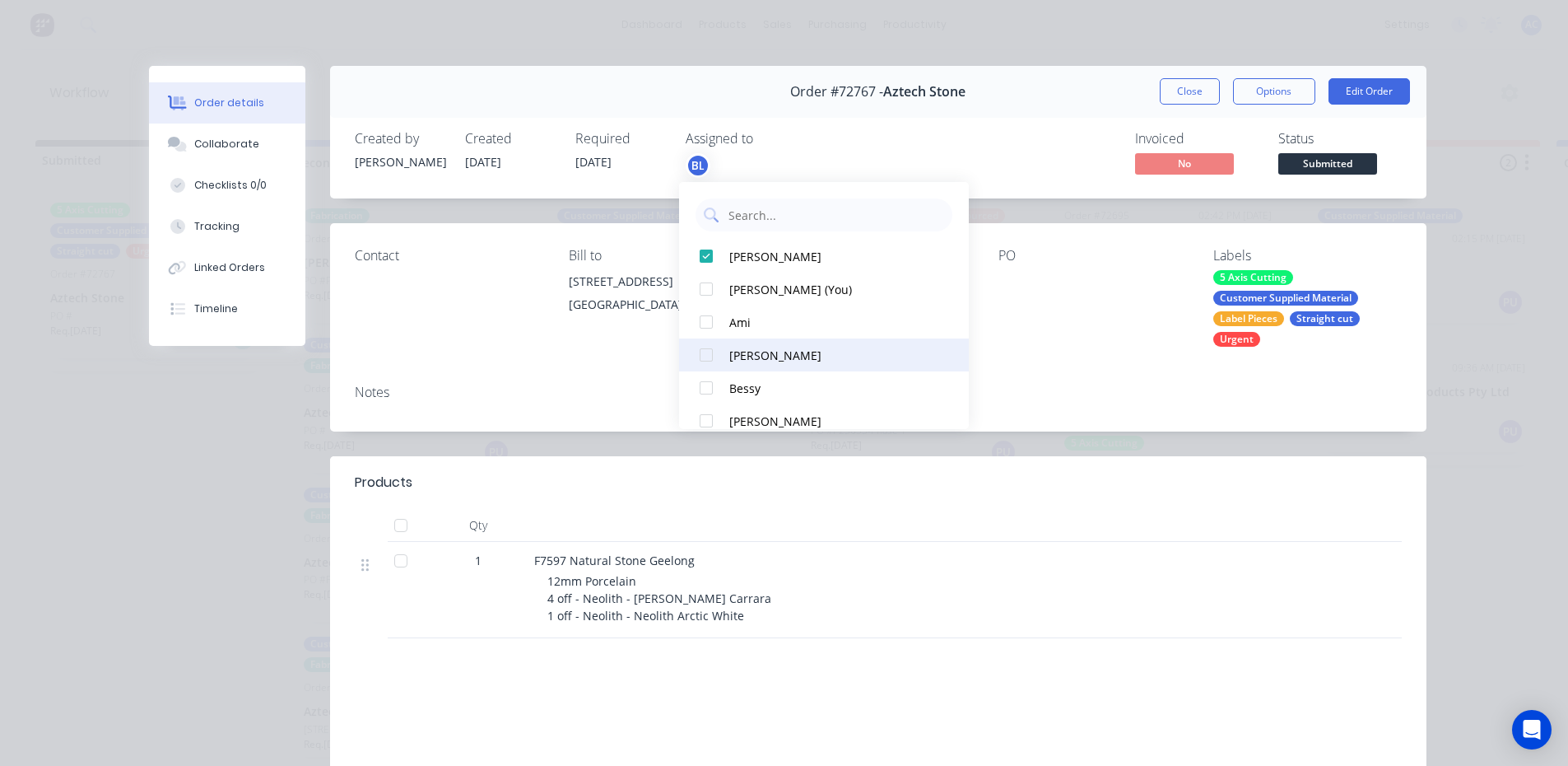
click at [711, 355] on div at bounding box center [707, 356] width 33 height 33
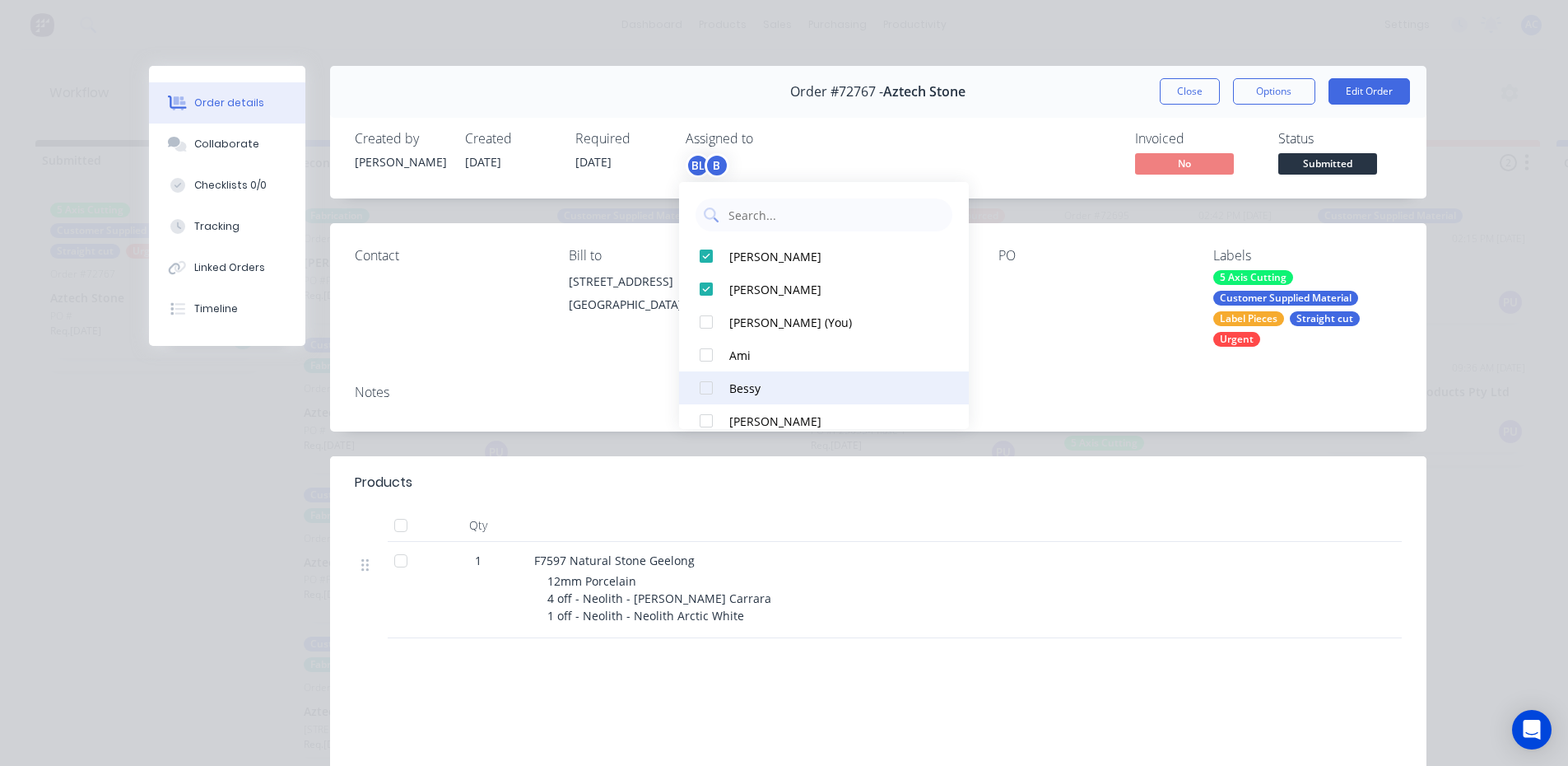
click at [711, 393] on div at bounding box center [707, 388] width 33 height 33
click at [1495, 134] on div "Order details Collaborate Checklists 0/0 Tracking Linked Orders Timeline Order …" at bounding box center [784, 383] width 1568 height 766
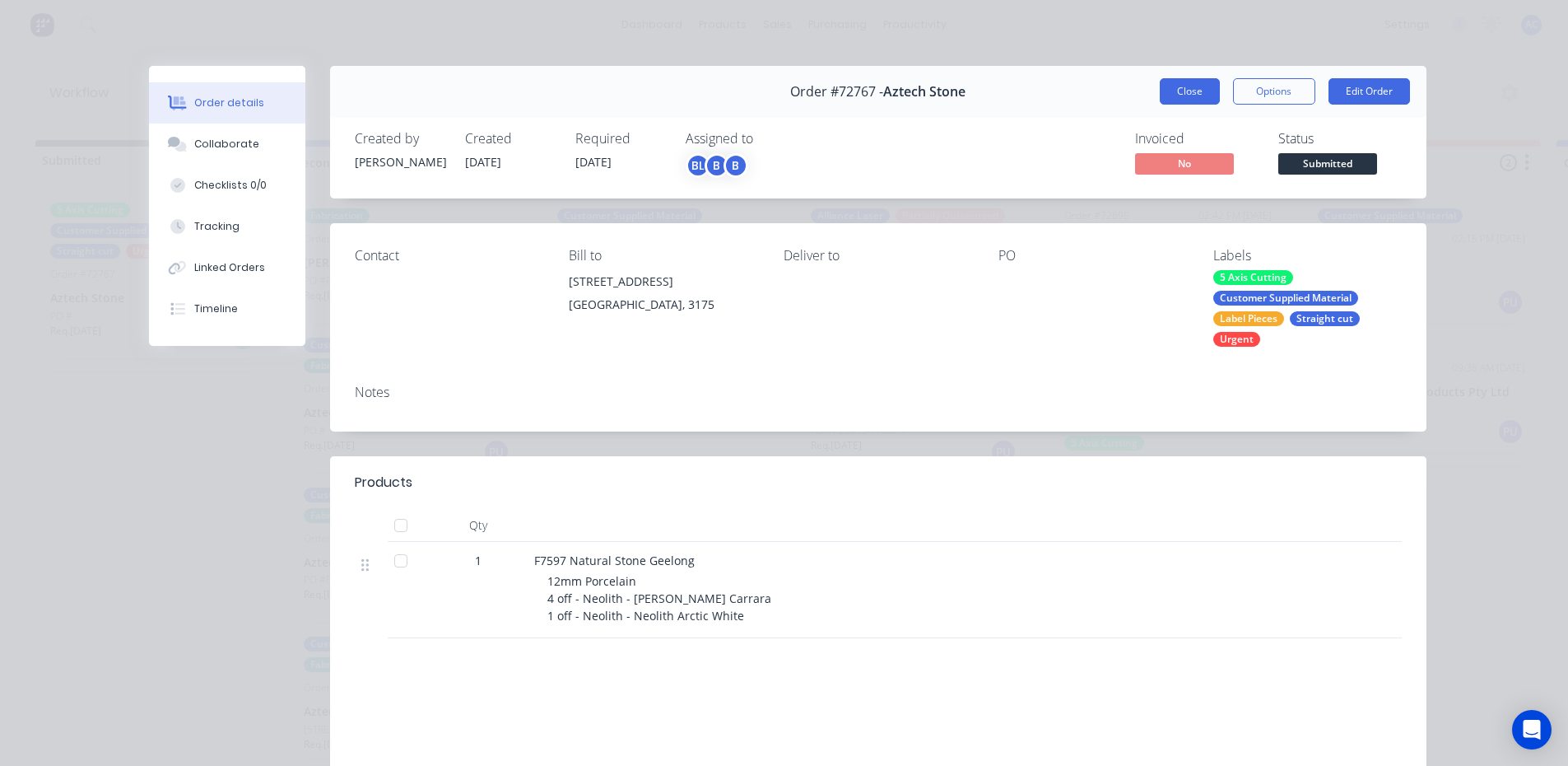
click at [1187, 94] on button "Close" at bounding box center [1189, 91] width 60 height 27
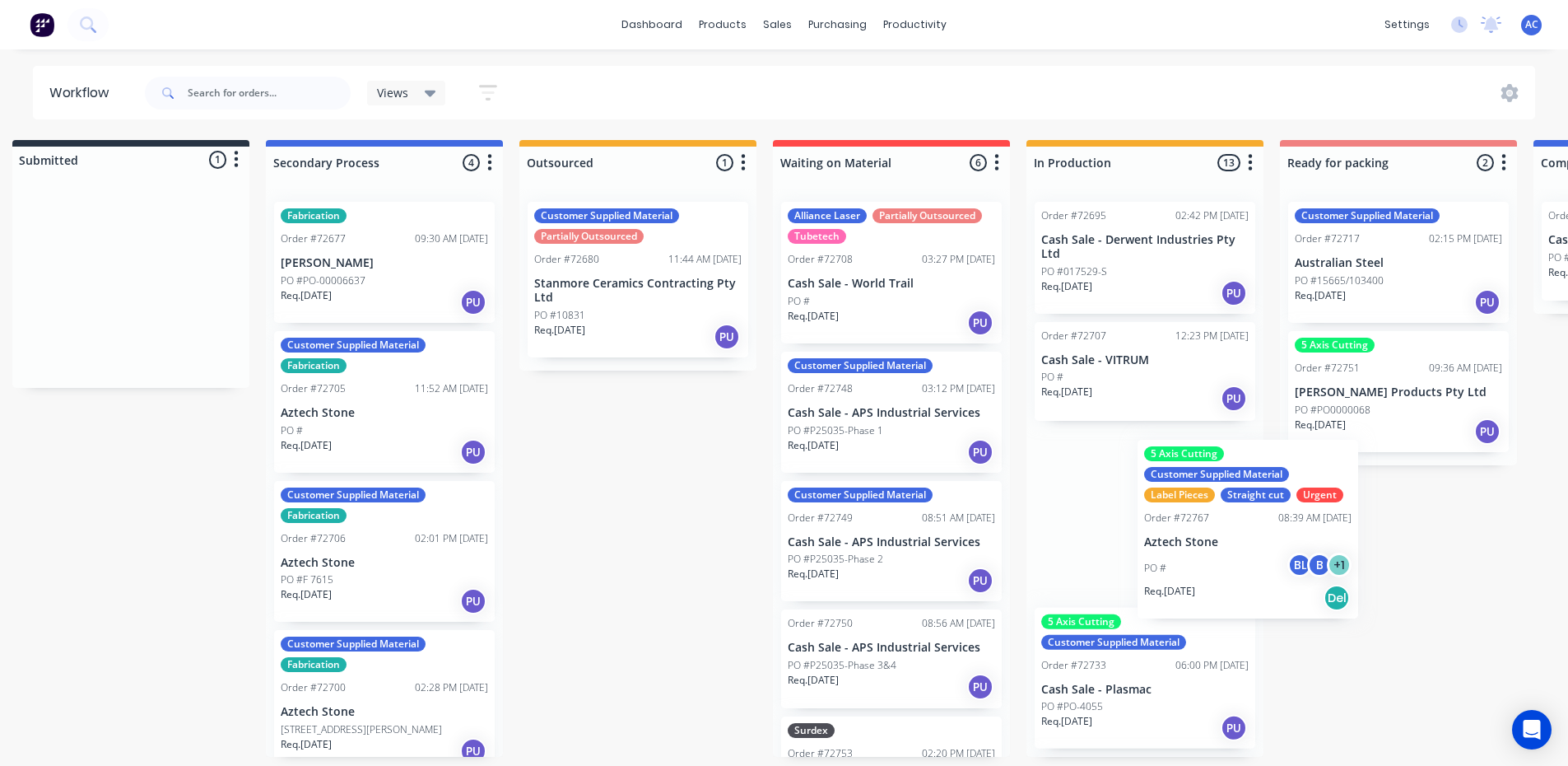
scroll to position [0, 31]
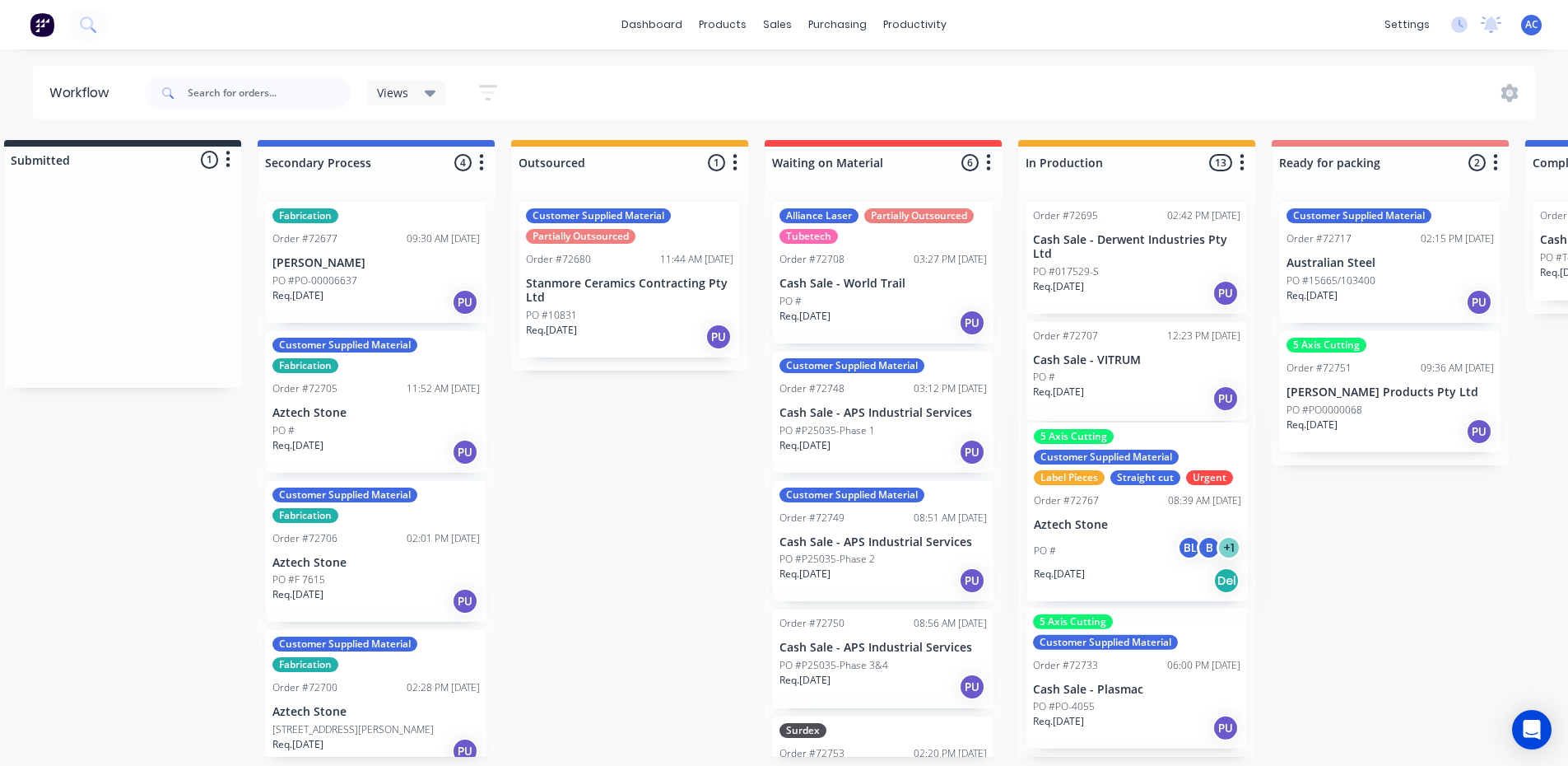
drag, startPoint x: 111, startPoint y: 311, endPoint x: 1099, endPoint y: 538, distance: 1013.7
click at [1099, 538] on div "Submitted 1 Status colour #273444 hex #273444 Save Cancel Summaries Total order…" at bounding box center [1448, 449] width 2984 height 617
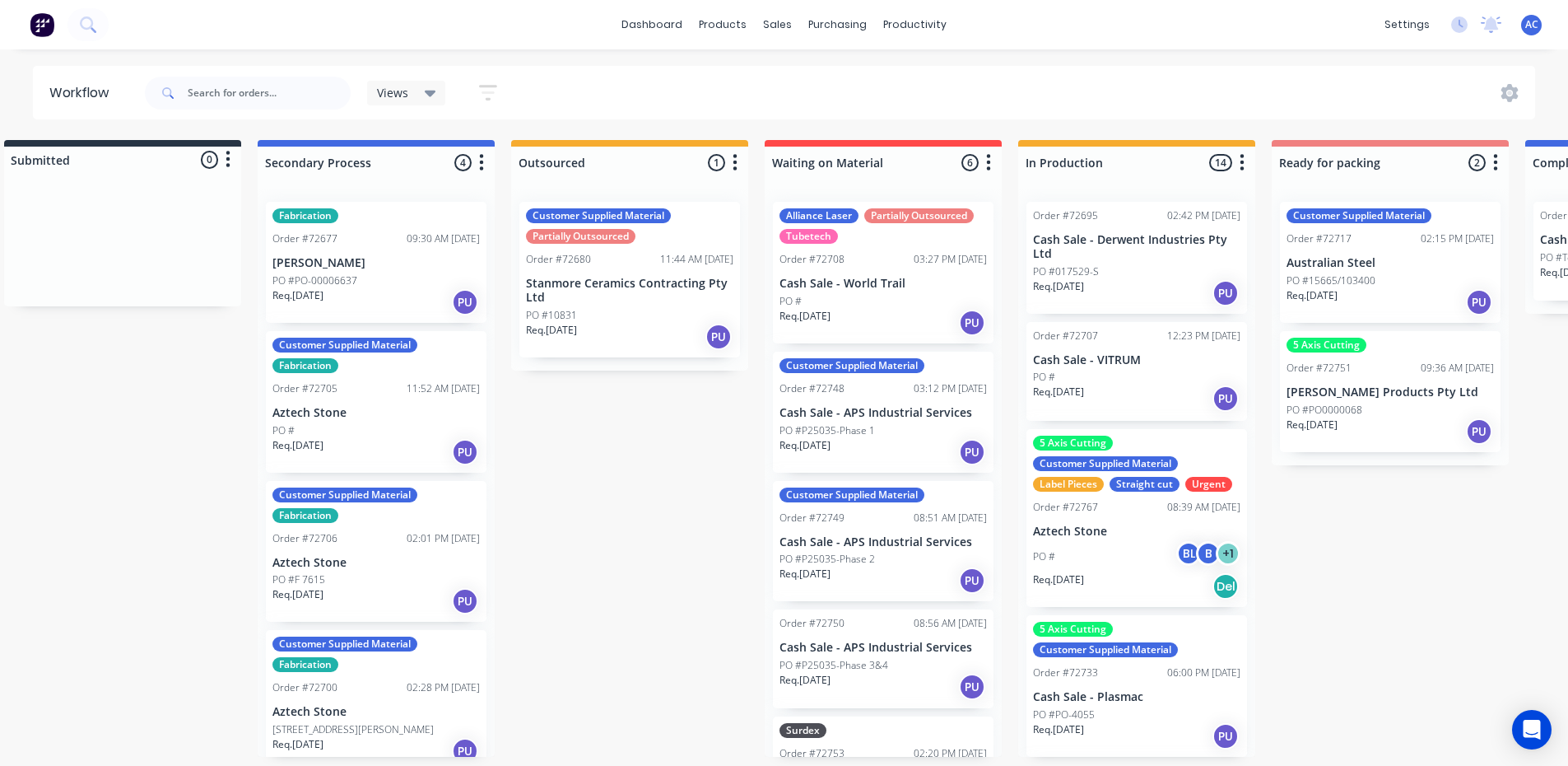
click at [1119, 483] on div "Straight cut" at bounding box center [1144, 483] width 70 height 15
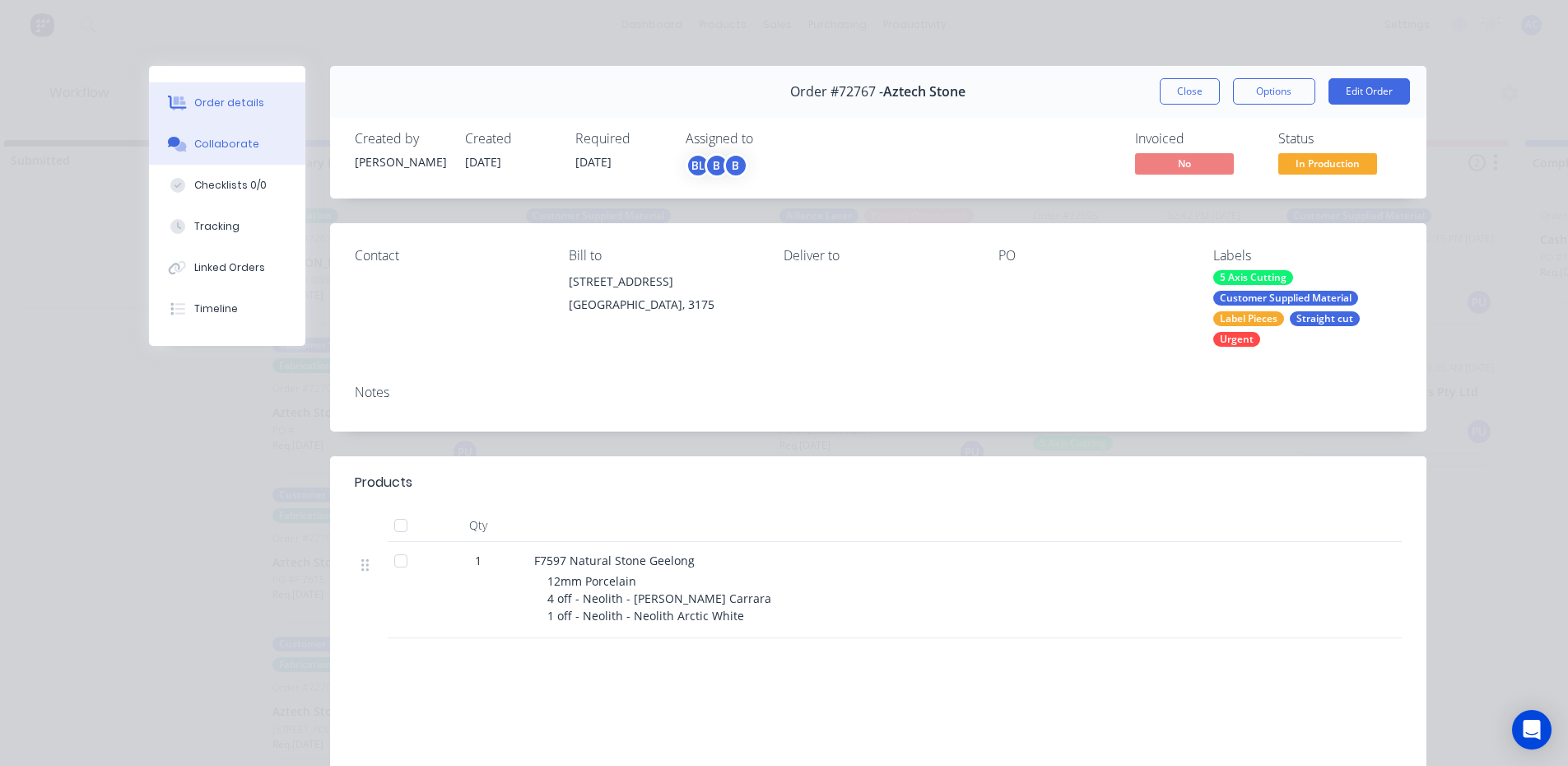
click at [212, 143] on div "Collaborate" at bounding box center [227, 143] width 65 height 15
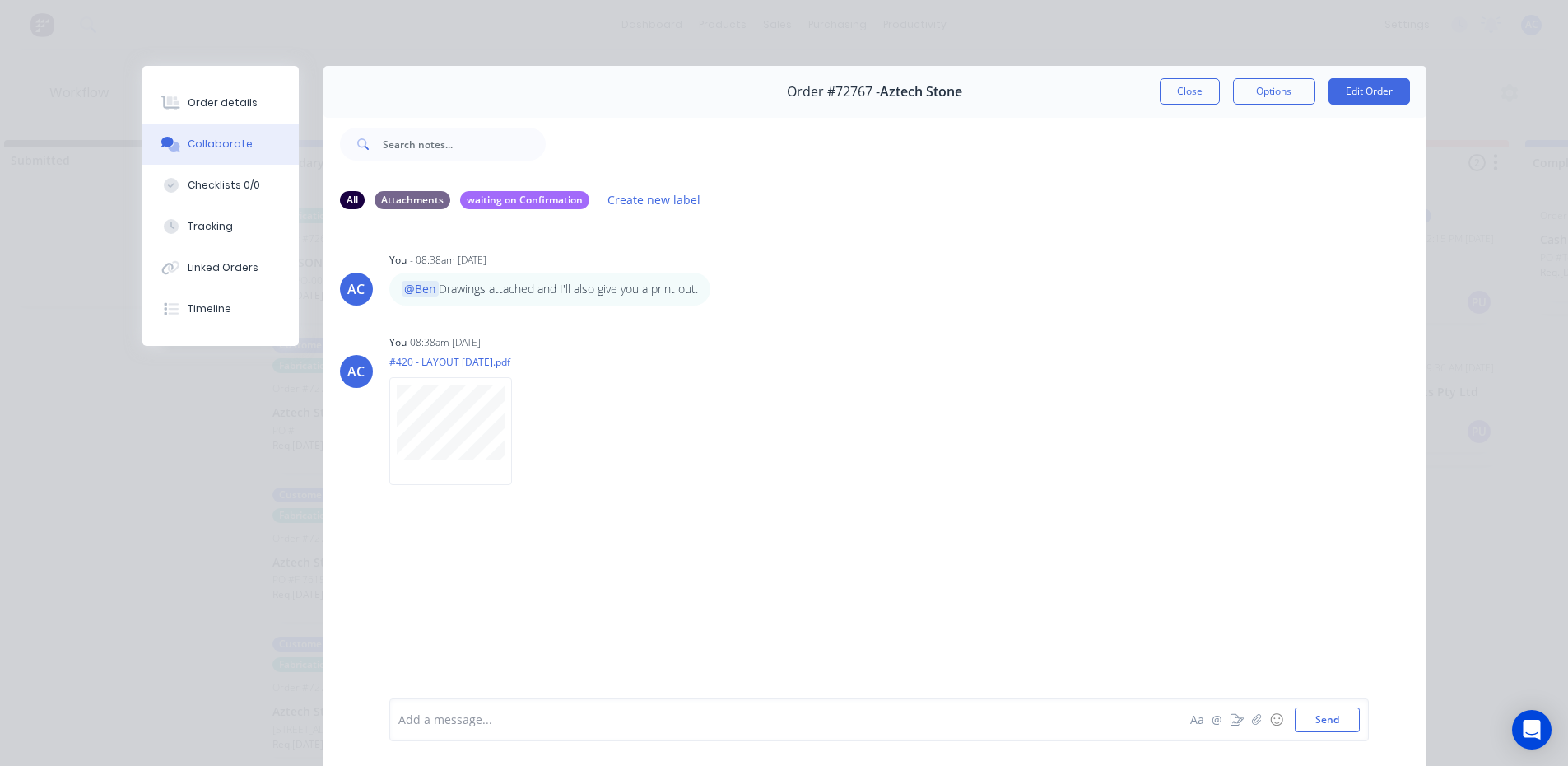
click at [500, 720] on div at bounding box center [760, 720] width 721 height 18
drag, startPoint x: 495, startPoint y: 720, endPoint x: 425, endPoint y: 716, distance: 70.1
click at [425, 716] on div at bounding box center [760, 720] width 721 height 18
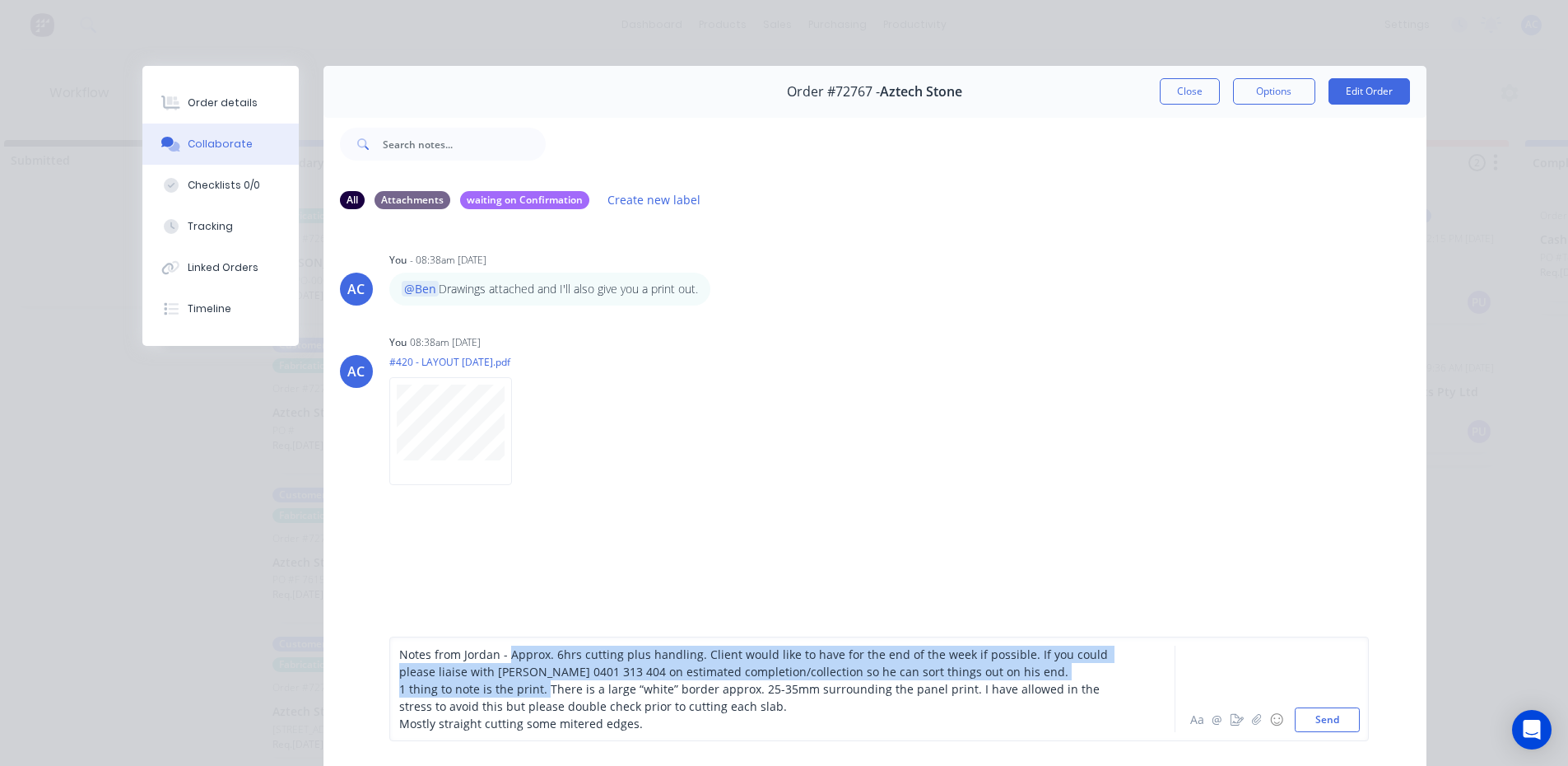
drag, startPoint x: 537, startPoint y: 687, endPoint x: 503, endPoint y: 655, distance: 46.7
click at [503, 655] on div "Notes from Jordan - Approx. 6hrs cutting plus handling. Client would like to ha…" at bounding box center [760, 688] width 721 height 86
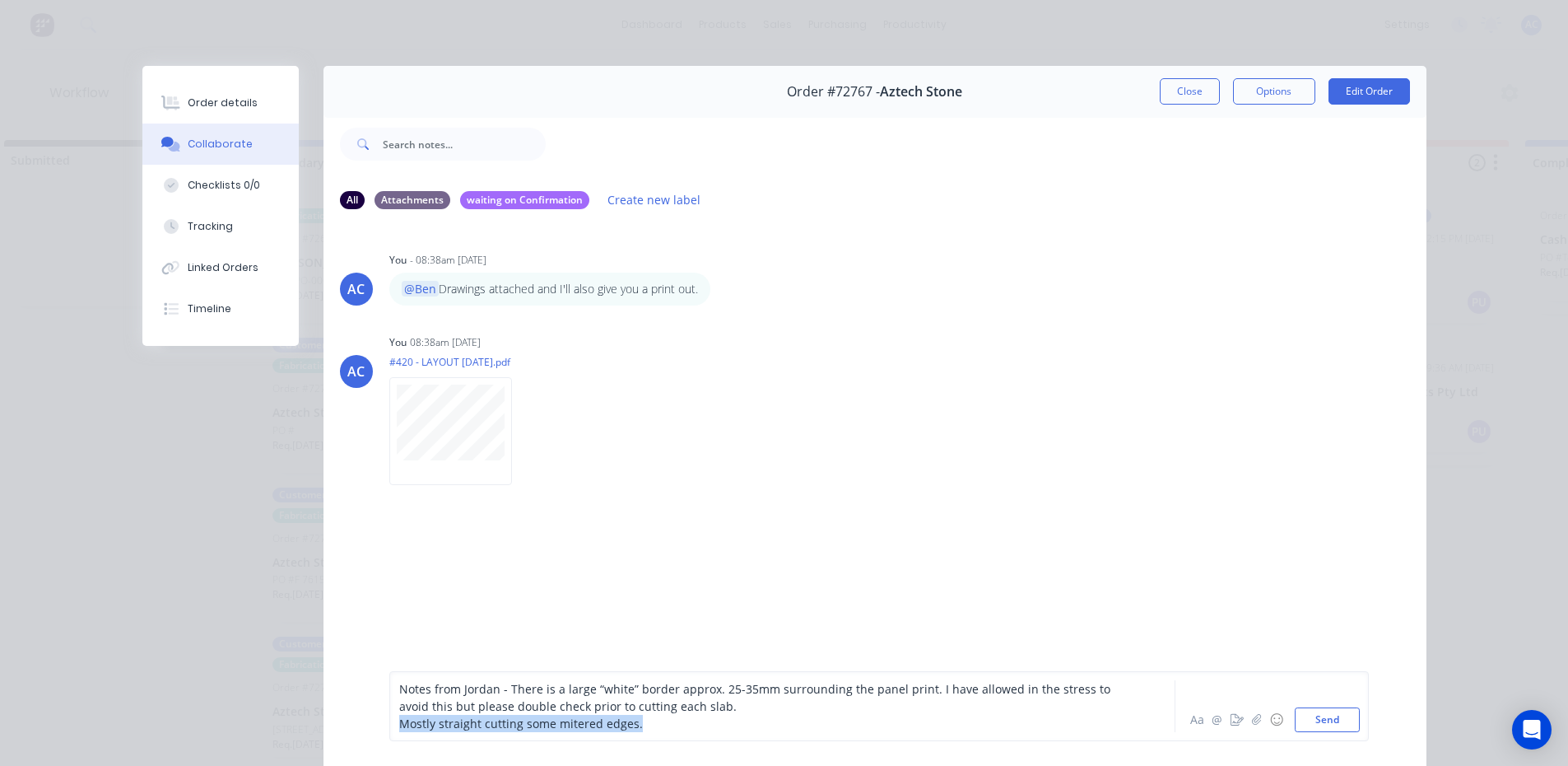
drag, startPoint x: 655, startPoint y: 724, endPoint x: 384, endPoint y: 727, distance: 271.0
click at [390, 727] on div "Notes from Jordan - There is a large “white” border approx. 25-35mm surrounding…" at bounding box center [880, 705] width 980 height 70
click at [400, 685] on span "Notes from Jordan - There is a large “white” border approx. 25-35mm surrounding…" at bounding box center [757, 697] width 715 height 33
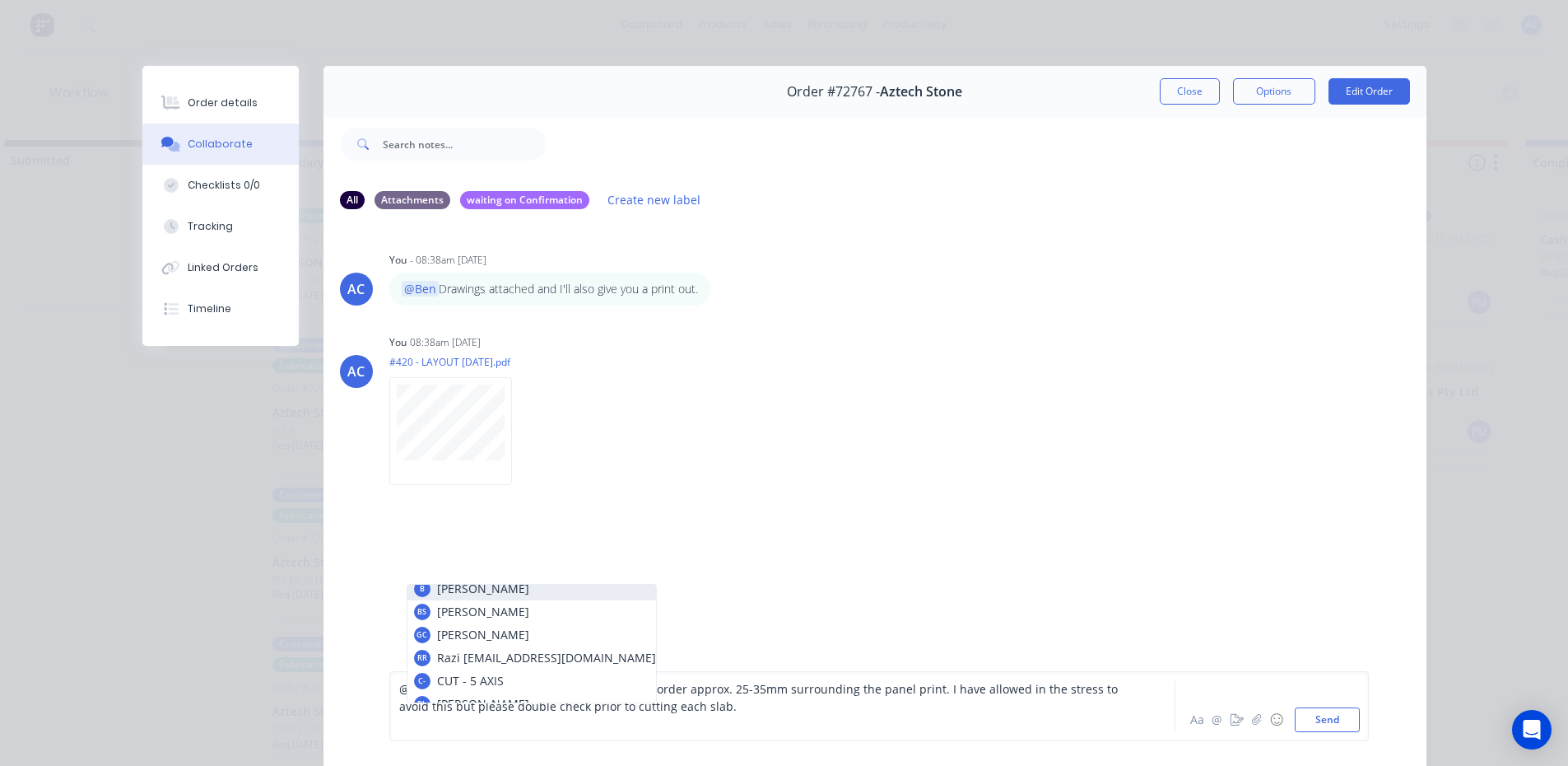
scroll to position [82, 0]
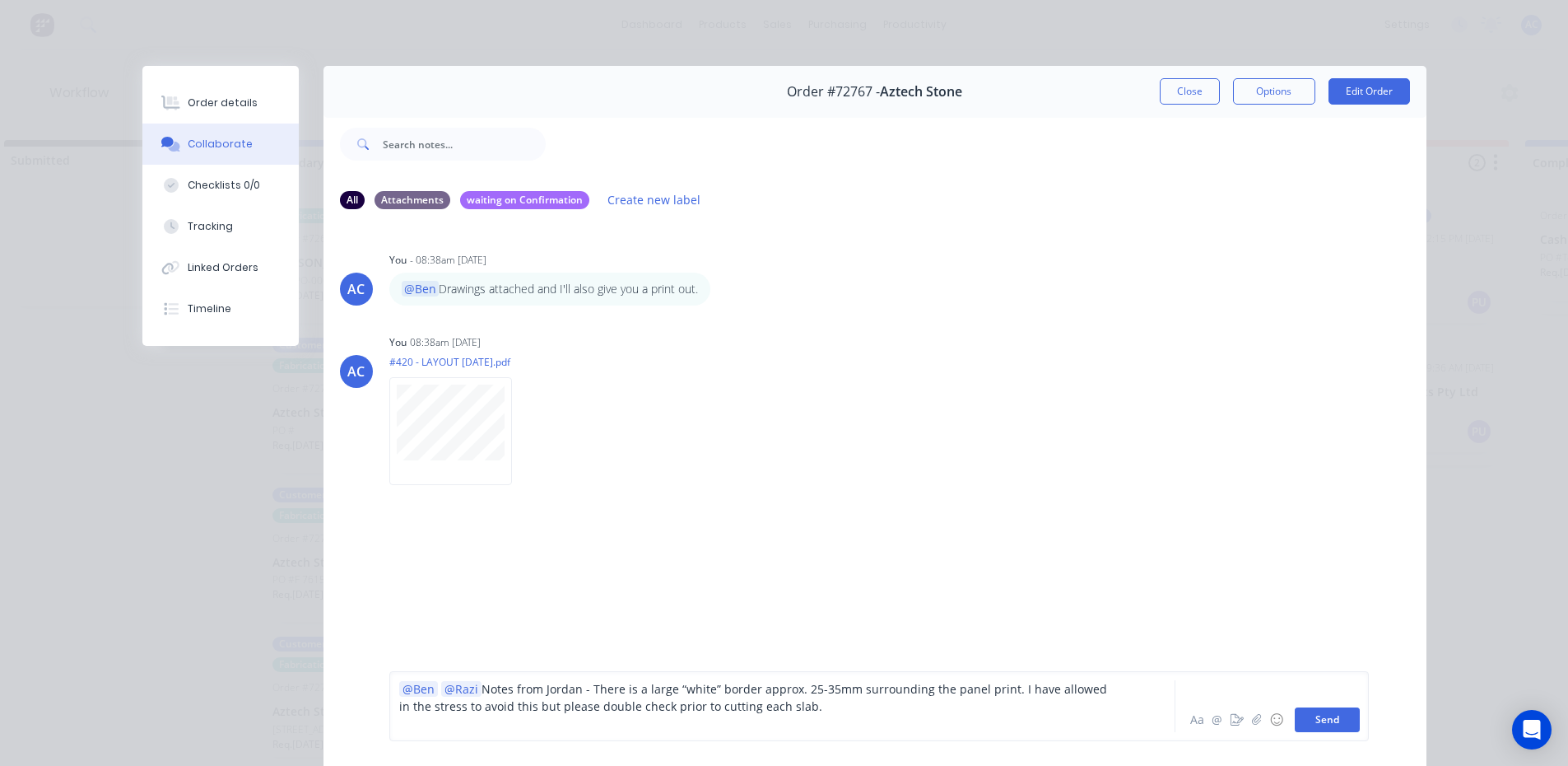
click at [1305, 721] on button "Send" at bounding box center [1327, 719] width 65 height 25
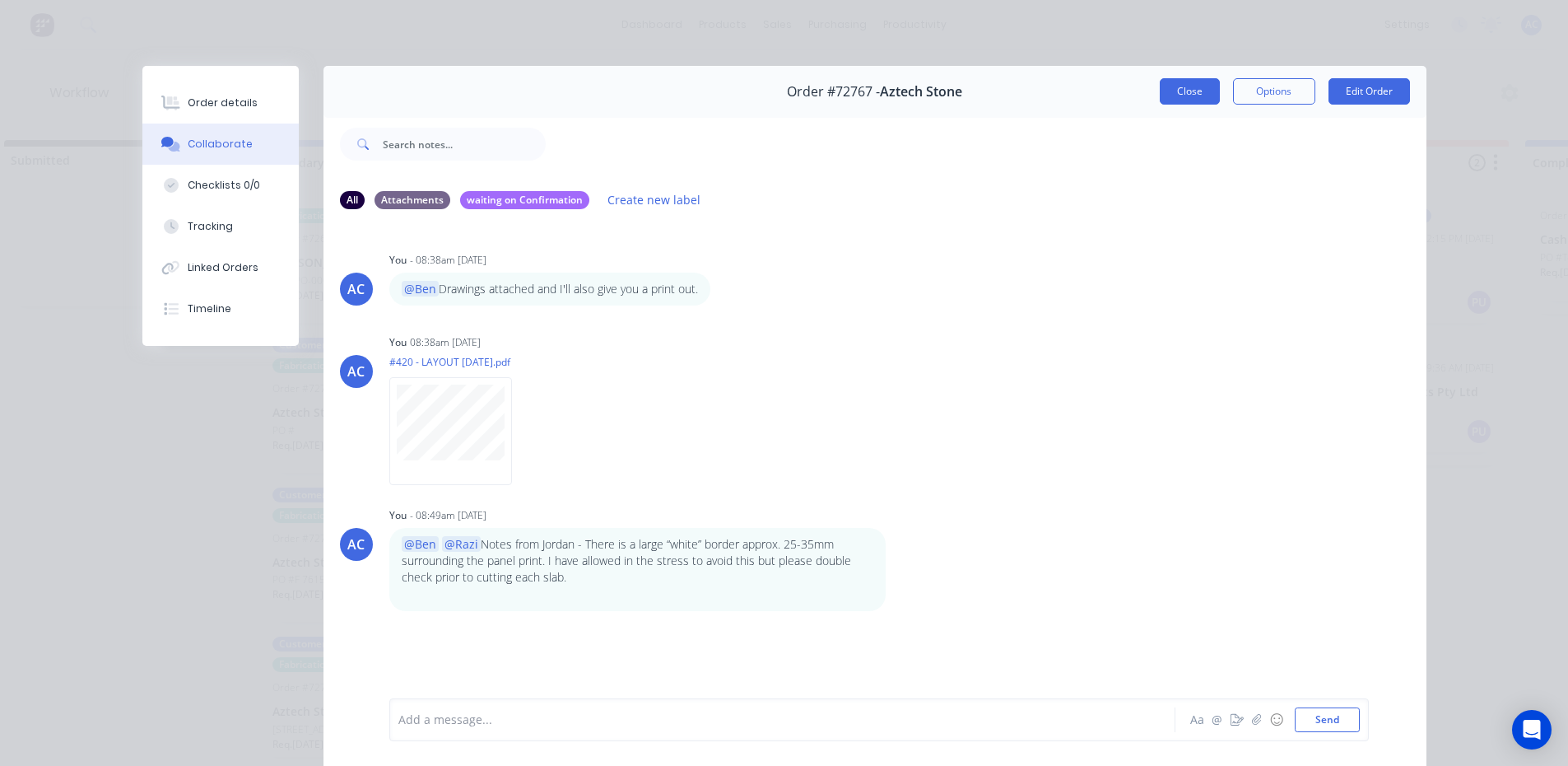
click at [1197, 89] on button "Close" at bounding box center [1189, 91] width 60 height 27
